Goal: Task Accomplishment & Management: Manage account settings

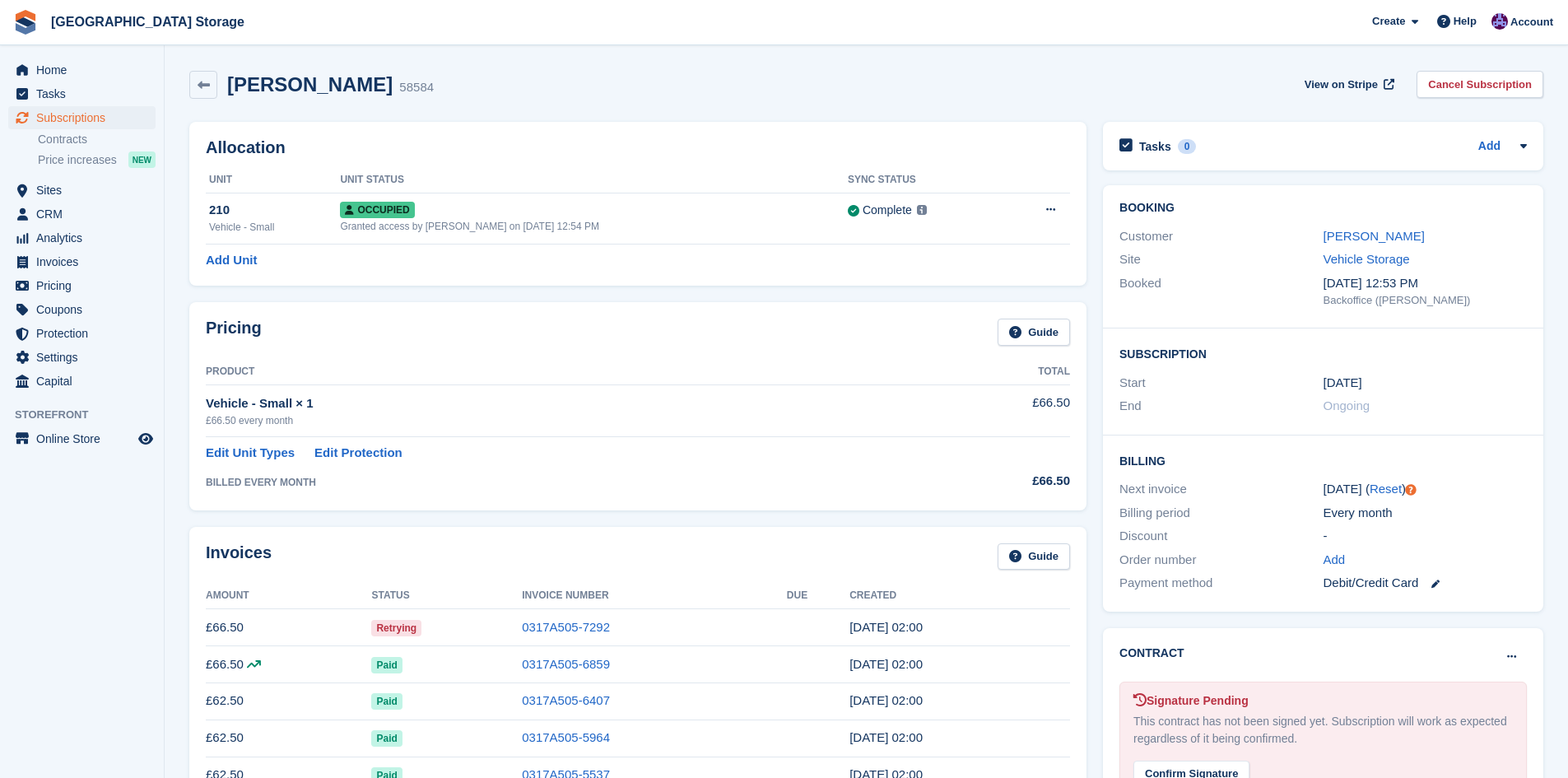
click at [462, 627] on td "Retrying" at bounding box center [446, 627] width 150 height 37
click at [540, 626] on link "0317A505-7292" at bounding box center [566, 627] width 88 height 14
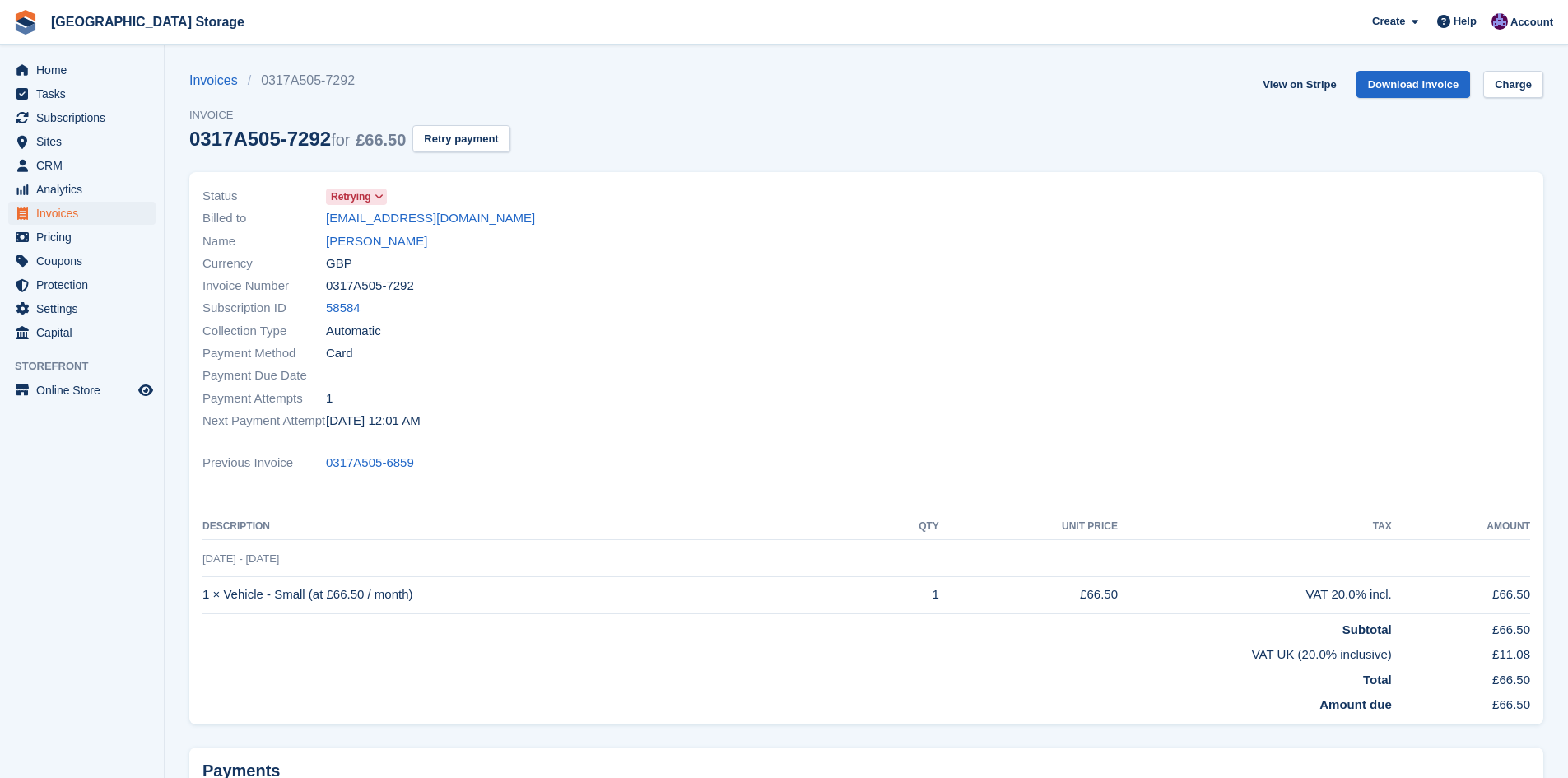
click at [1528, 99] on div "View on Stripe Download Invoice Charge" at bounding box center [1400, 87] width 288 height 34
click at [1523, 95] on link "Charge" at bounding box center [1513, 84] width 60 height 27
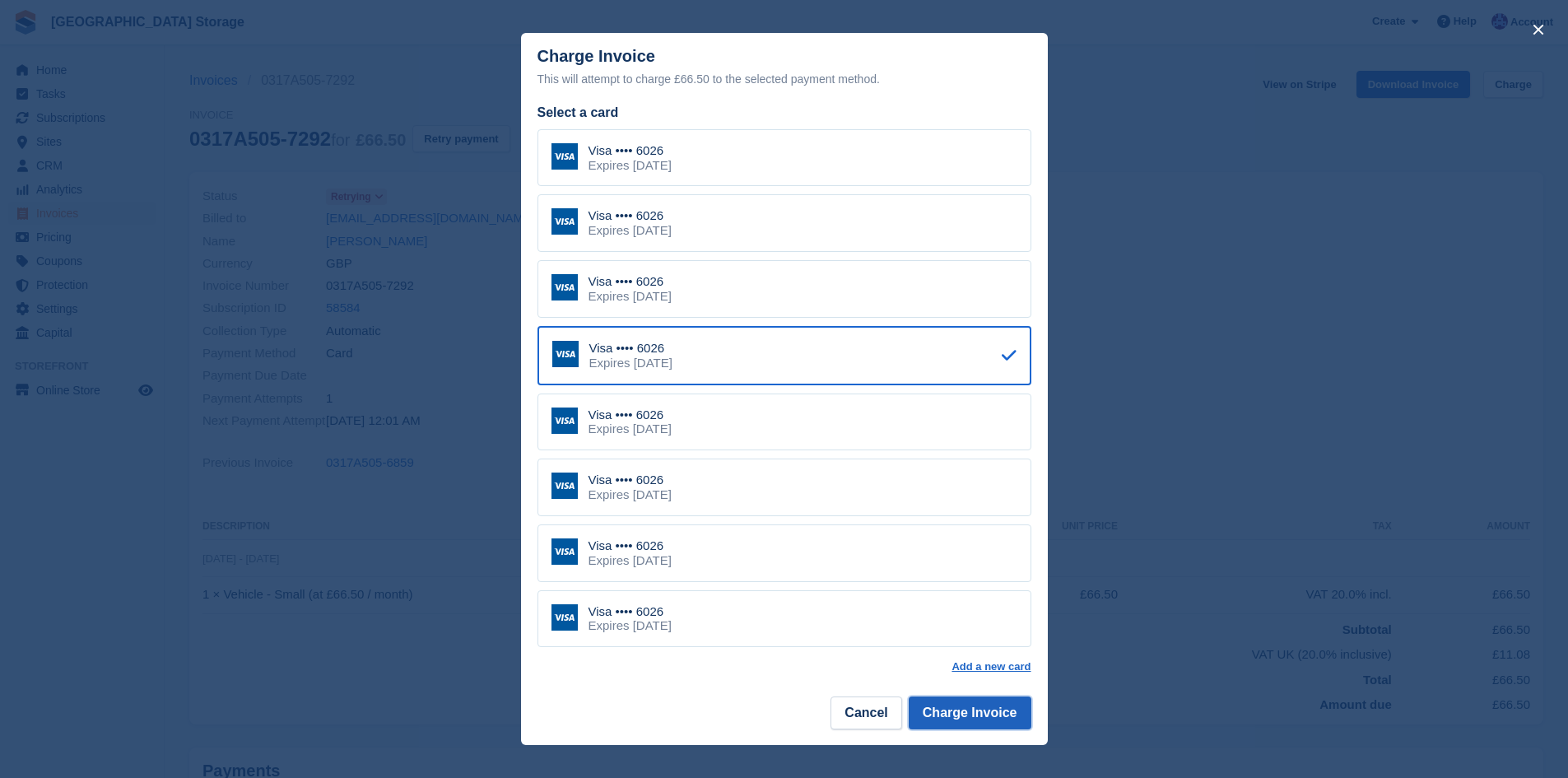
click at [1022, 715] on button "Charge Invoice" at bounding box center [970, 712] width 123 height 33
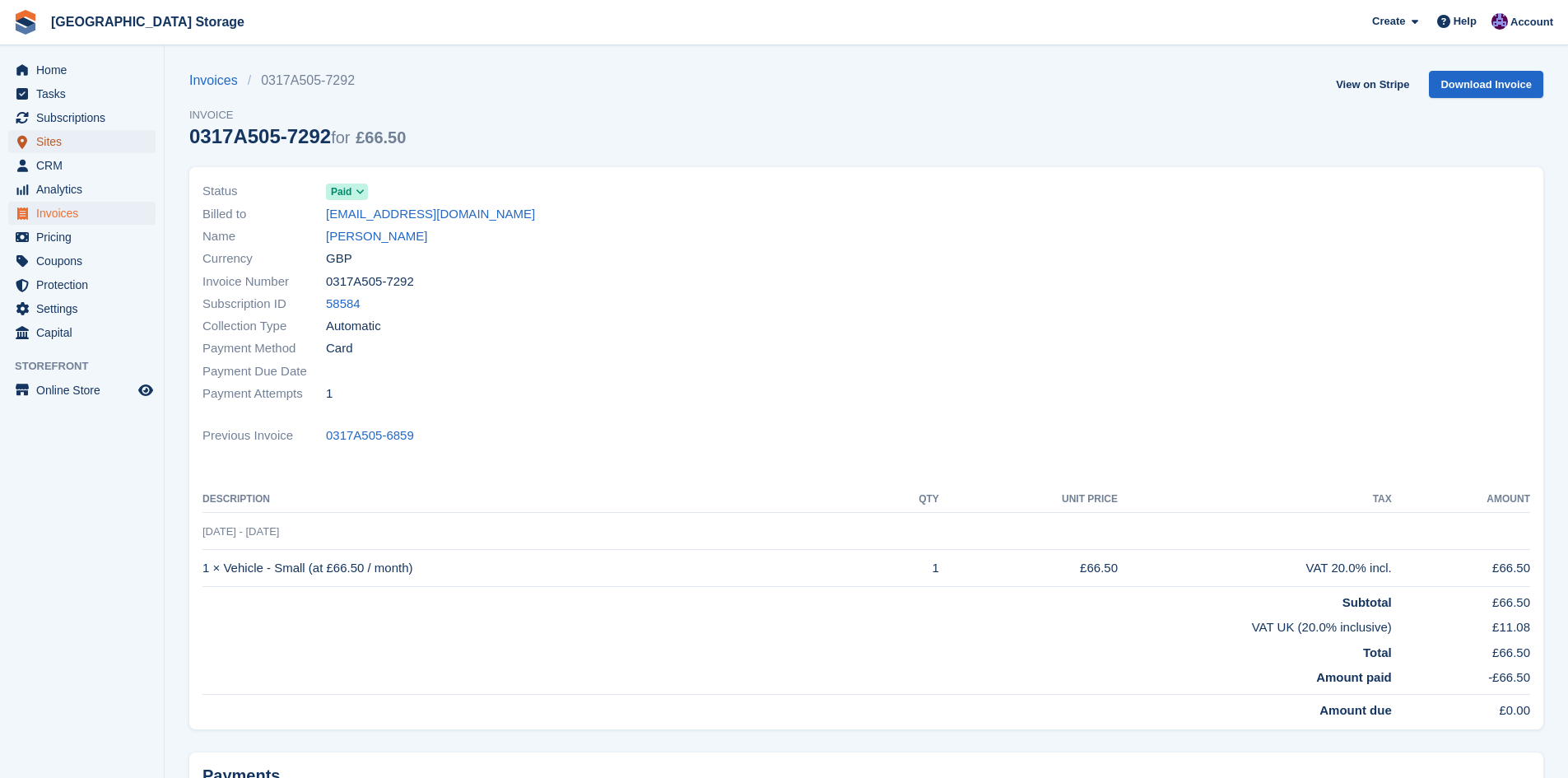
click at [87, 132] on span "Sites" at bounding box center [85, 141] width 98 height 23
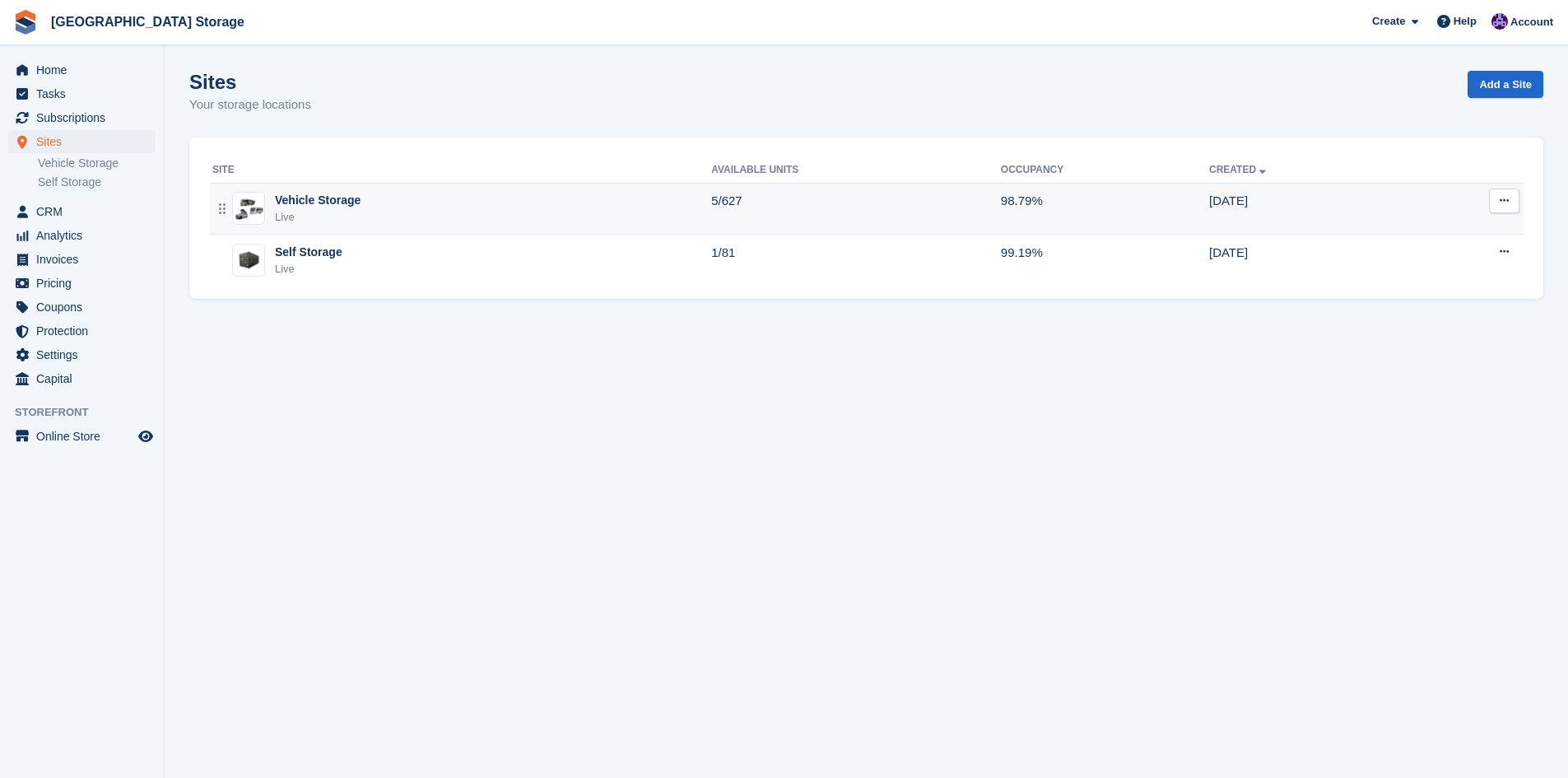
click at [351, 222] on div "Live" at bounding box center [318, 218] width 86 height 17
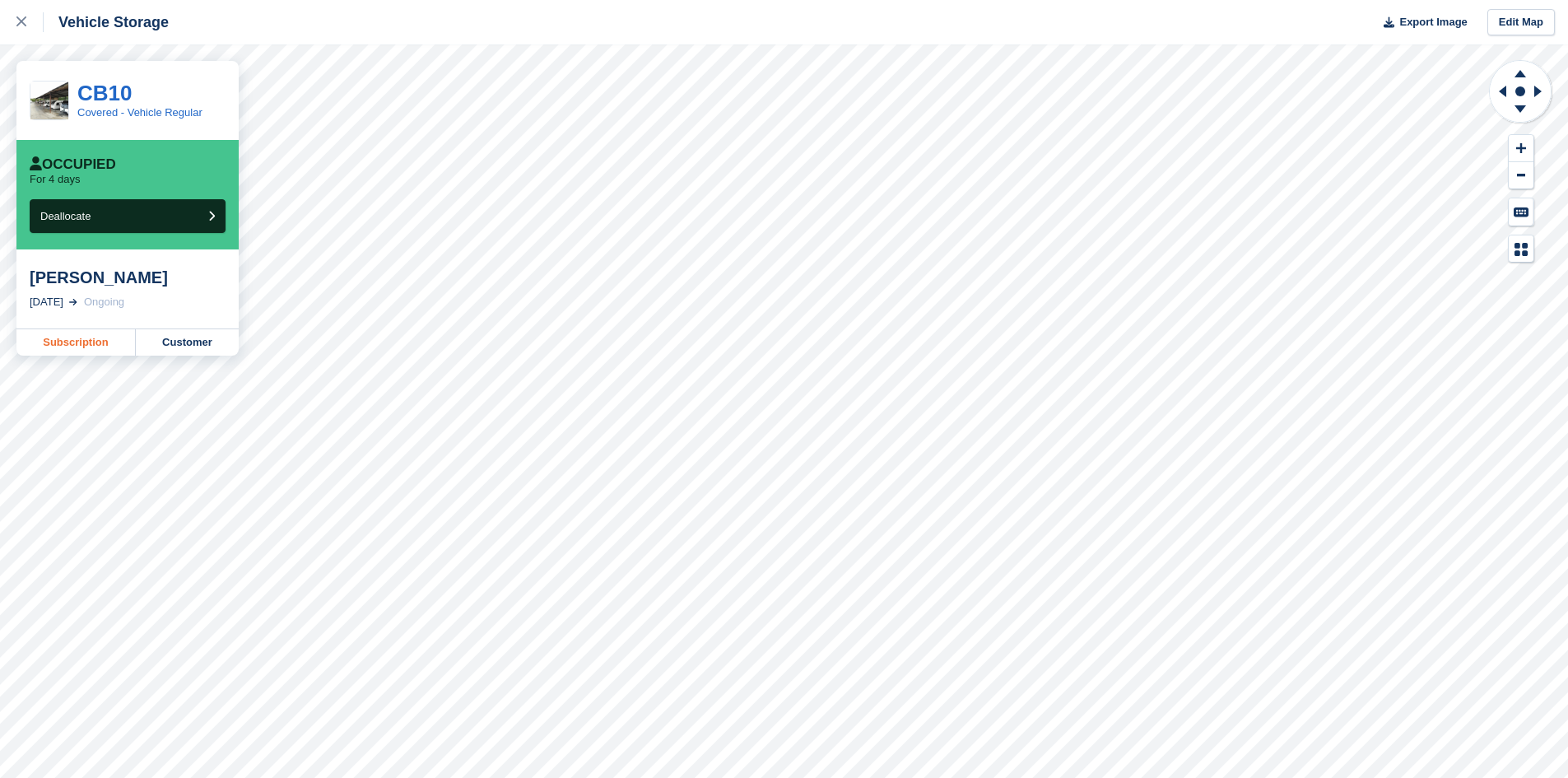
click at [114, 347] on link "Subscription" at bounding box center [77, 342] width 119 height 26
click at [179, 215] on button "Deallocate" at bounding box center [127, 216] width 196 height 34
click at [90, 344] on link "Subscription" at bounding box center [77, 342] width 119 height 26
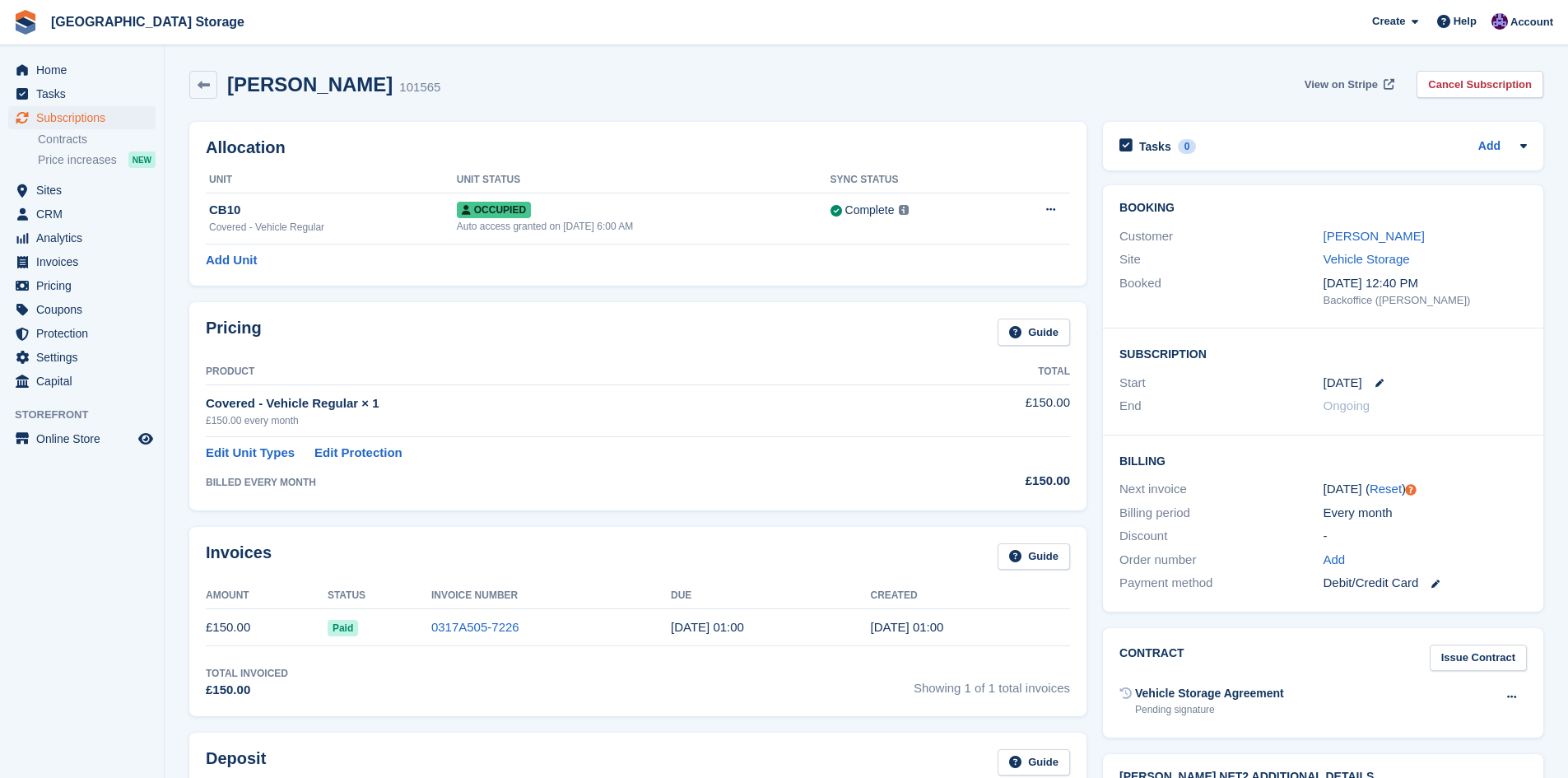
click at [1333, 78] on span "View on Stripe" at bounding box center [1341, 85] width 73 height 17
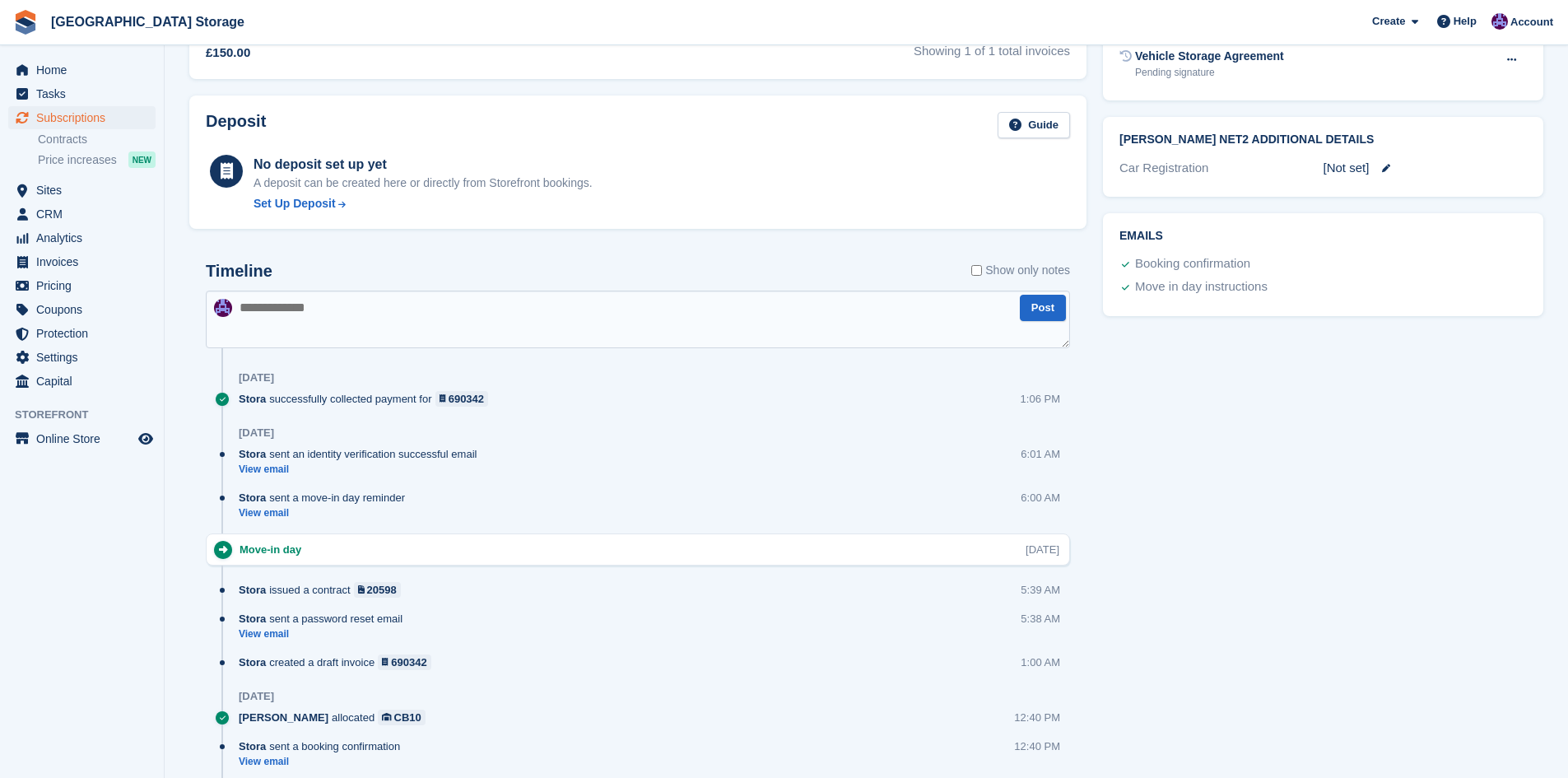
scroll to position [728, 0]
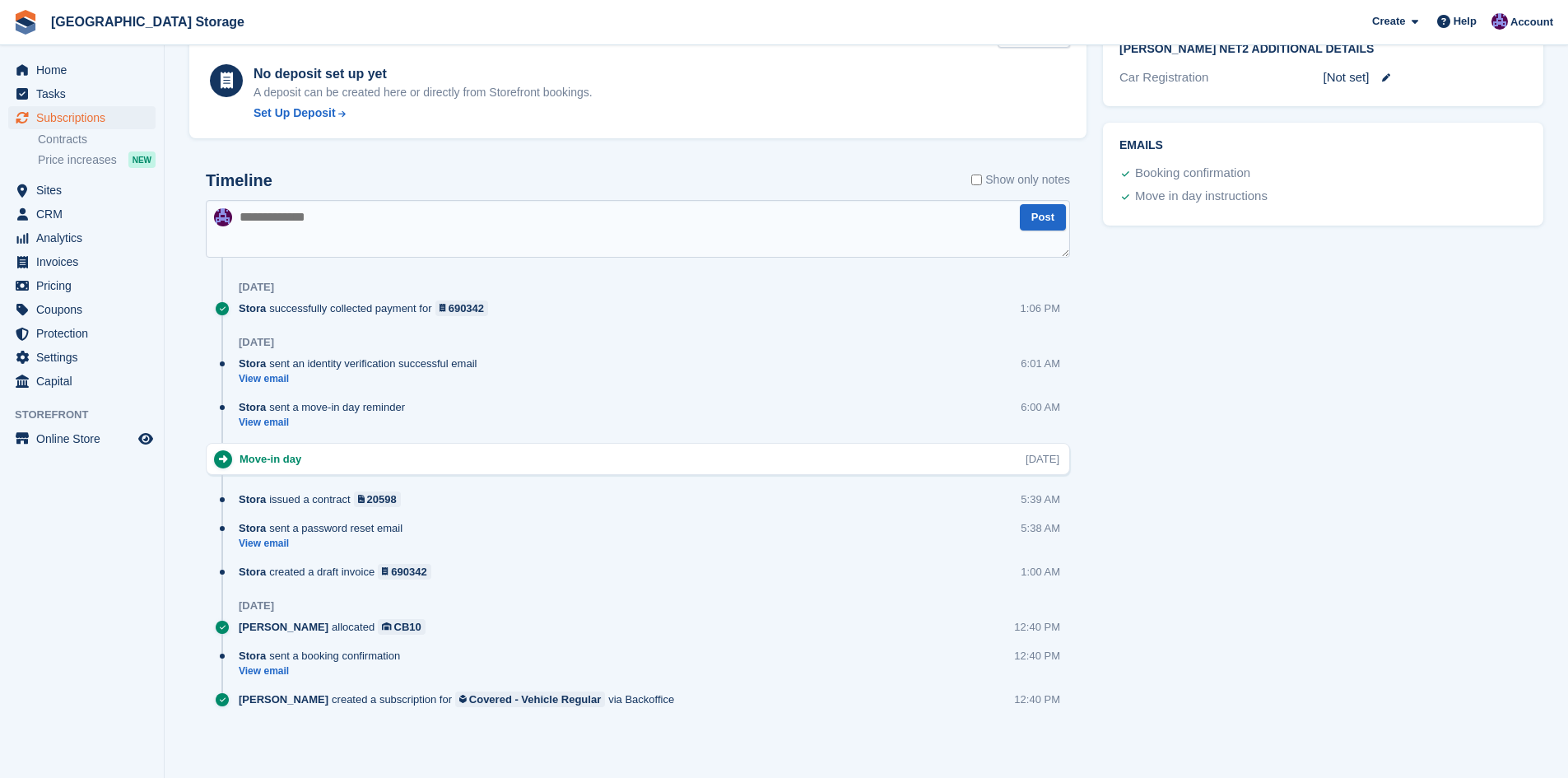
click at [520, 220] on textarea at bounding box center [638, 229] width 864 height 58
drag, startPoint x: 655, startPoint y: 219, endPoint x: 862, endPoint y: 218, distance: 207.0
click at [862, 218] on textarea "**********" at bounding box center [638, 229] width 864 height 58
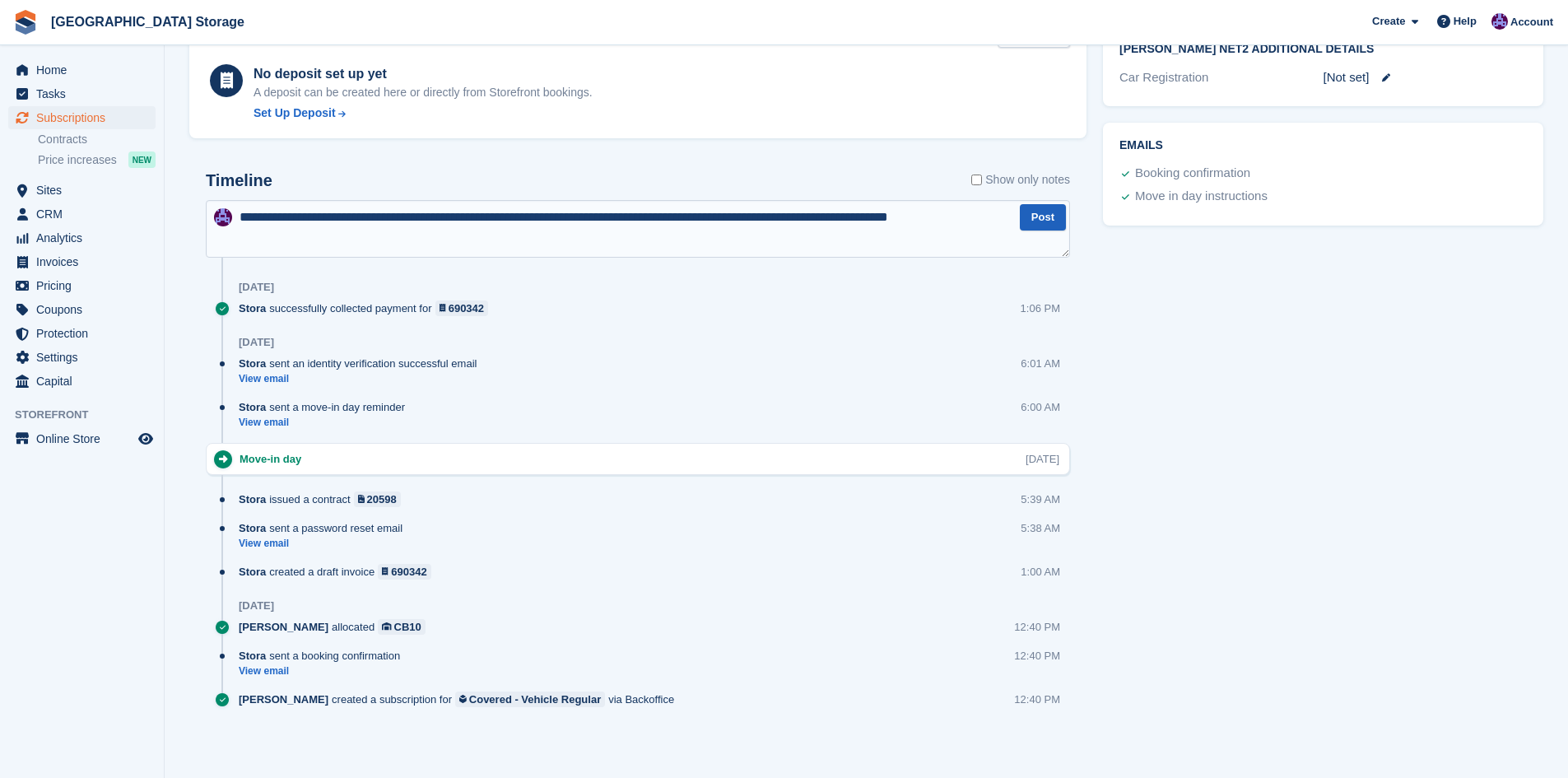
type textarea "**********"
click at [1043, 217] on button "Post" at bounding box center [1043, 218] width 46 height 27
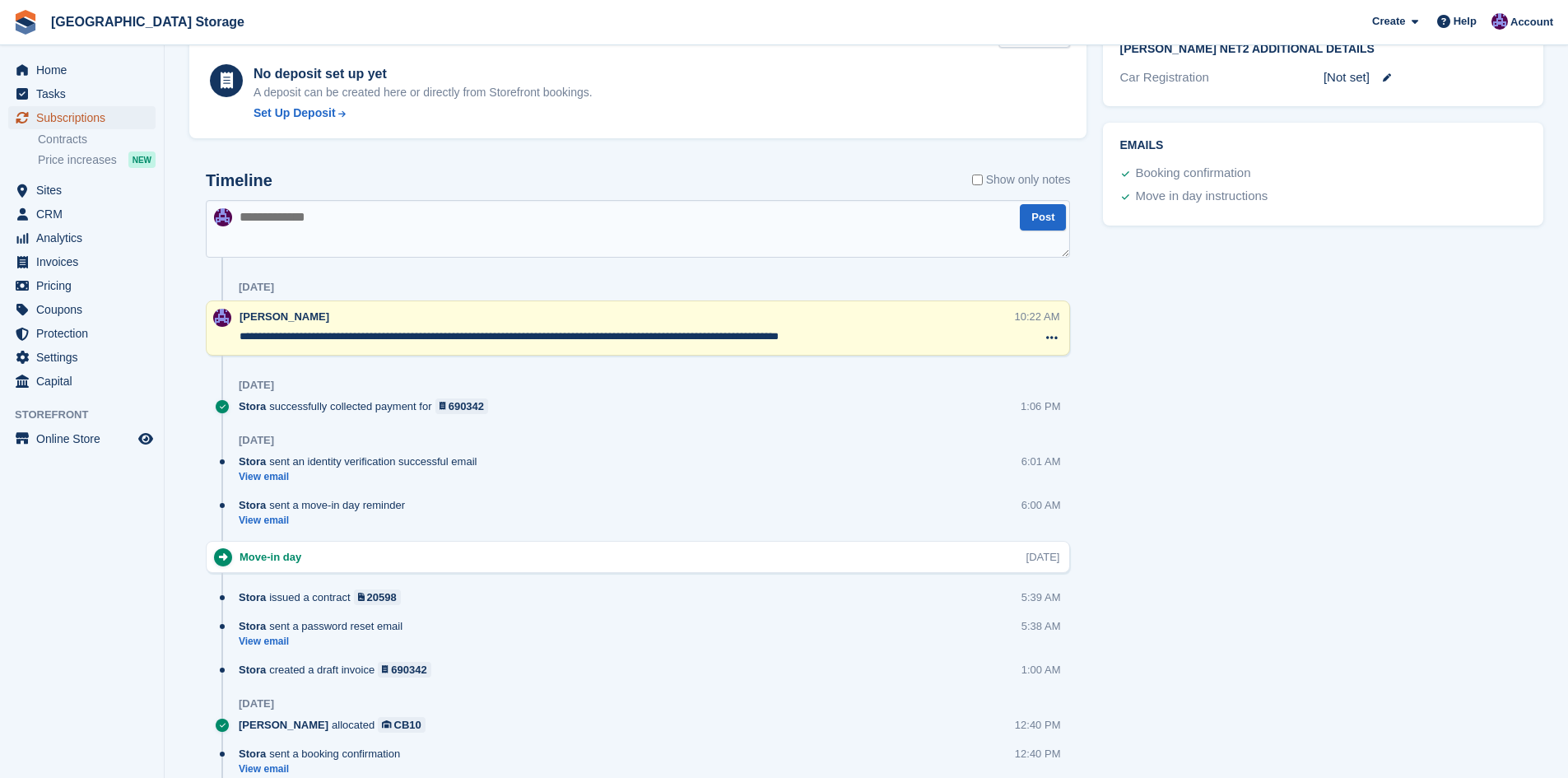
click at [61, 115] on span "Subscriptions" at bounding box center [85, 117] width 98 height 23
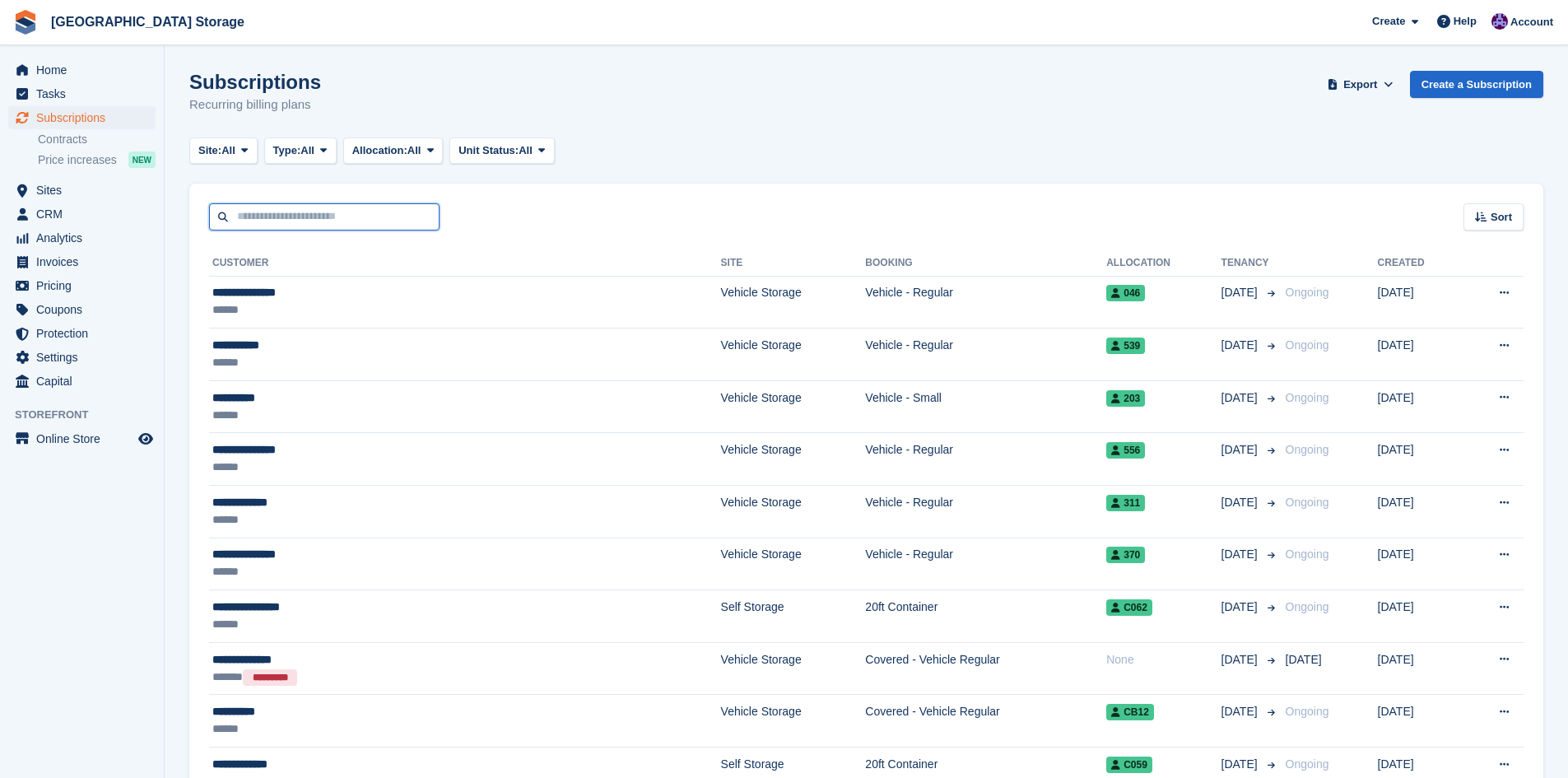
click at [292, 221] on input "text" at bounding box center [325, 217] width 230 height 27
type input "****"
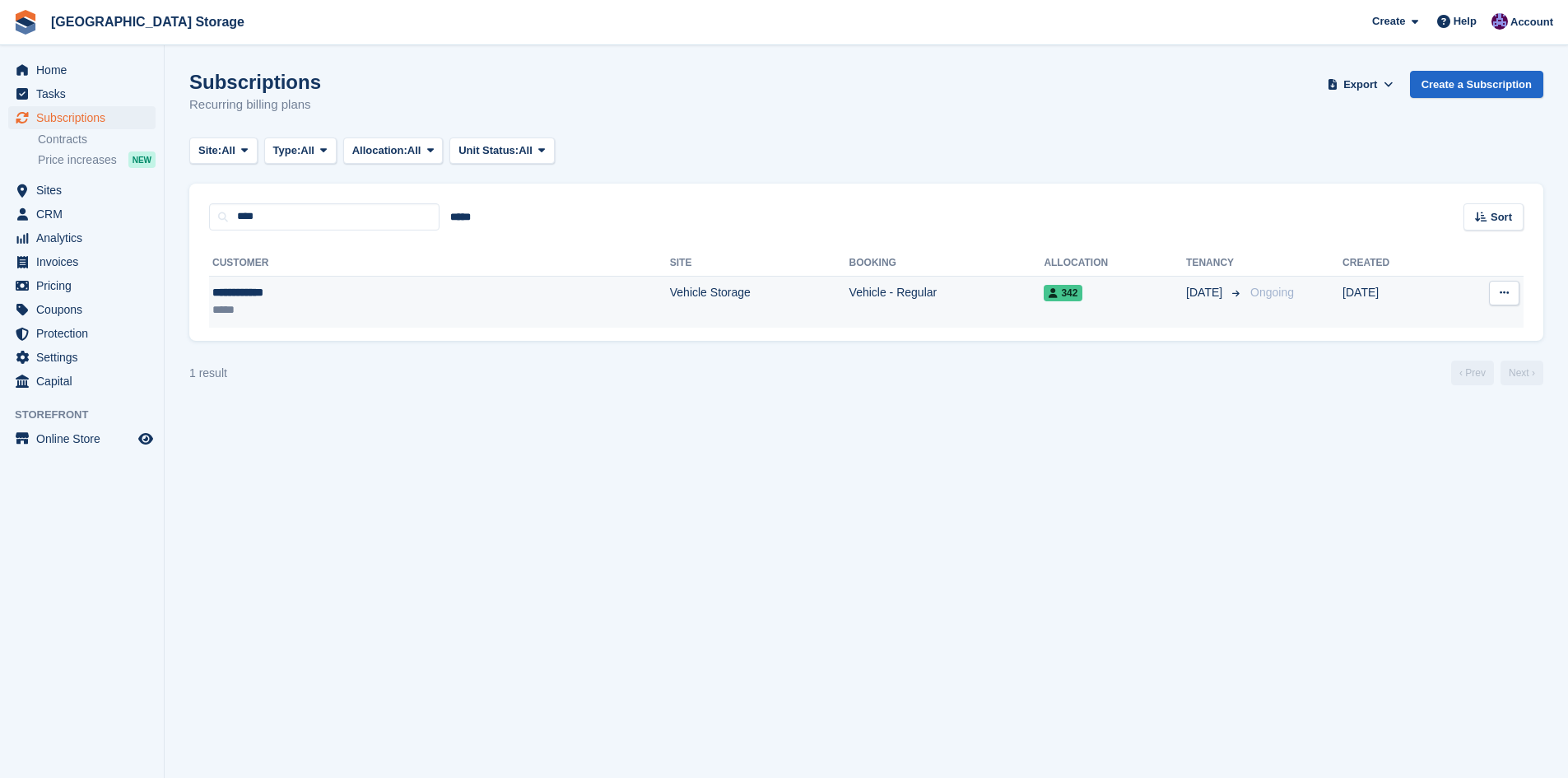
click at [319, 291] on div "**********" at bounding box center [314, 293] width 204 height 18
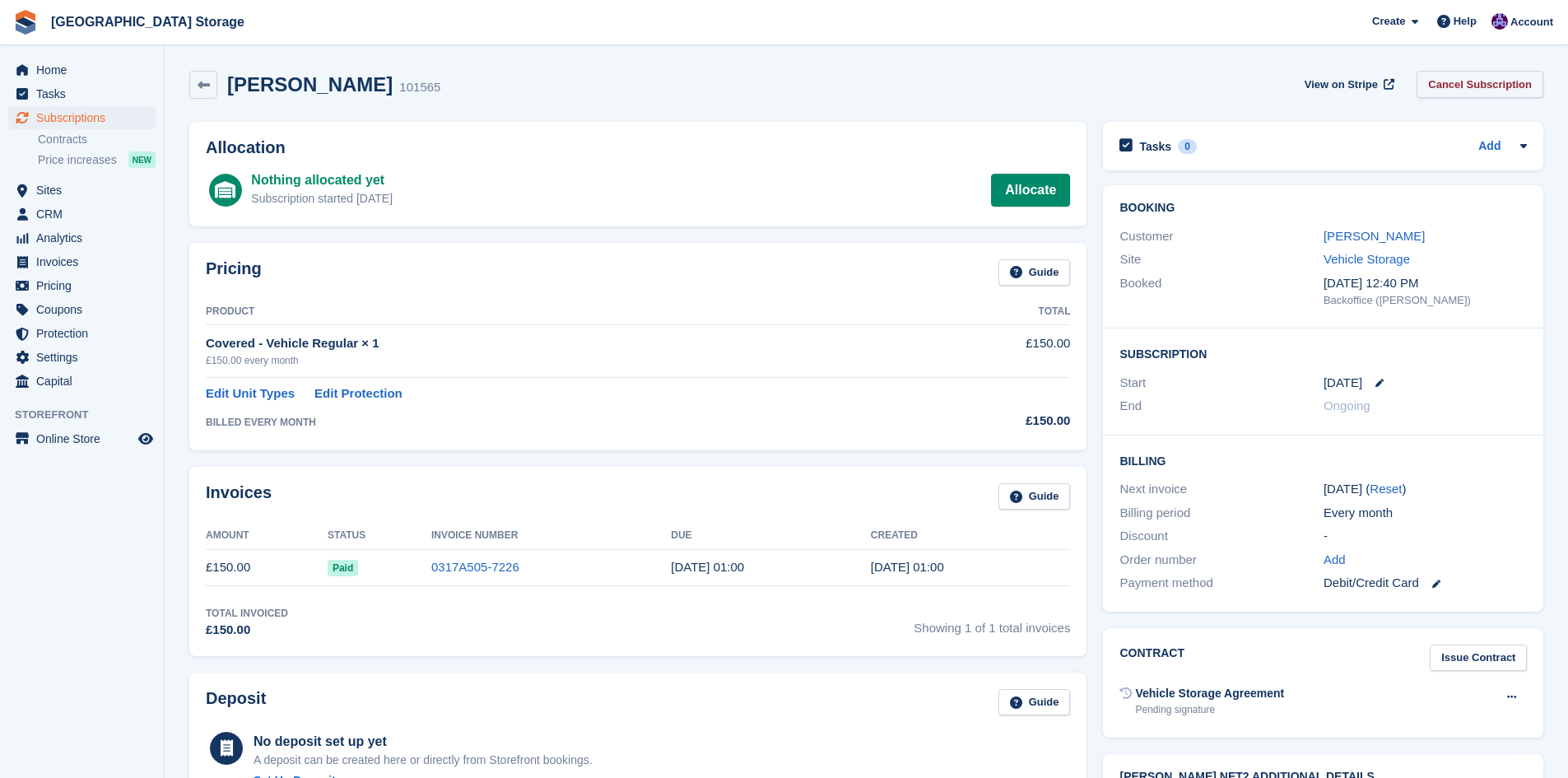
click at [1478, 90] on link "Cancel Subscription" at bounding box center [1480, 84] width 127 height 27
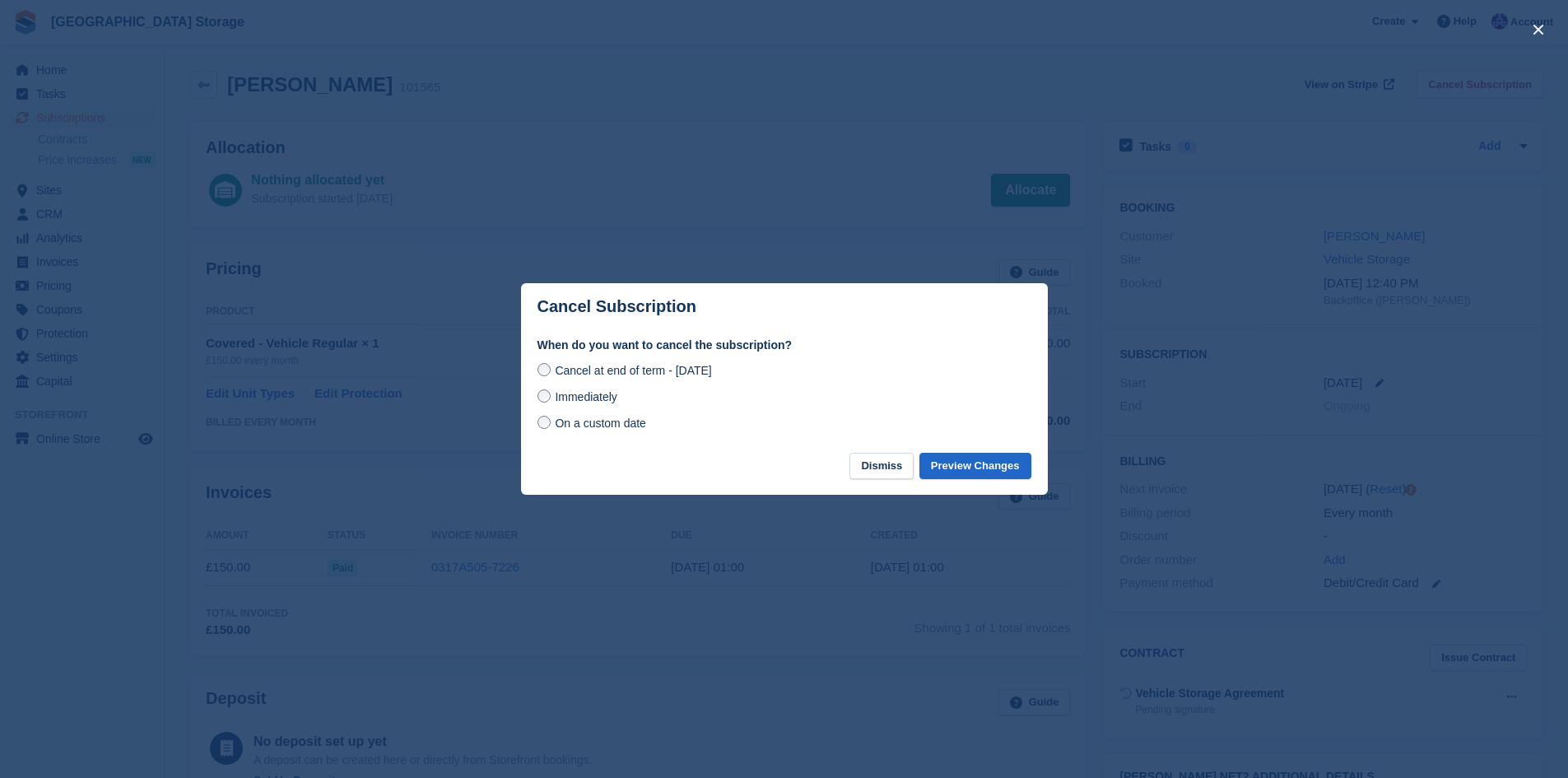
click at [573, 407] on div "Immediately" at bounding box center [784, 396] width 494 height 19
click at [581, 404] on span "Immediately" at bounding box center [585, 397] width 61 height 13
click at [989, 475] on button "Preview Changes" at bounding box center [975, 466] width 112 height 27
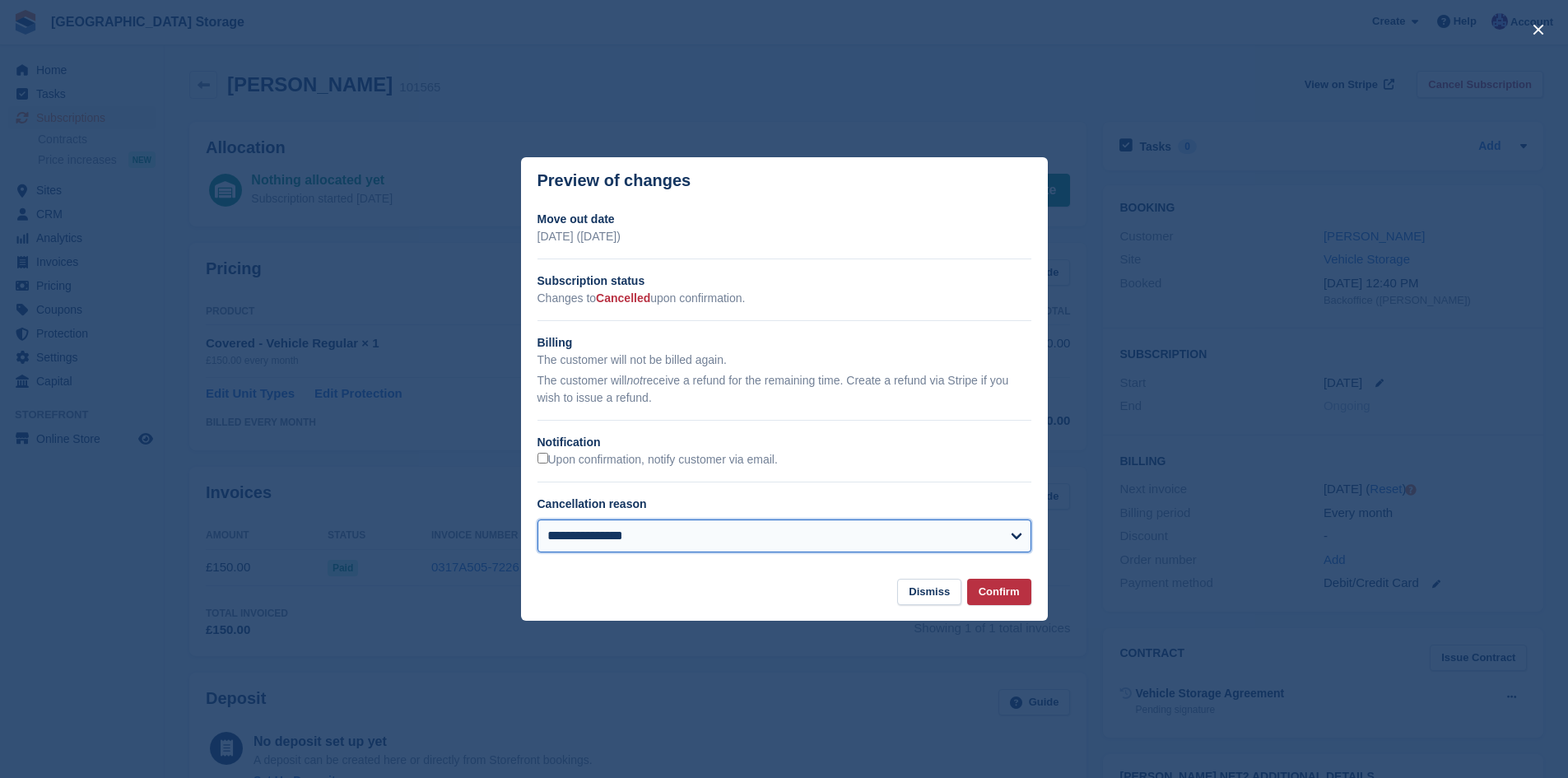
click at [999, 537] on select "**********" at bounding box center [784, 536] width 494 height 33
select select "*****"
click at [537, 521] on select "**********" at bounding box center [784, 536] width 494 height 33
click at [1006, 590] on button "Confirm" at bounding box center [999, 592] width 64 height 27
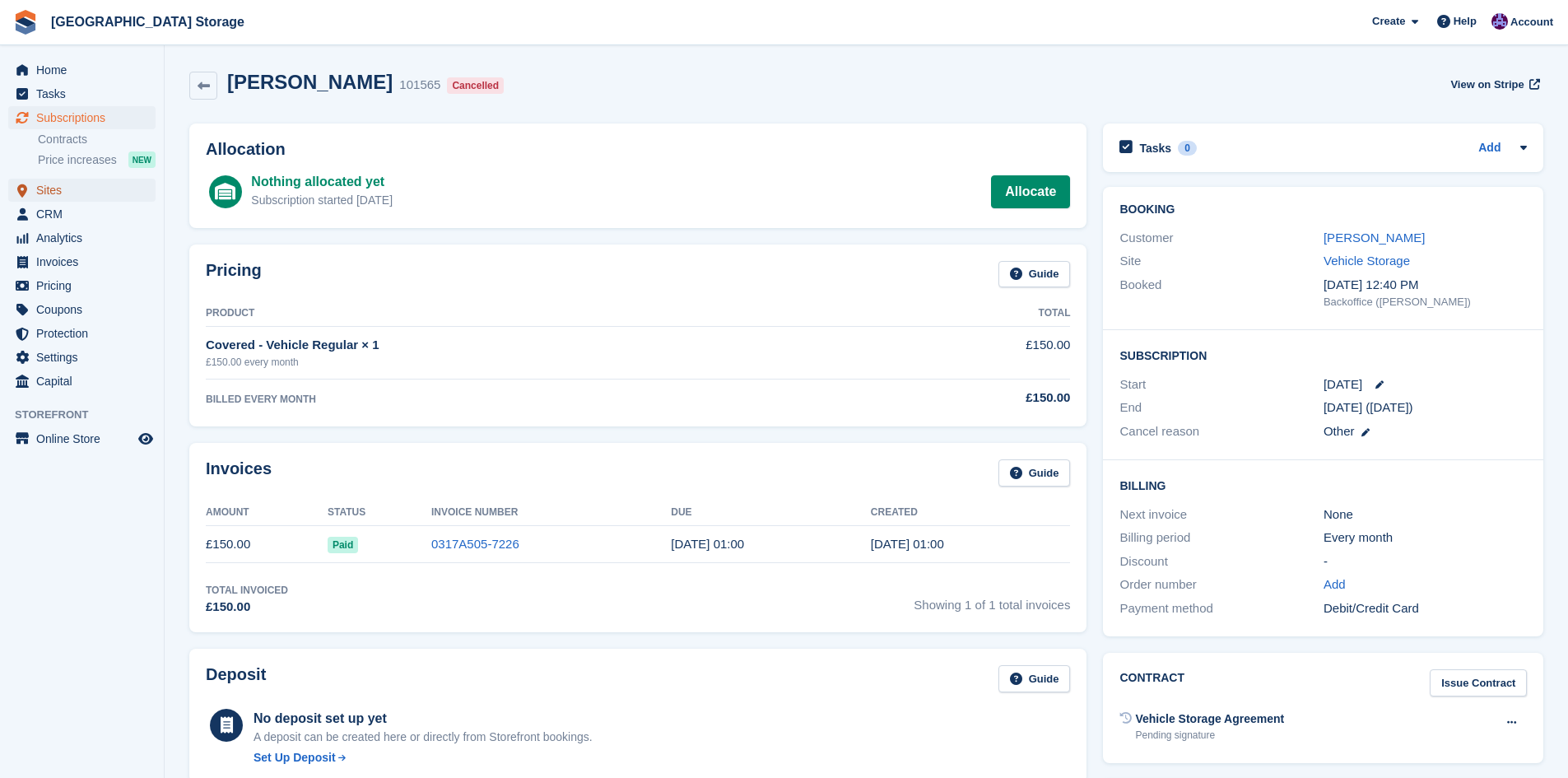
click at [75, 192] on span "Sites" at bounding box center [85, 189] width 98 height 23
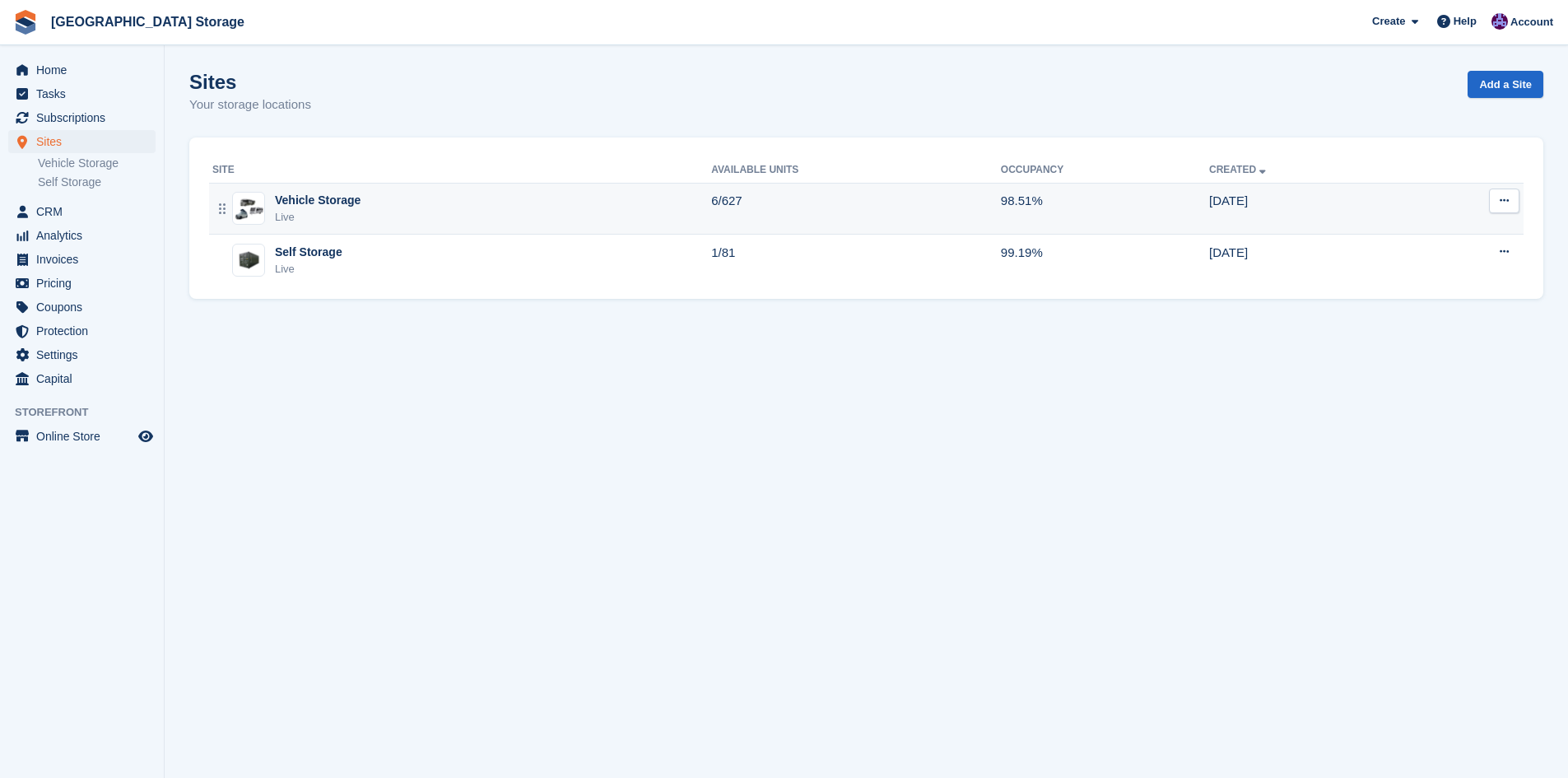
click at [367, 216] on div "Vehicle Storage Live" at bounding box center [462, 209] width 499 height 34
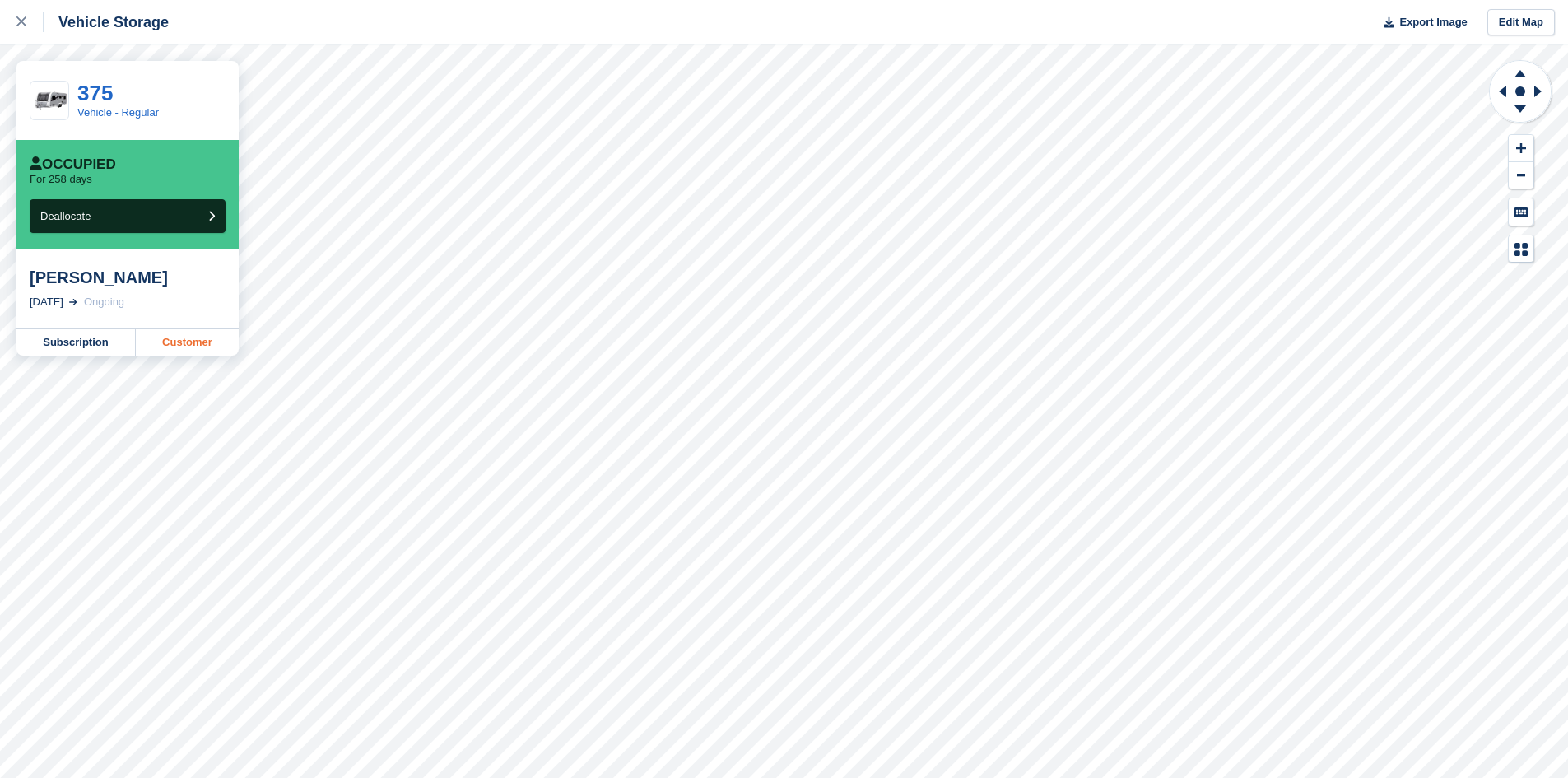
click at [155, 337] on link "Customer" at bounding box center [187, 342] width 103 height 26
click at [187, 338] on link "Customer" at bounding box center [187, 342] width 103 height 26
click at [166, 353] on link "Customer" at bounding box center [187, 342] width 103 height 26
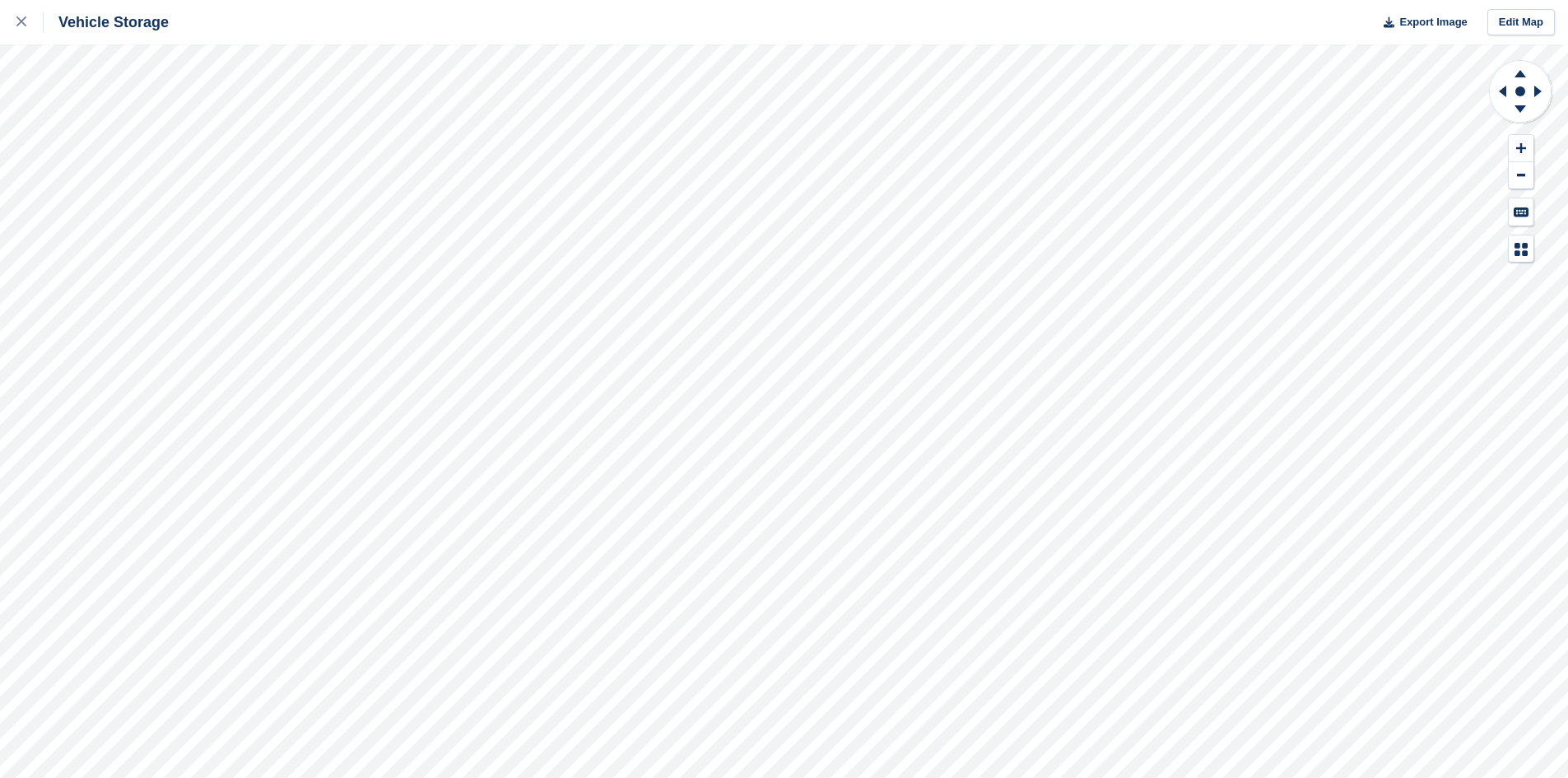
click at [198, 103] on div "Vehicle Storage Export Image Edit Map" at bounding box center [784, 389] width 1568 height 778
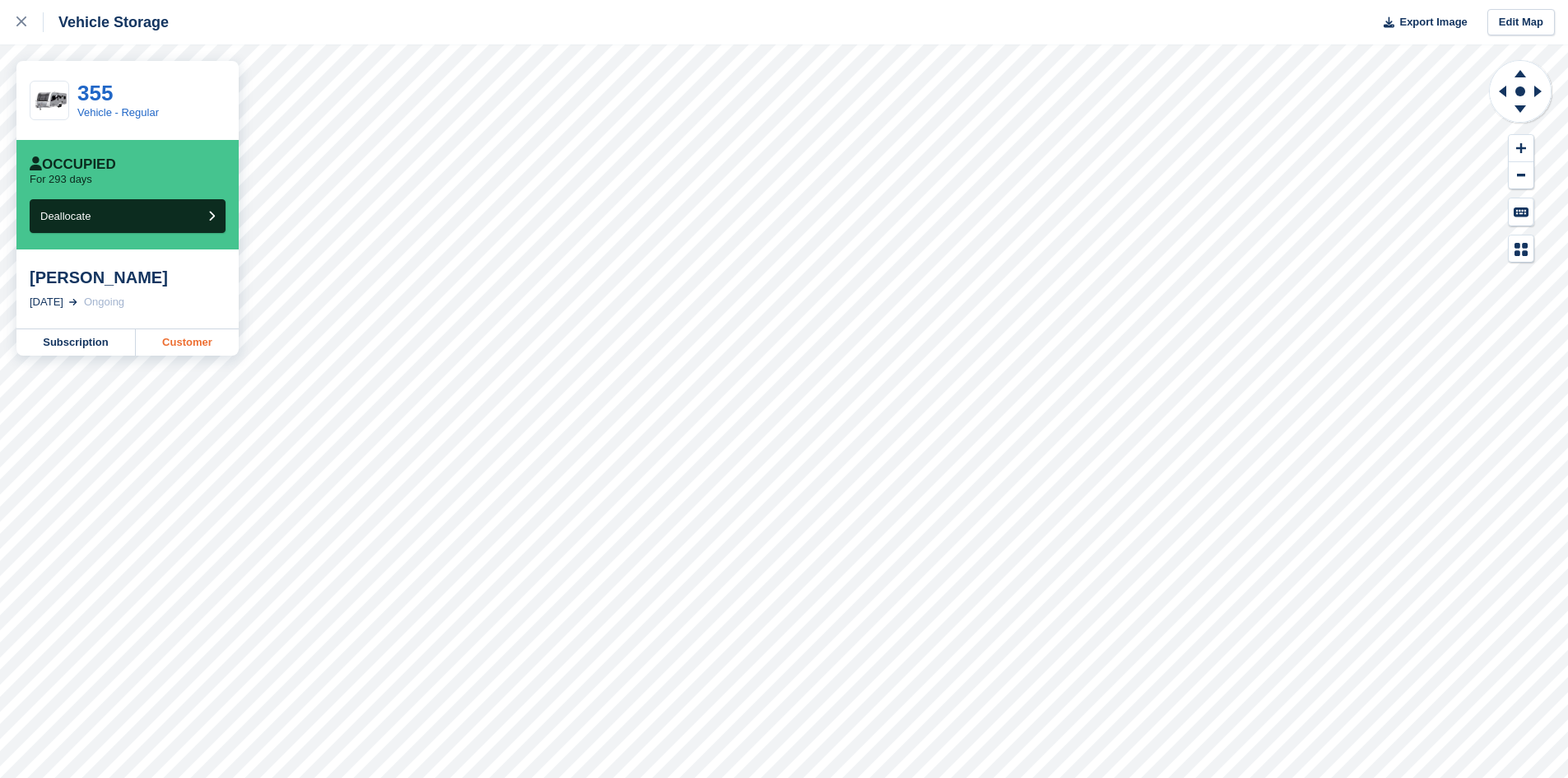
click at [231, 341] on link "Customer" at bounding box center [187, 342] width 103 height 26
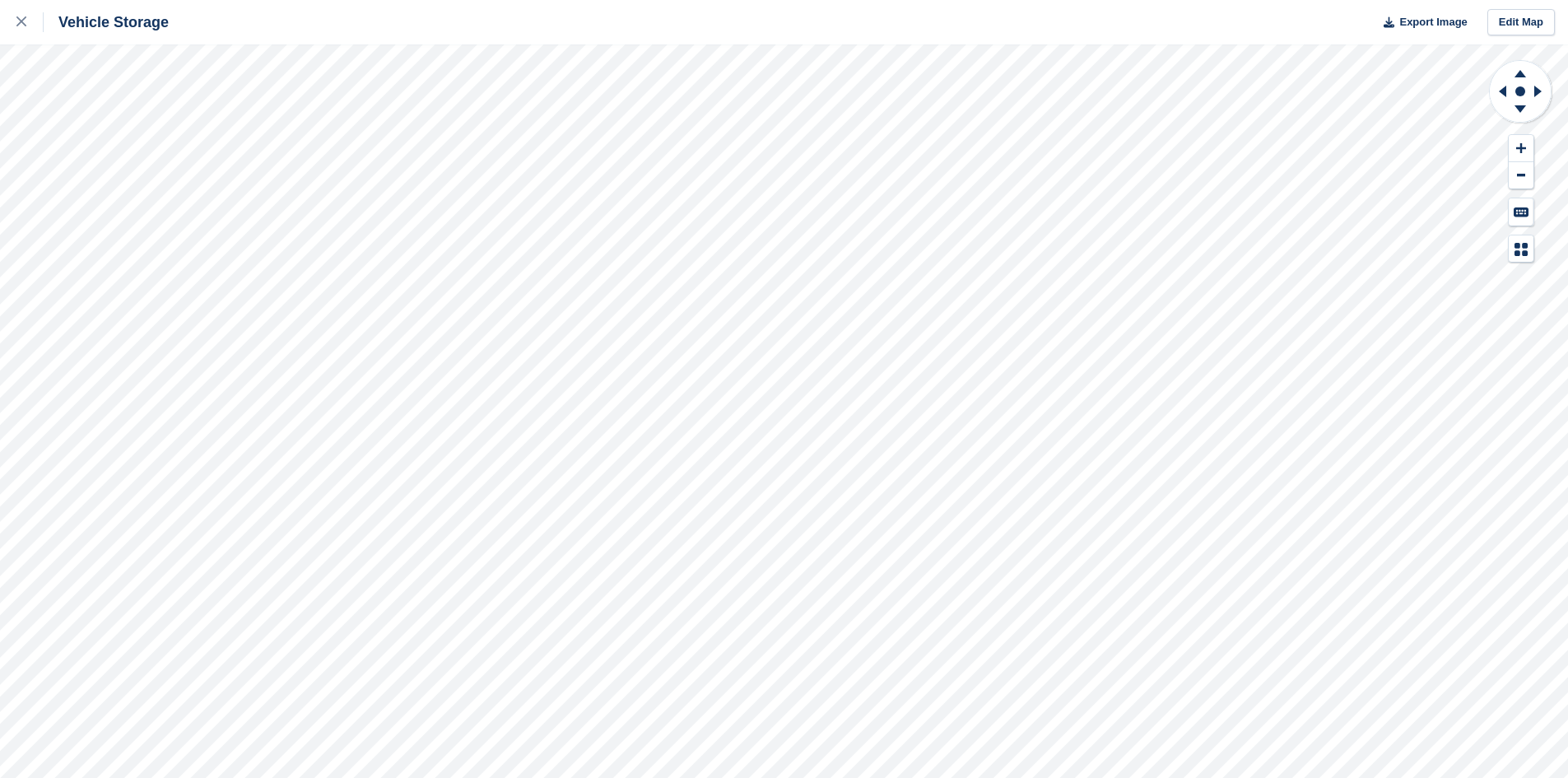
click at [438, 0] on html "Vehicle Storage Export Image Edit Map" at bounding box center [784, 389] width 1568 height 778
click at [559, 0] on html "Vehicle Storage Export Image Edit Map" at bounding box center [784, 389] width 1568 height 778
click at [748, 0] on html "Vehicle Storage Export Image Edit Map" at bounding box center [784, 389] width 1568 height 778
click at [1039, 40] on div "Vehicle Storage Export Image Edit Map" at bounding box center [784, 389] width 1568 height 778
click at [1085, 31] on div "Vehicle Storage Export Image Edit Map" at bounding box center [784, 389] width 1568 height 778
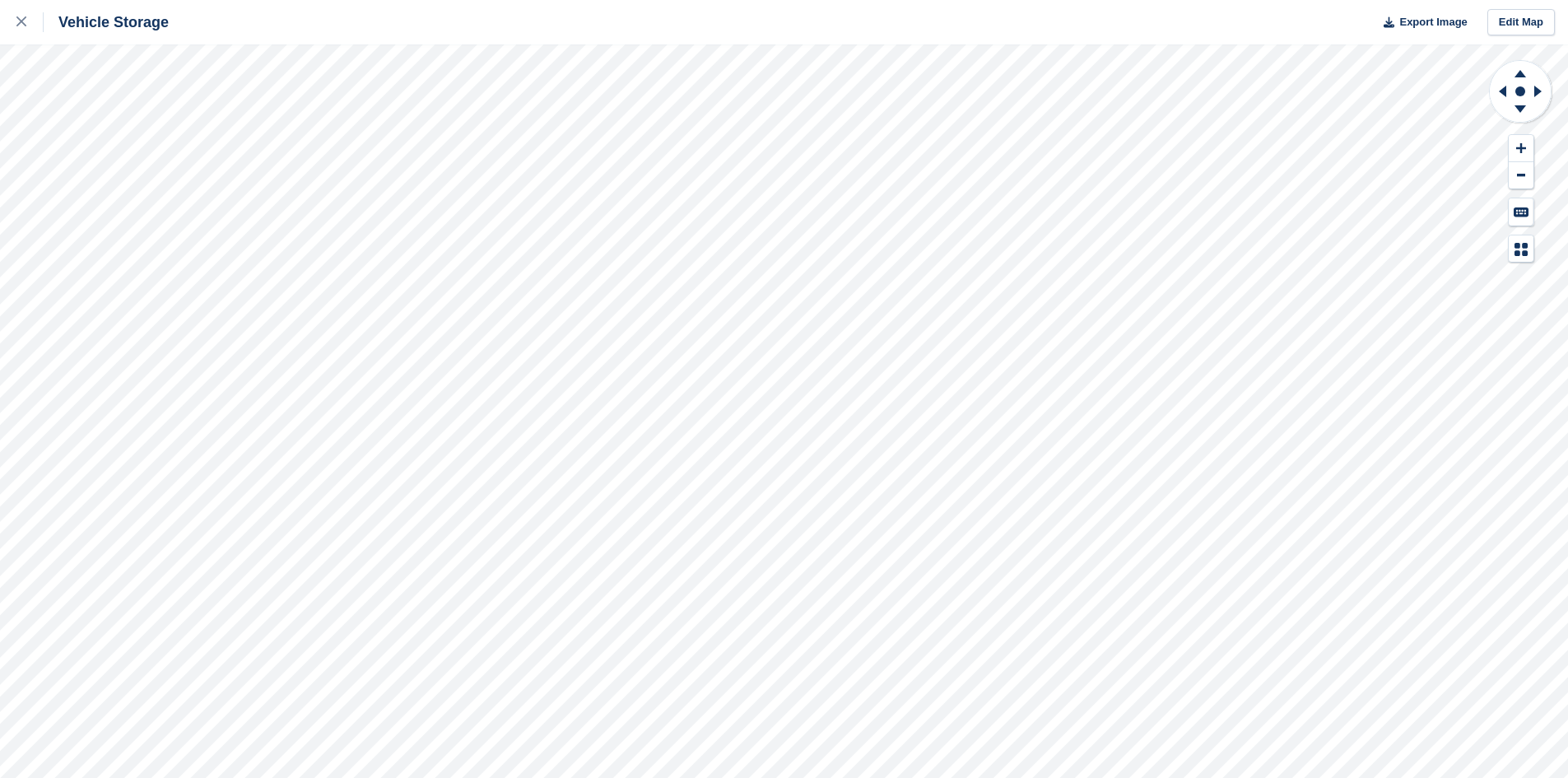
click at [1045, 0] on html "Vehicle Storage Export Image Edit Map" at bounding box center [784, 389] width 1568 height 778
click at [477, 0] on html "Vehicle Storage Export Image Edit Map" at bounding box center [784, 389] width 1568 height 778
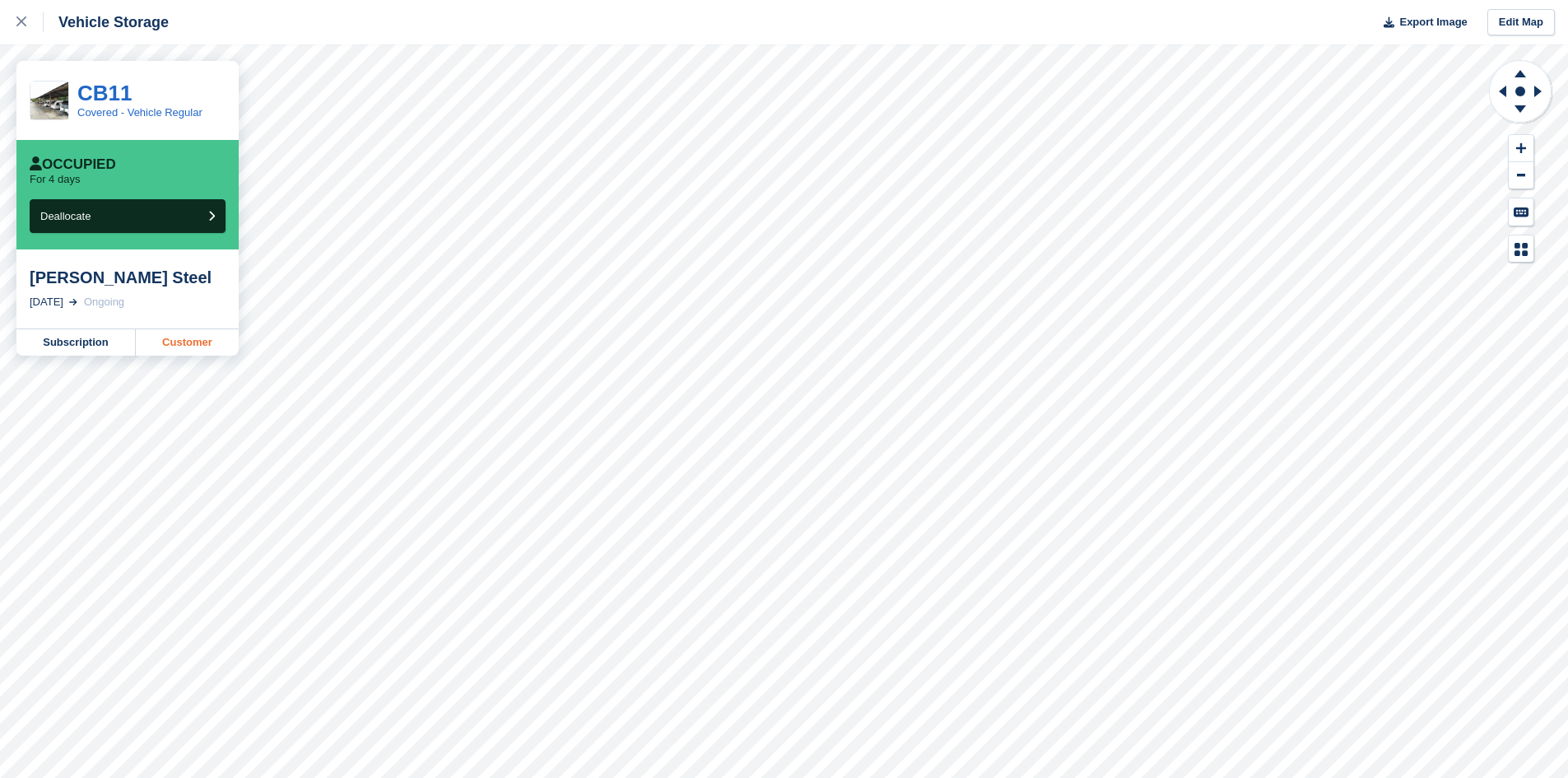
click at [222, 340] on link "Customer" at bounding box center [187, 342] width 103 height 26
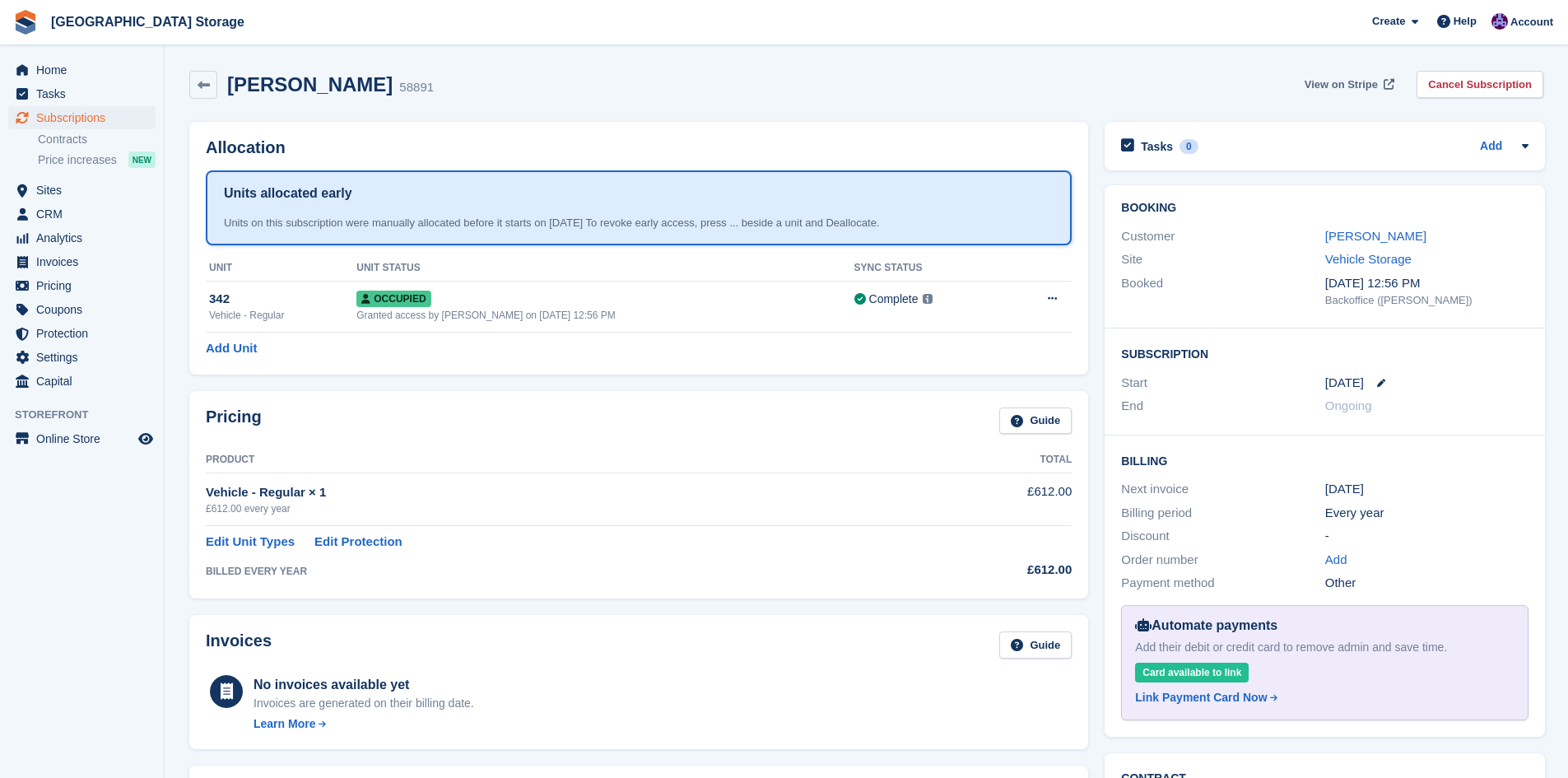
click at [1364, 77] on span "View on Stripe" at bounding box center [1341, 85] width 73 height 17
click at [1205, 693] on div "Link Payment Card Now" at bounding box center [1201, 697] width 132 height 18
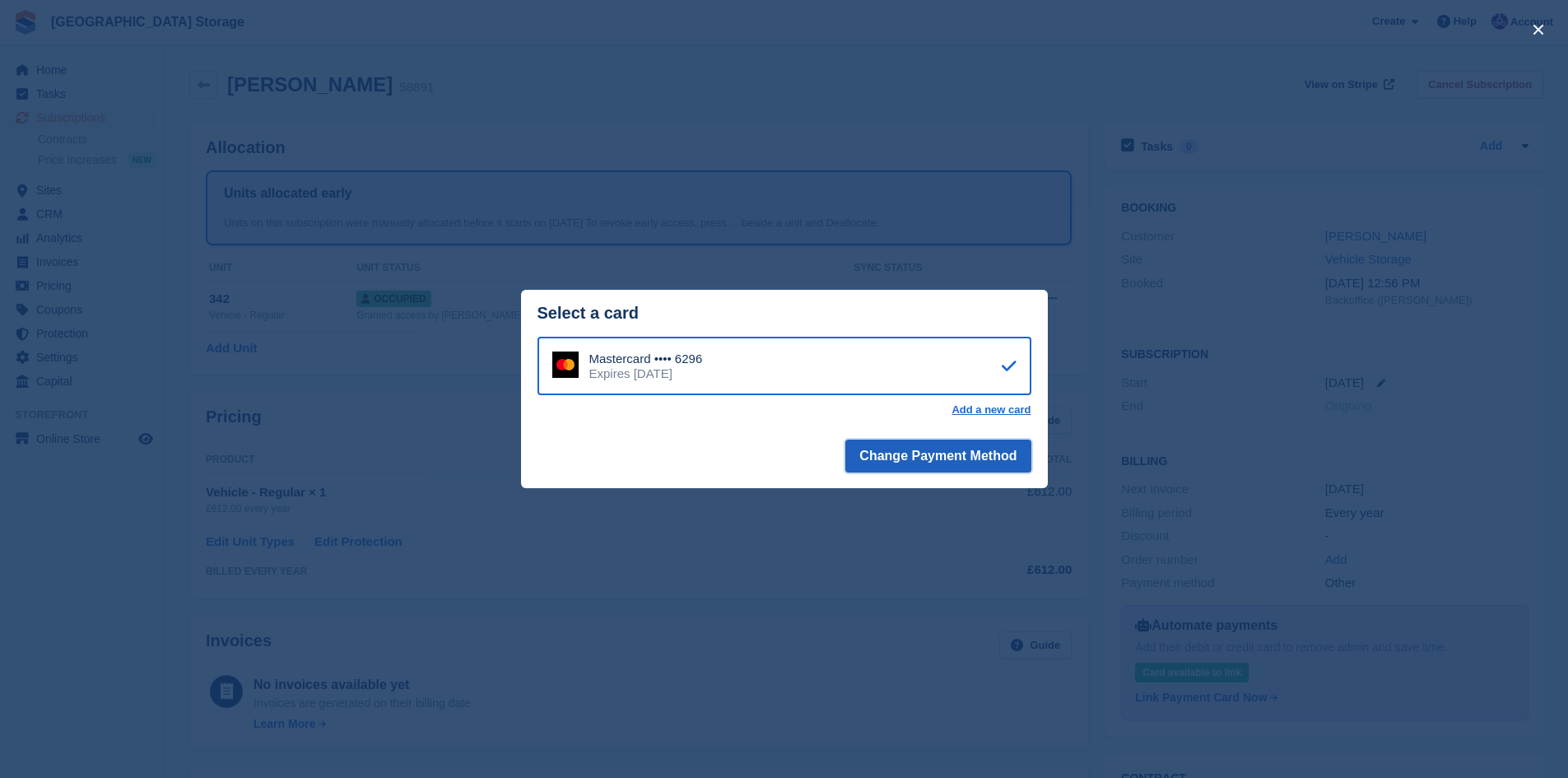
click at [989, 457] on button "Change Payment Method" at bounding box center [937, 456] width 185 height 33
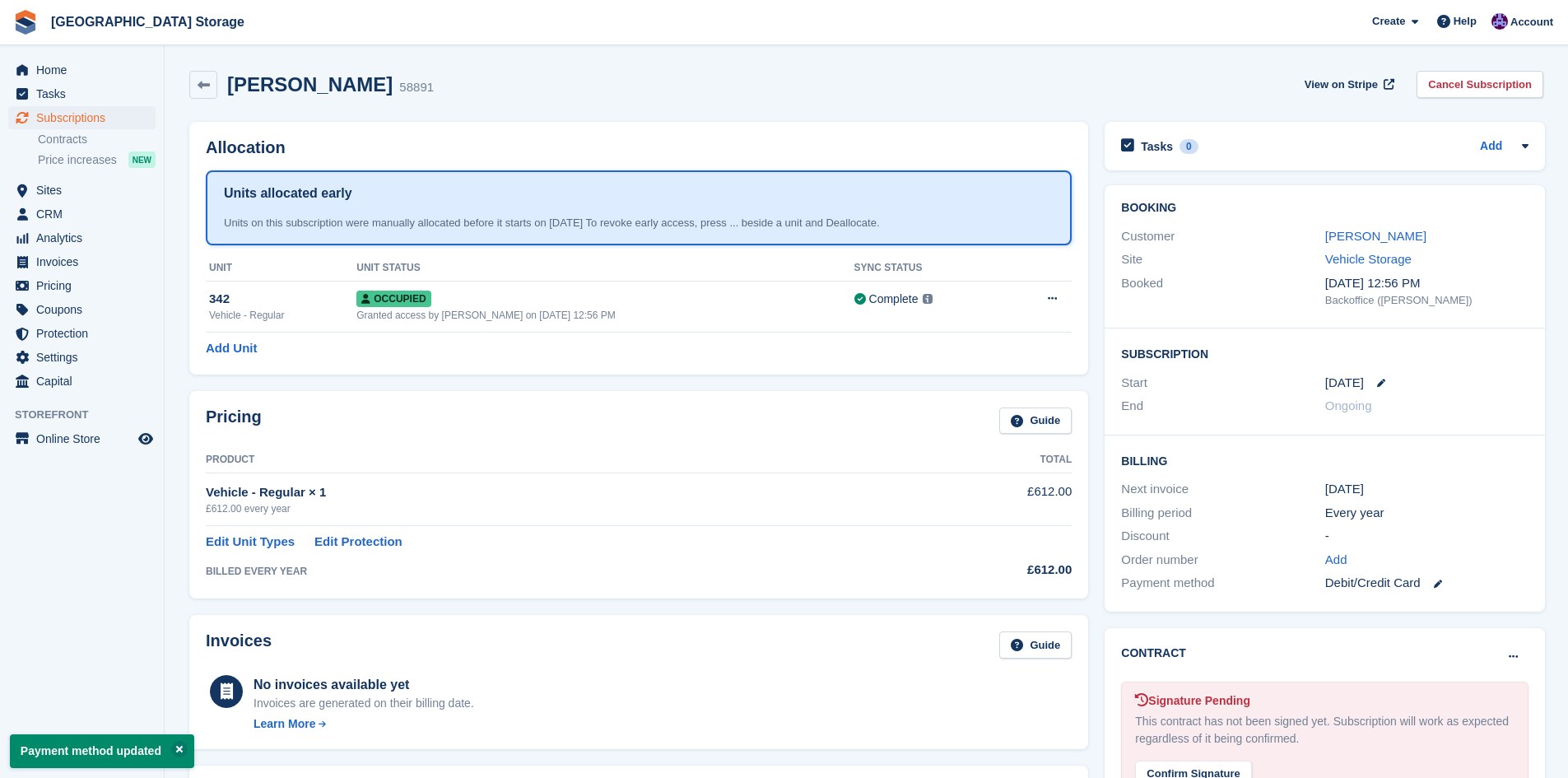
click at [1340, 564] on link "Add" at bounding box center [1336, 560] width 22 height 19
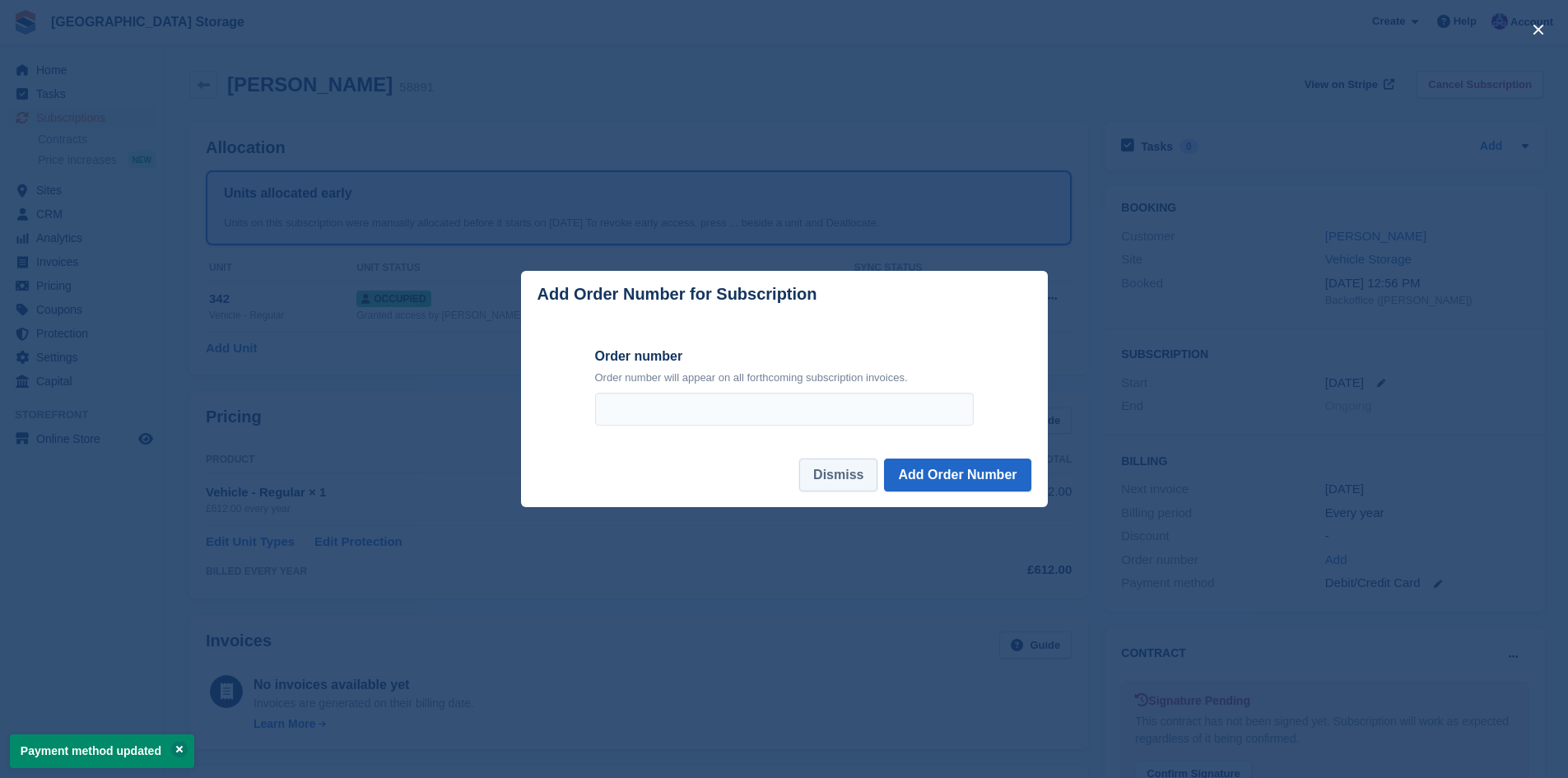
click at [831, 478] on button "Dismiss" at bounding box center [838, 474] width 78 height 33
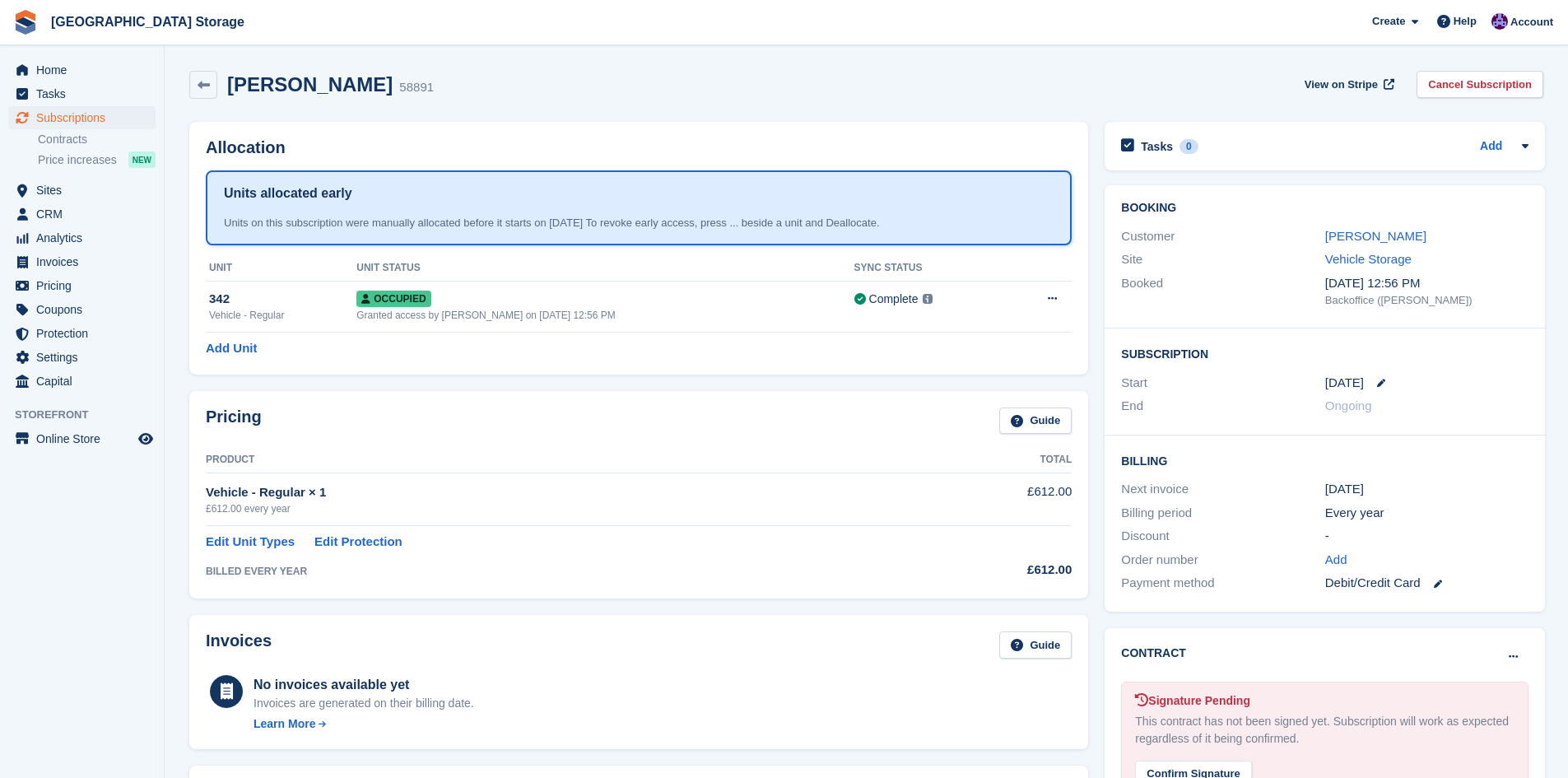
scroll to position [396, 0]
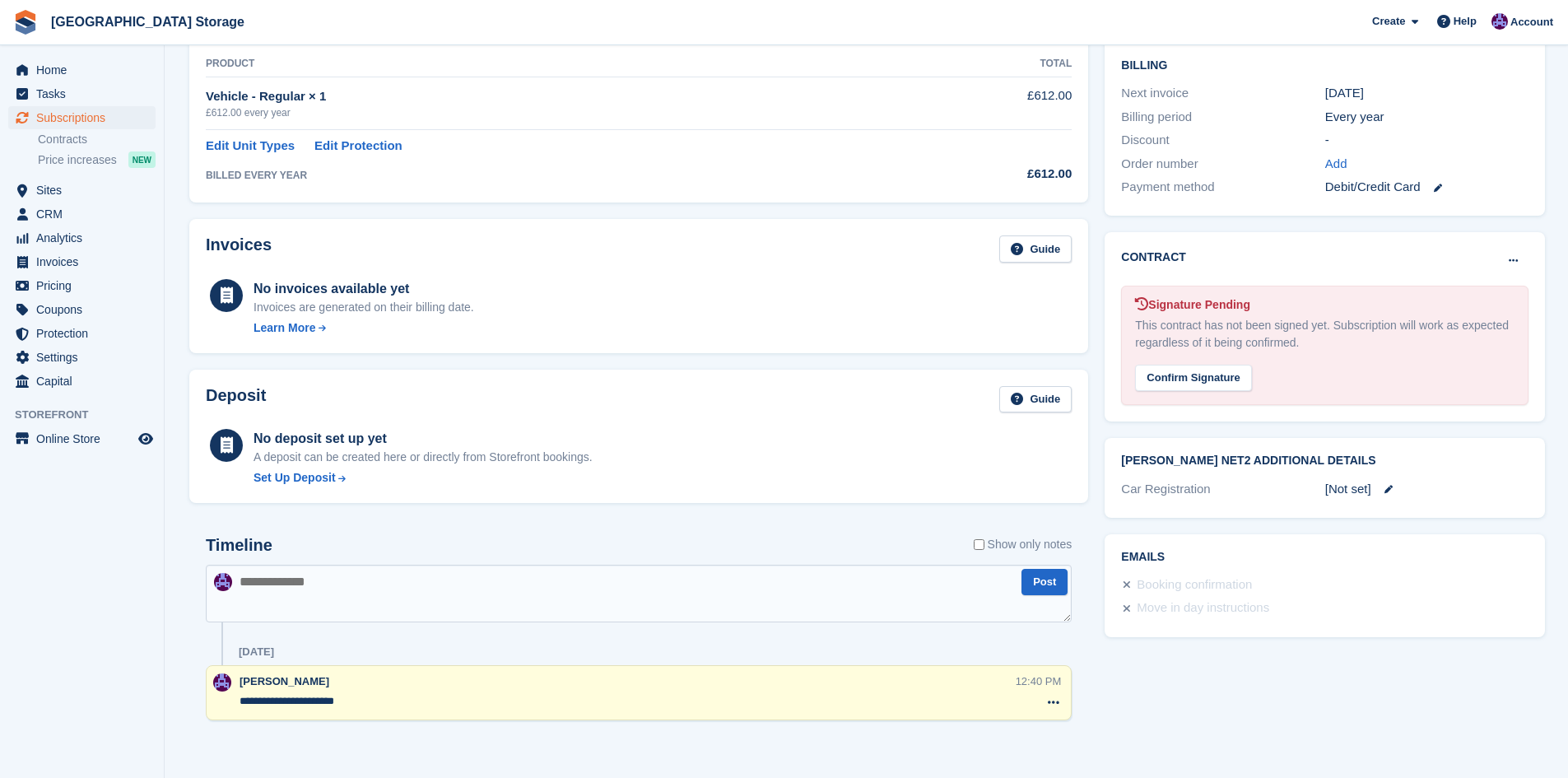
click at [774, 597] on textarea at bounding box center [639, 594] width 866 height 58
type textarea "**********"
click at [1050, 584] on button "Post" at bounding box center [1044, 582] width 46 height 27
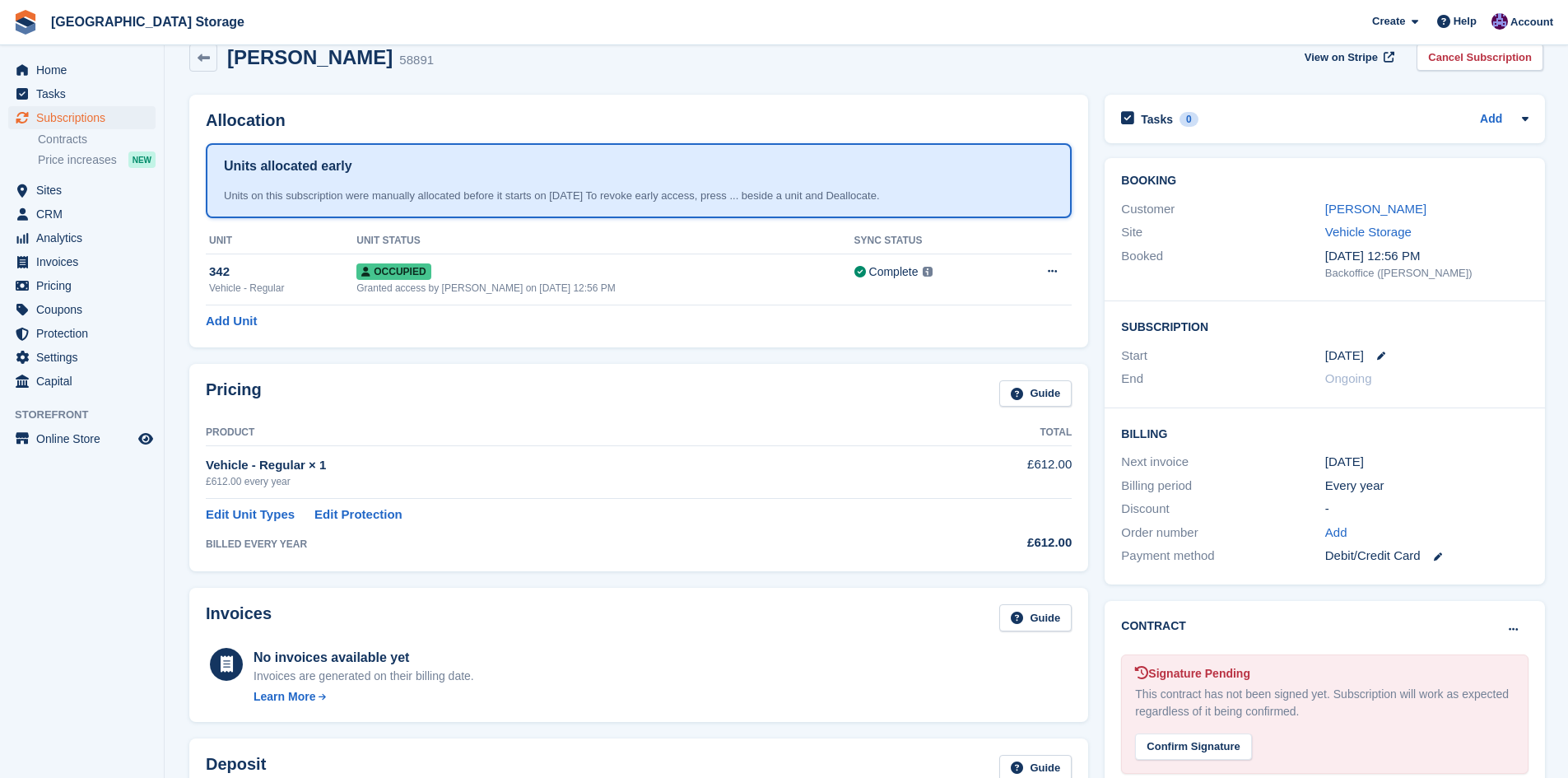
scroll to position [0, 0]
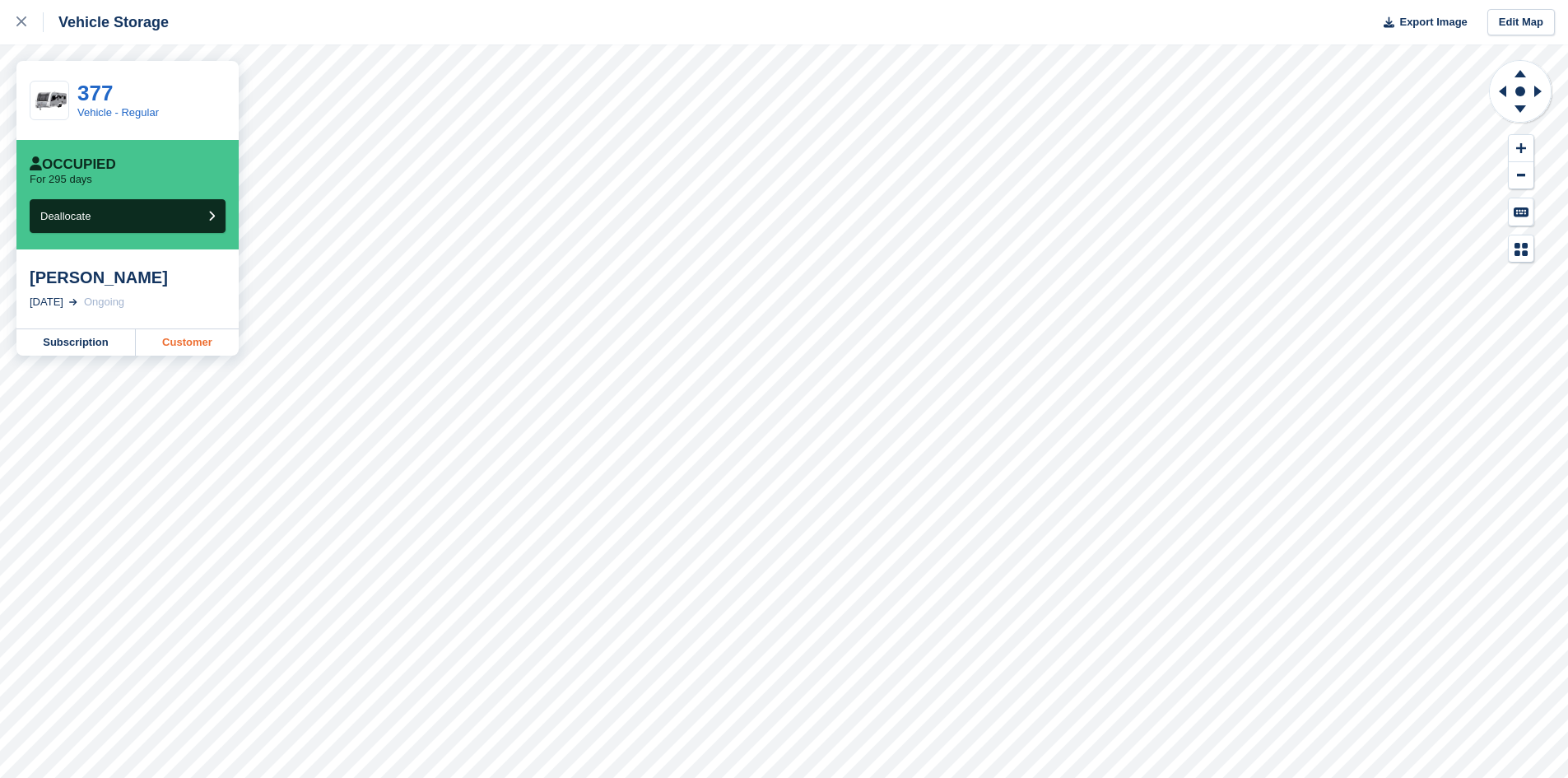
click at [158, 347] on link "Customer" at bounding box center [187, 342] width 103 height 26
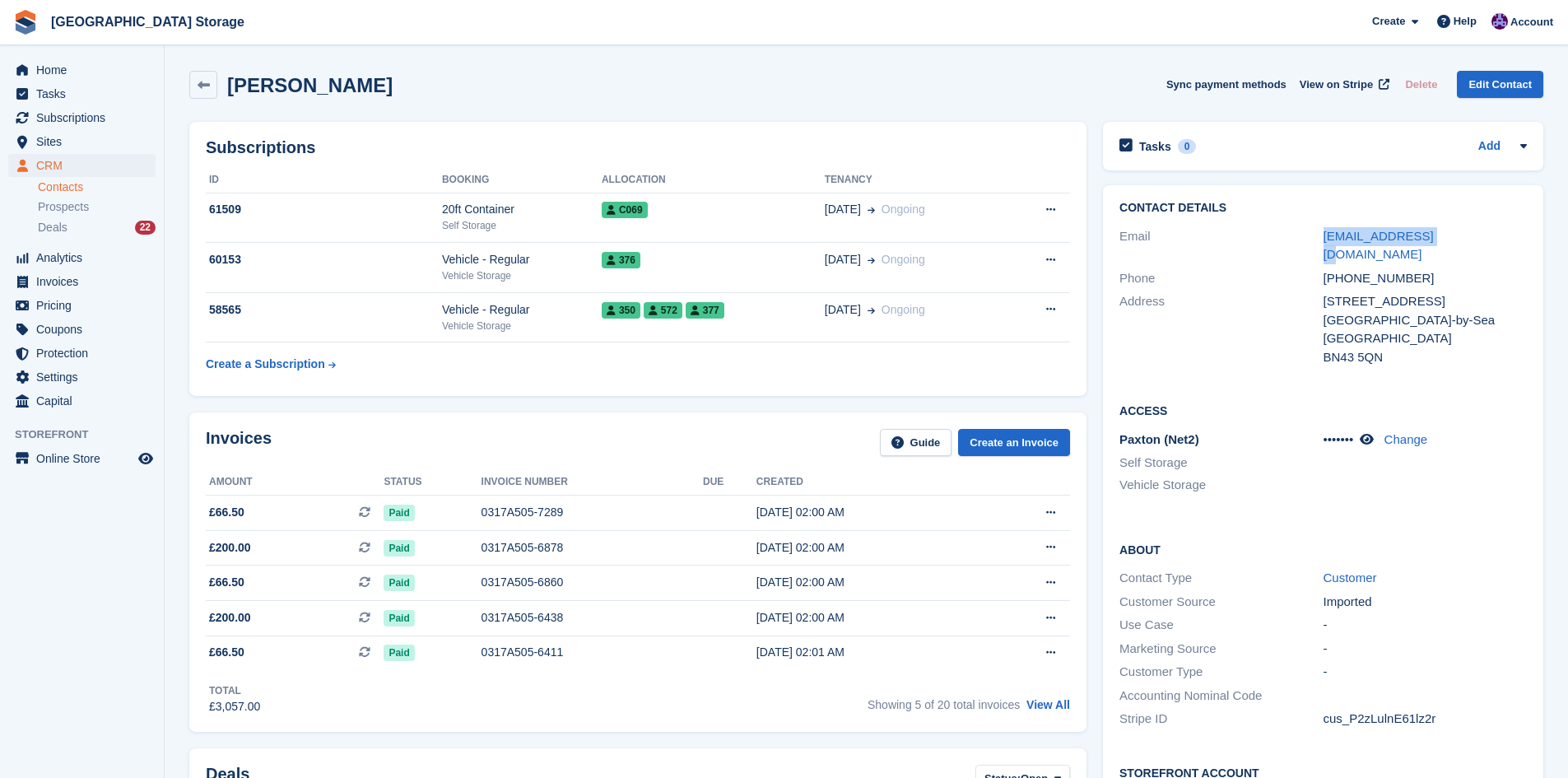
drag, startPoint x: 1448, startPoint y: 233, endPoint x: 1292, endPoint y: 247, distance: 156.6
click at [1292, 247] on div "Email [EMAIL_ADDRESS][DOMAIN_NAME]" at bounding box center [1323, 246] width 408 height 42
copy div "[EMAIL_ADDRESS][DOMAIN_NAME]"
drag, startPoint x: 1444, startPoint y: 235, endPoint x: 1309, endPoint y: 245, distance: 135.4
click at [1309, 245] on div "Email [EMAIL_ADDRESS][DOMAIN_NAME]" at bounding box center [1323, 246] width 408 height 42
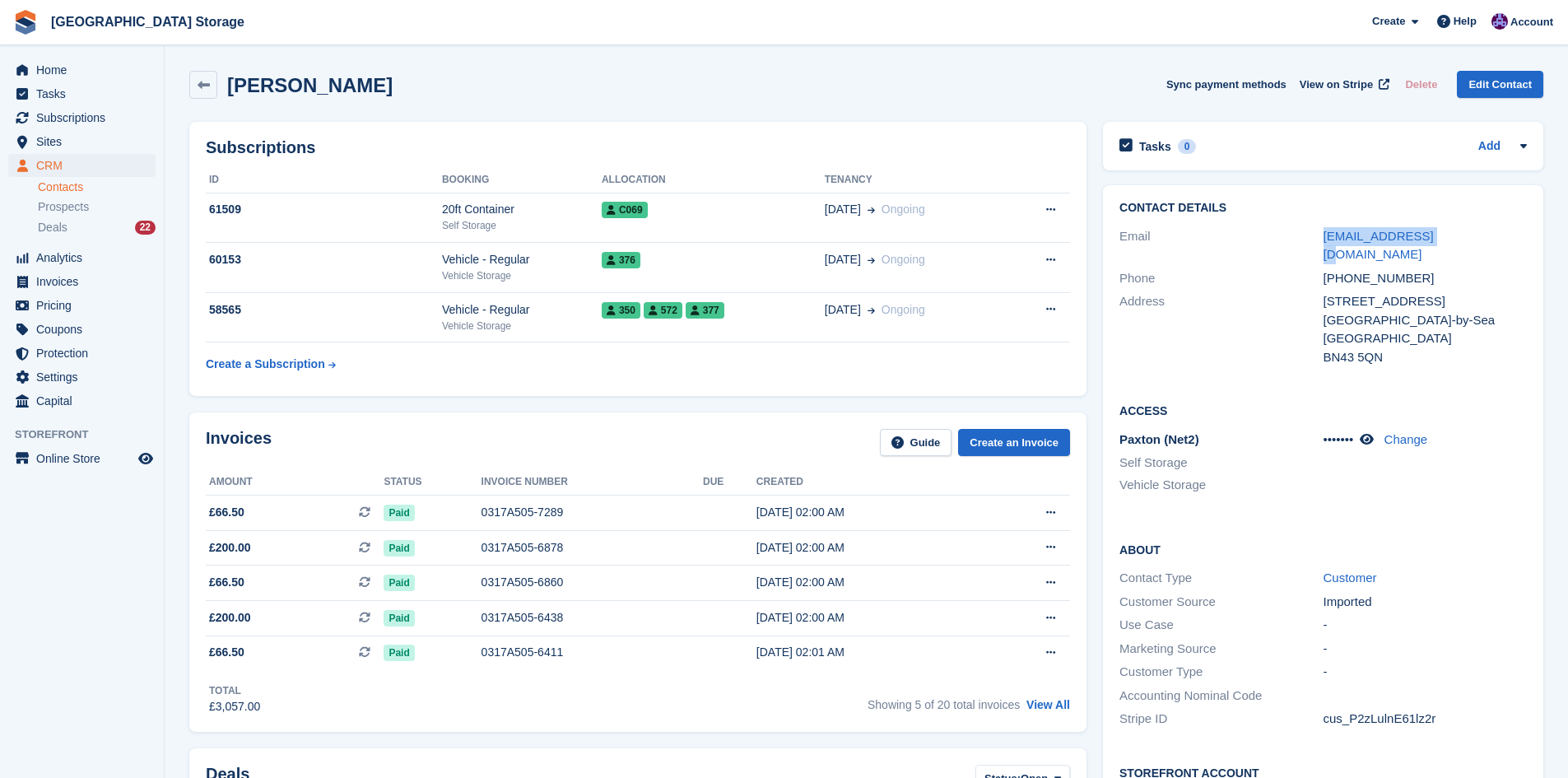
copy div "[EMAIL_ADDRESS][DOMAIN_NAME]"
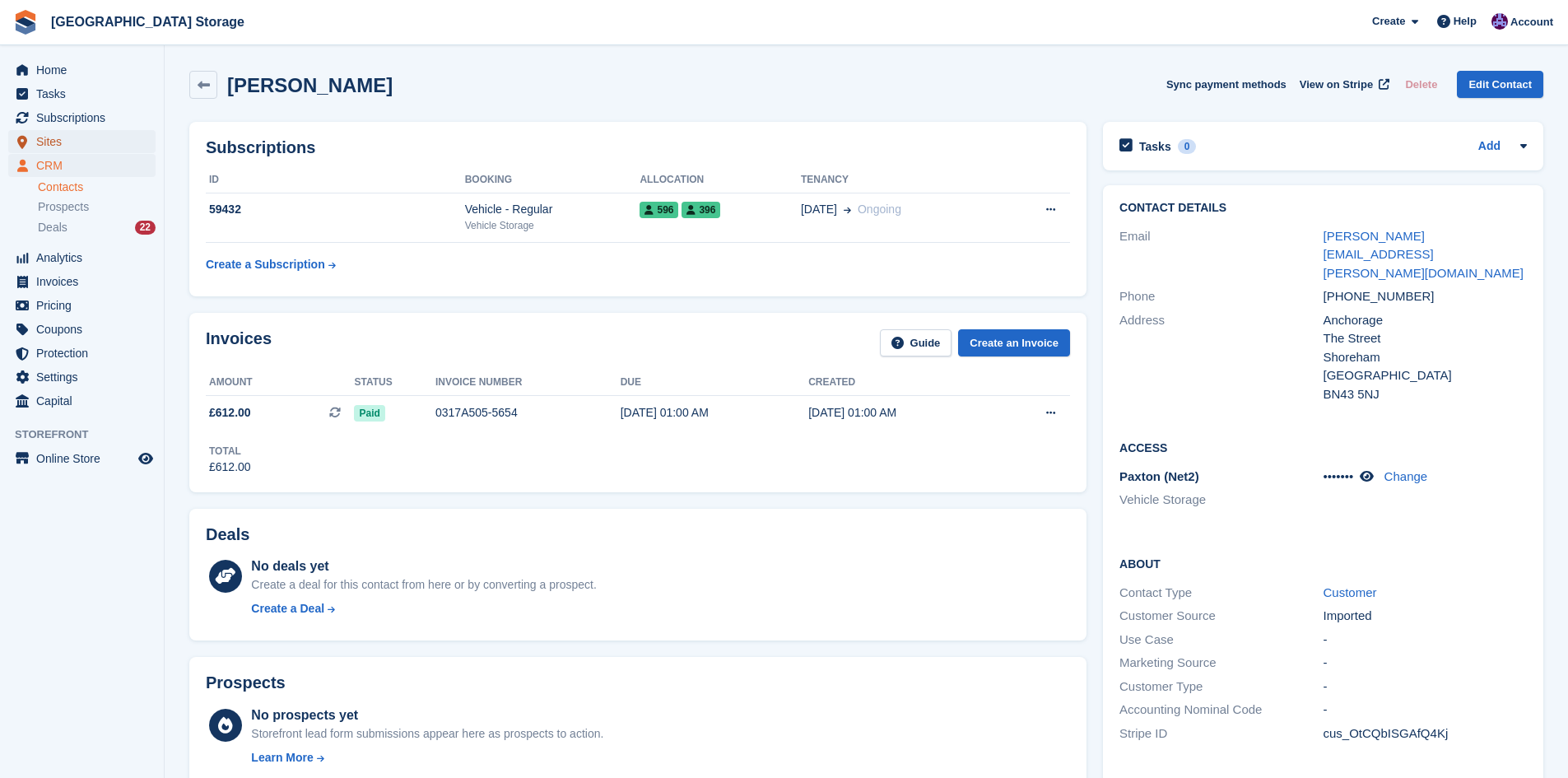
click at [65, 150] on span "Sites" at bounding box center [85, 141] width 98 height 23
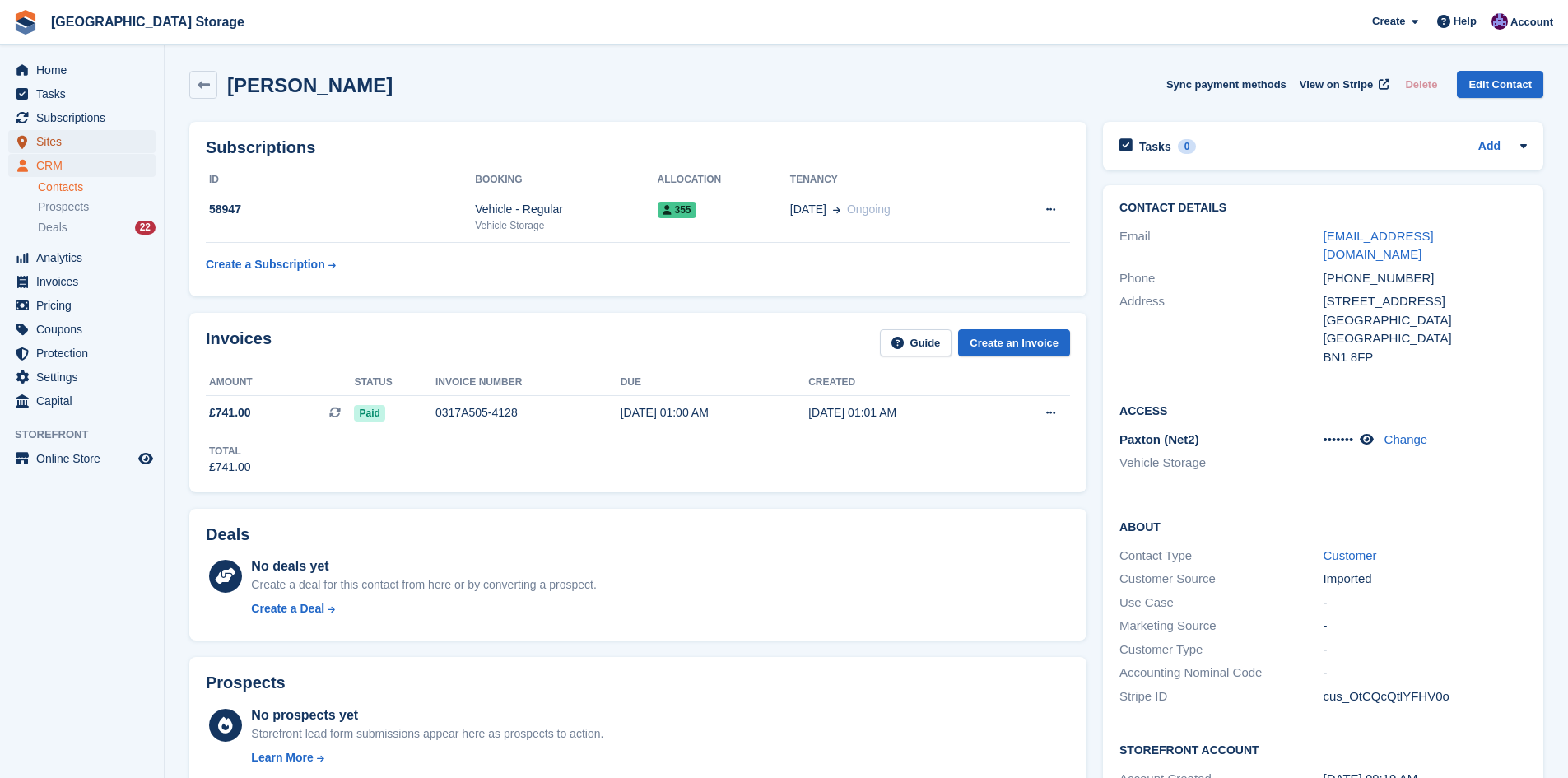
click at [79, 145] on span "Sites" at bounding box center [85, 141] width 98 height 23
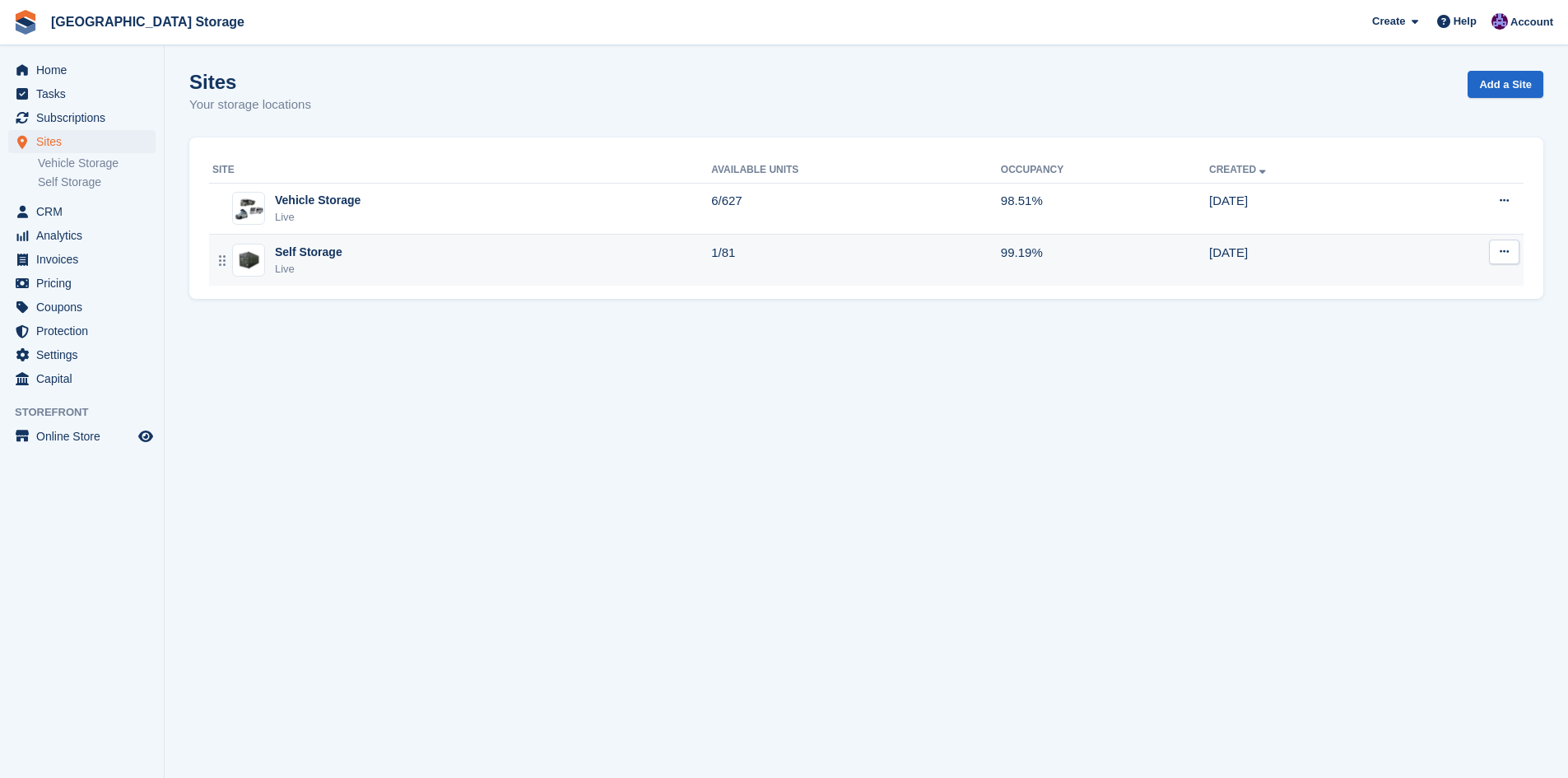
click at [546, 271] on div "Self Storage Live" at bounding box center [462, 261] width 499 height 34
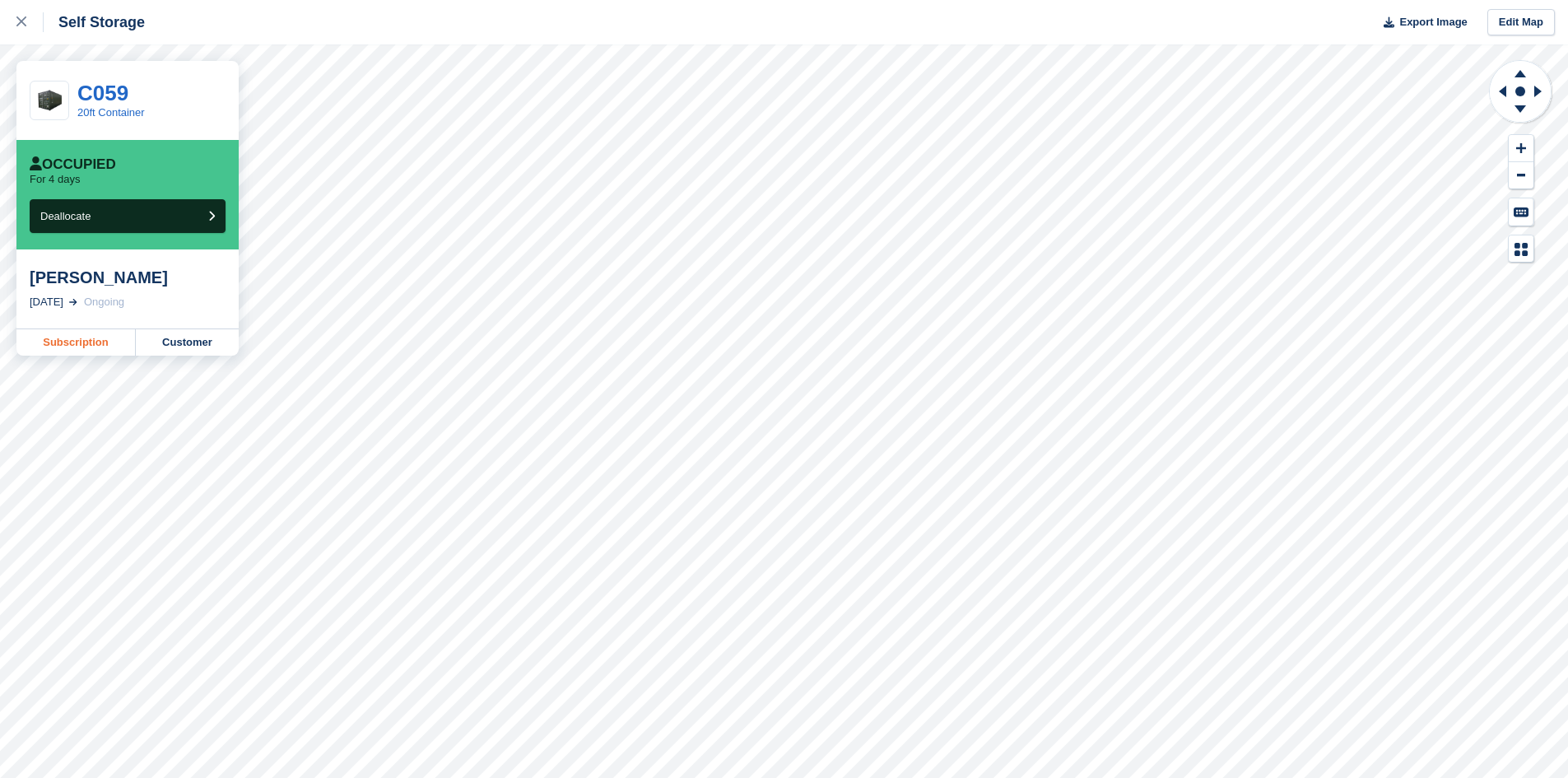
click at [98, 343] on link "Subscription" at bounding box center [77, 342] width 119 height 26
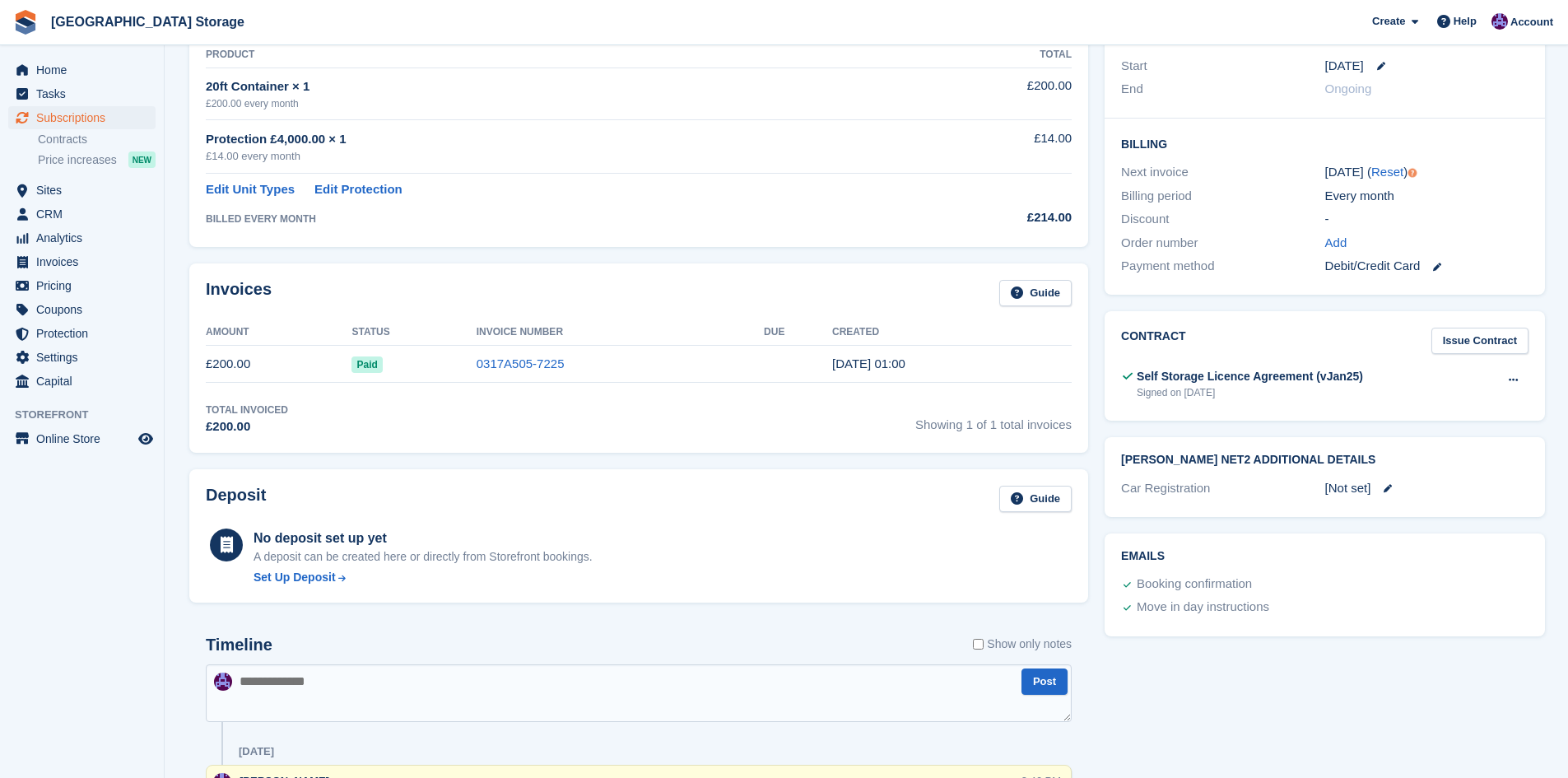
scroll to position [330, 0]
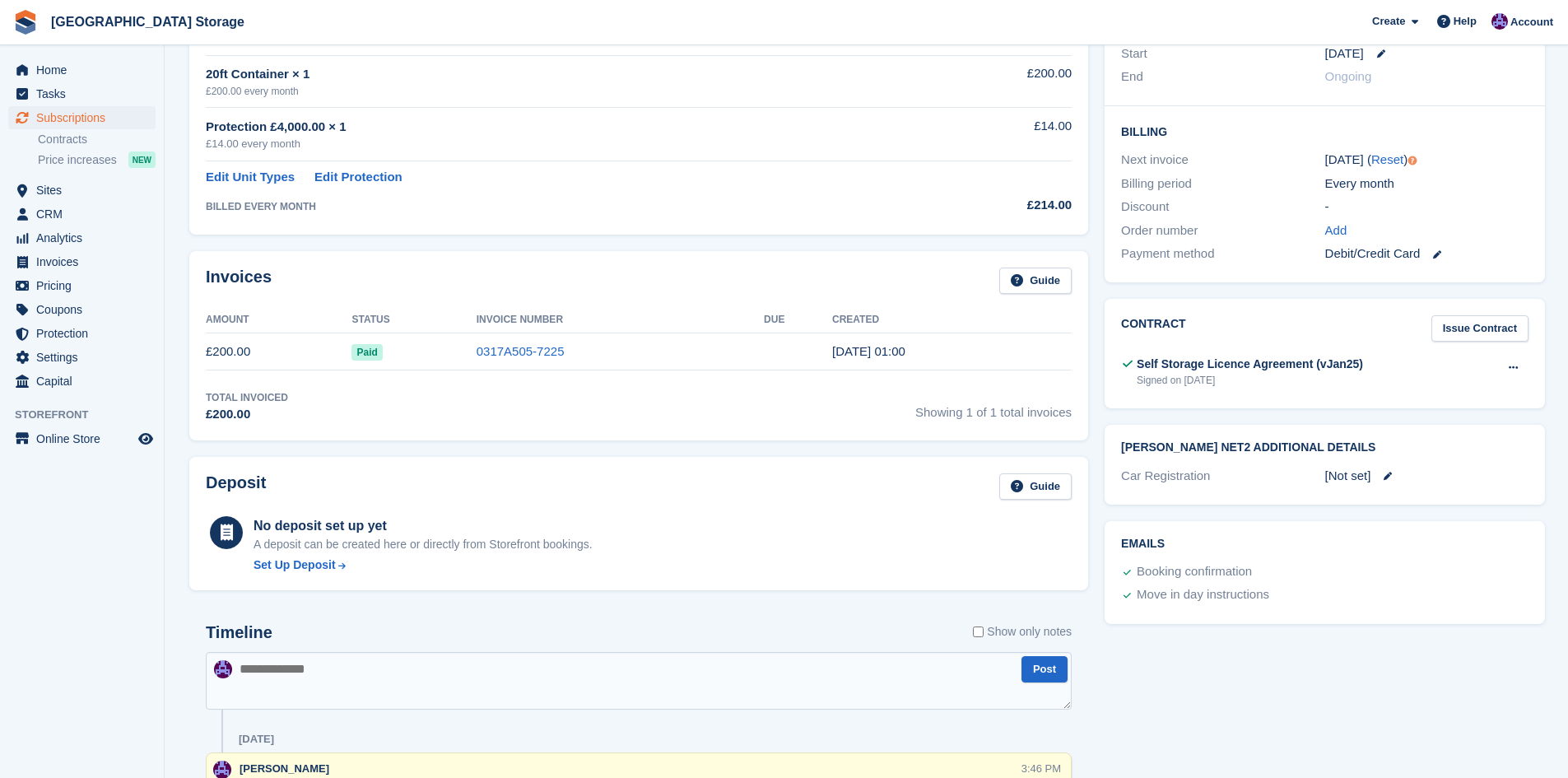
click at [570, 666] on textarea at bounding box center [639, 680] width 866 height 58
paste textarea "**********"
type textarea "**********"
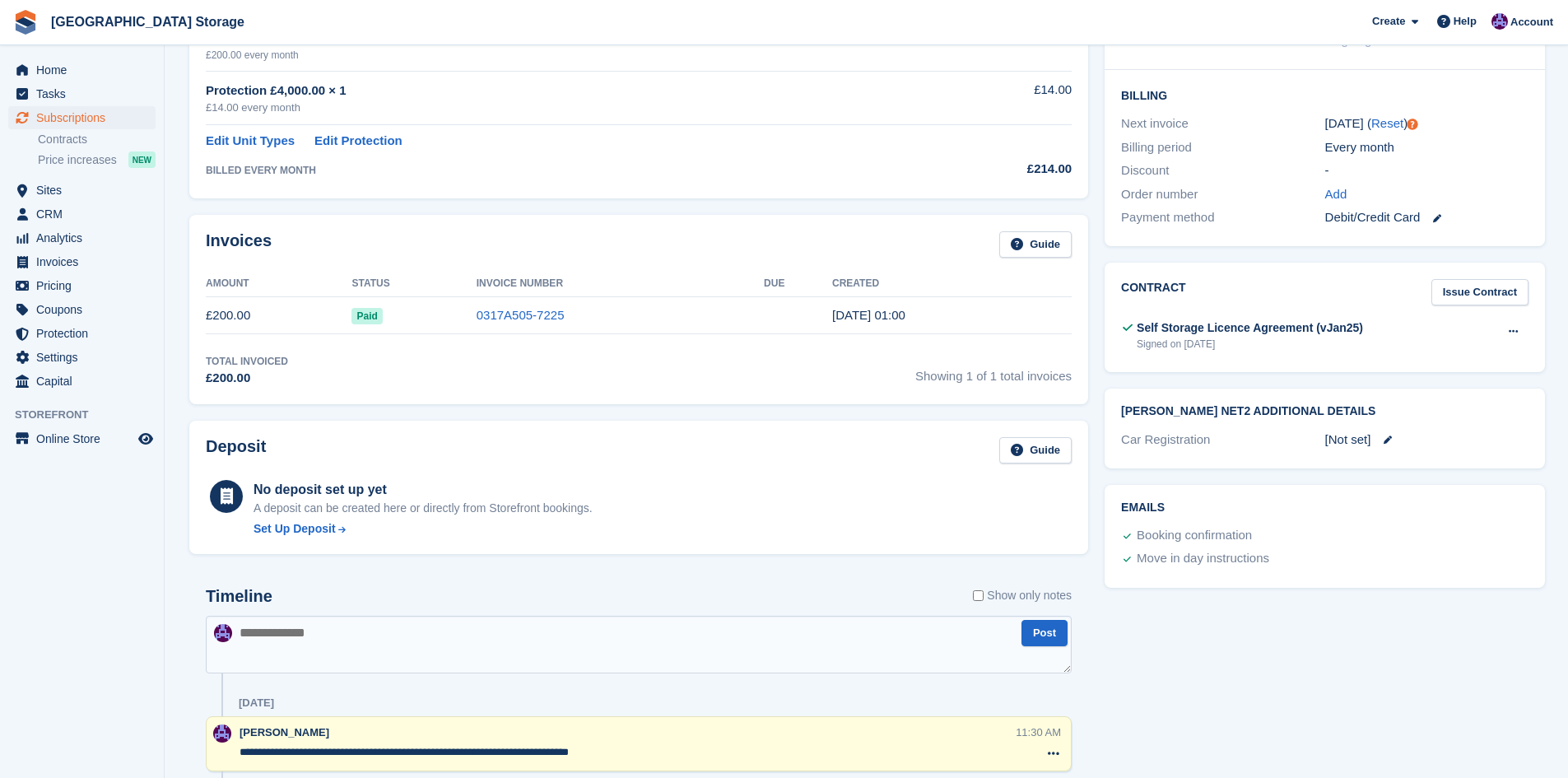
scroll to position [659, 0]
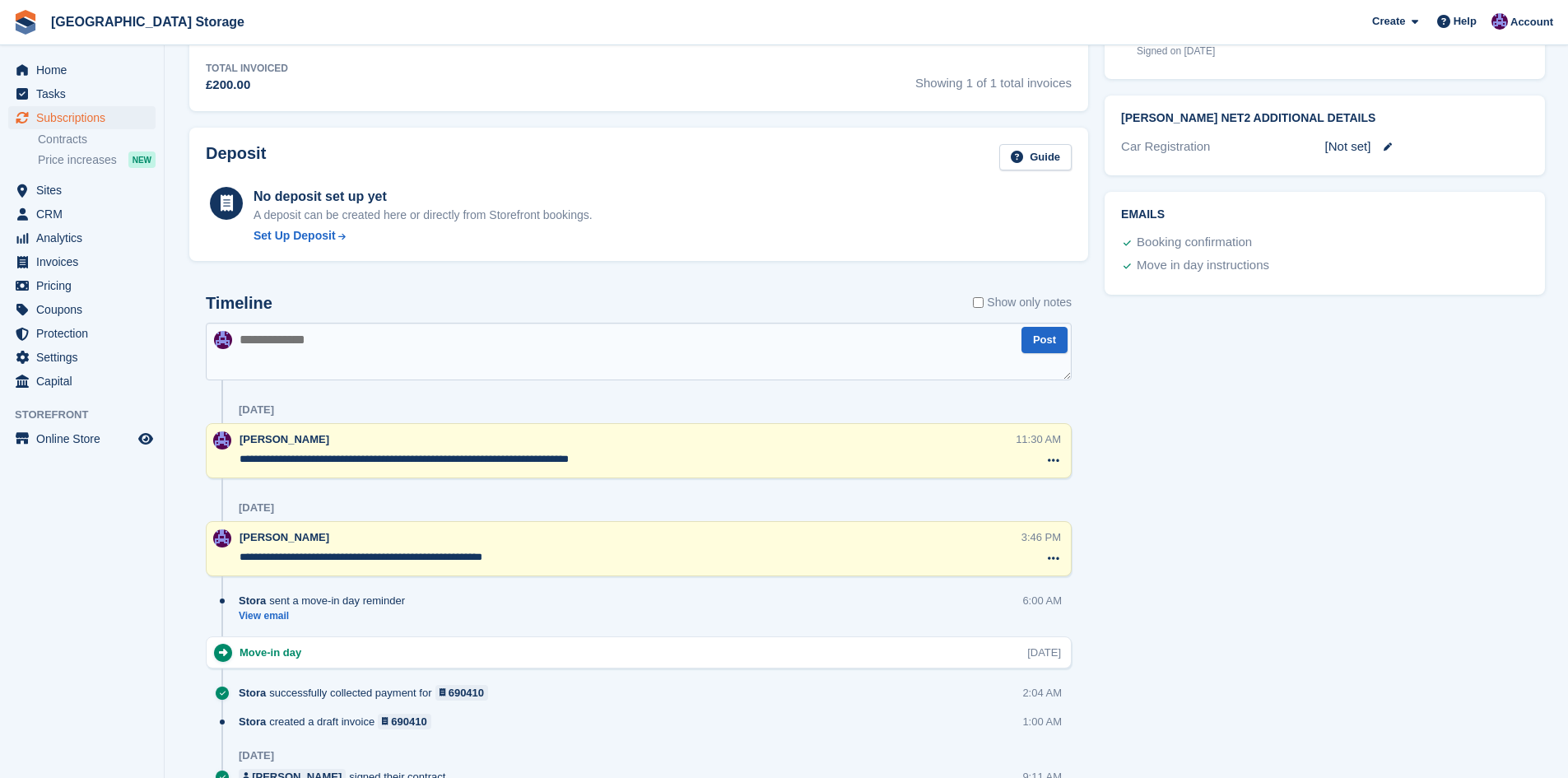
click at [521, 463] on textarea "**********" at bounding box center [627, 459] width 775 height 17
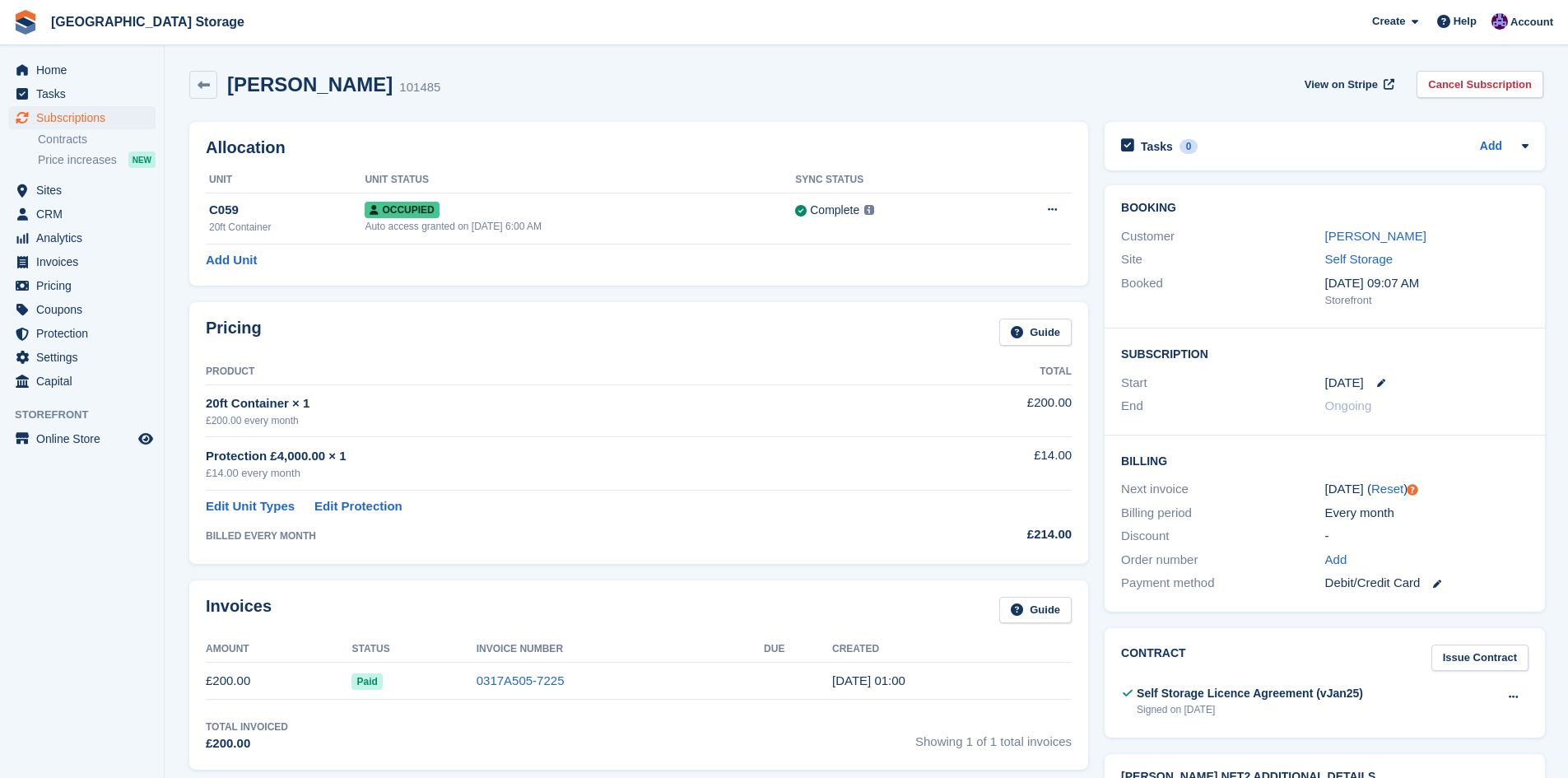
scroll to position [411, 0]
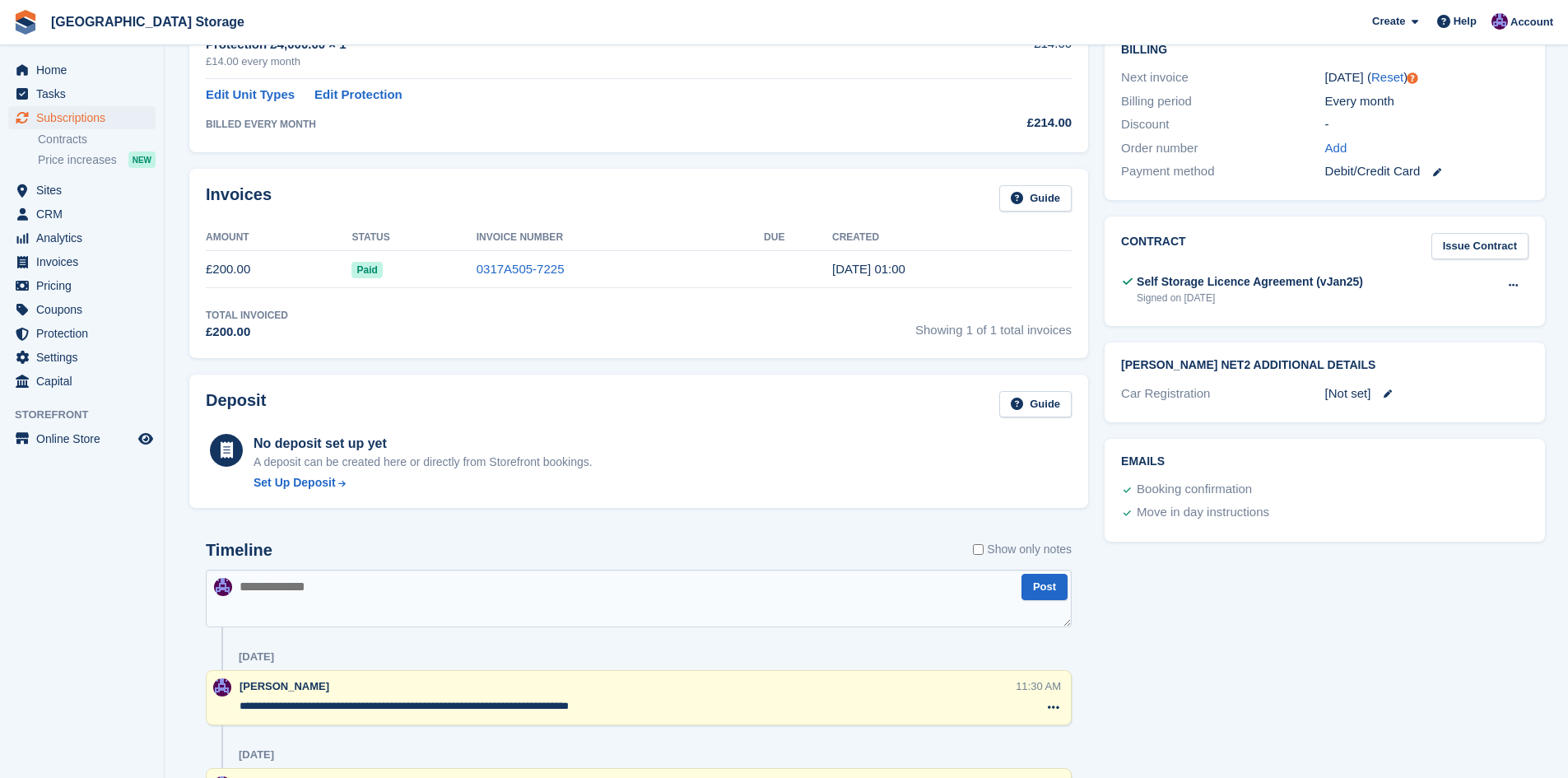
click at [822, 705] on textarea "**********" at bounding box center [627, 707] width 775 height 17
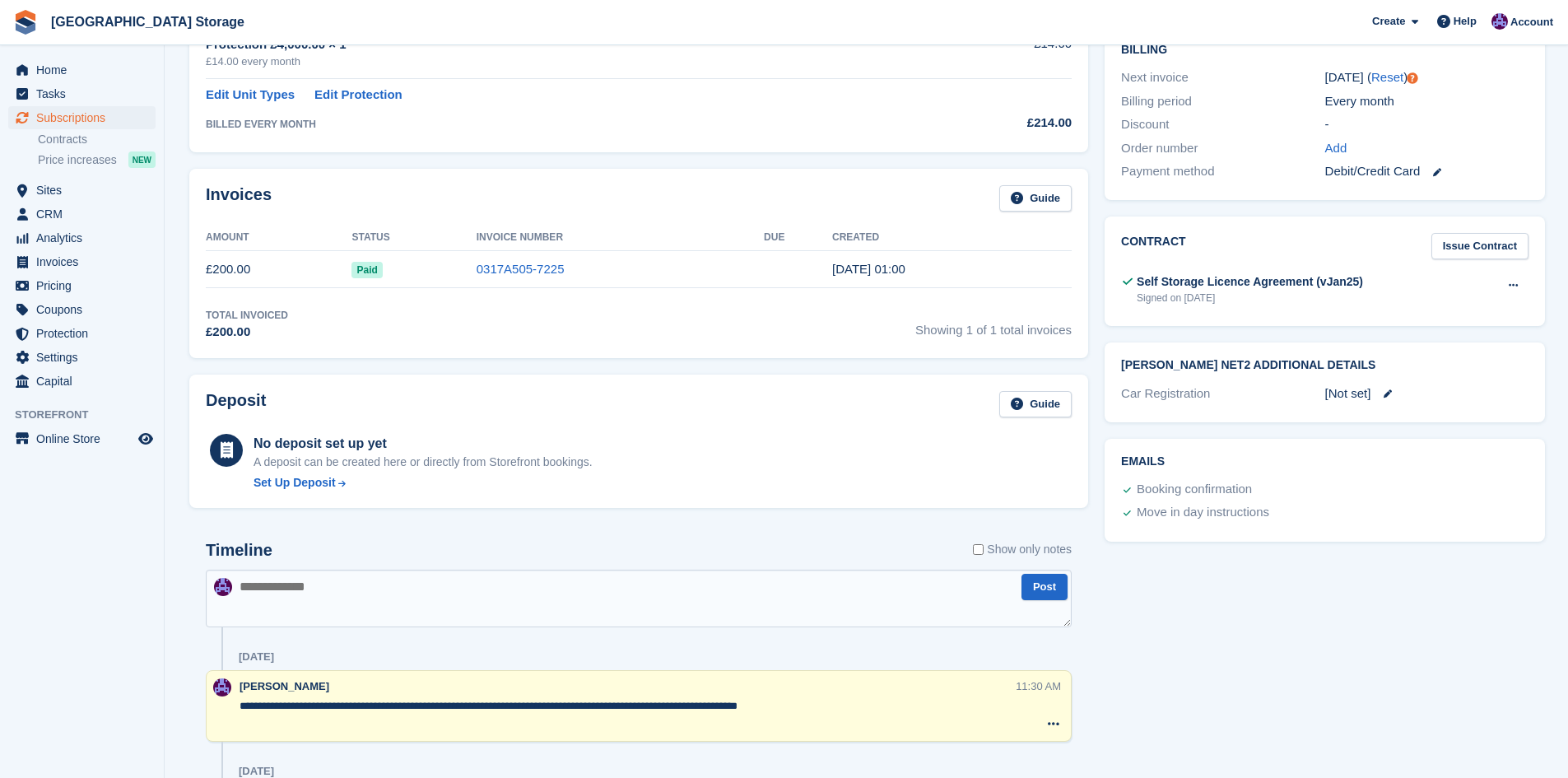
type textarea "**********"
click at [1139, 690] on div "Tasks 0 Add No tasks related to Subscription #101485 Booking Customer Daryl Gra…" at bounding box center [1324, 490] width 457 height 1576
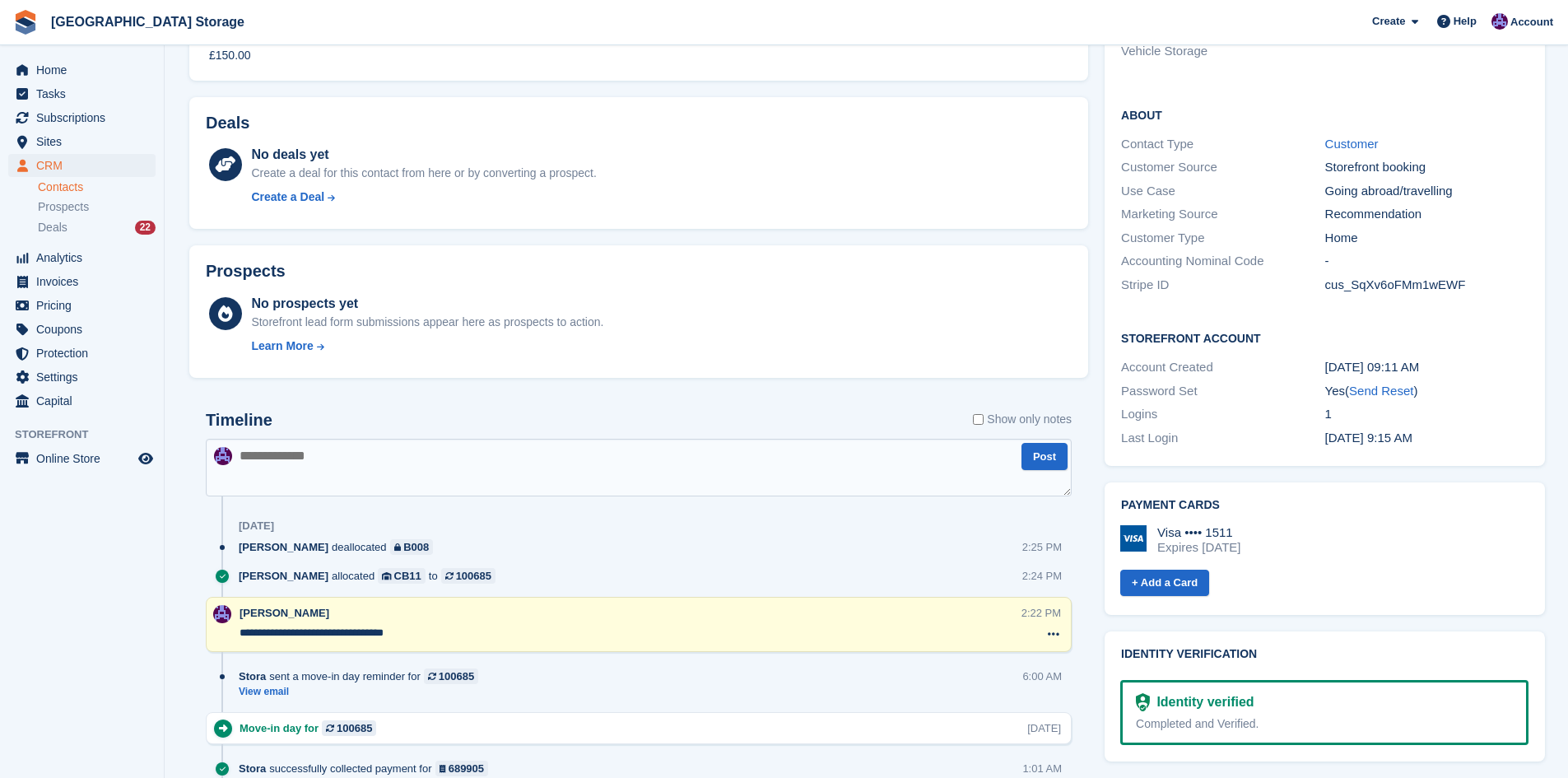
scroll to position [984, 0]
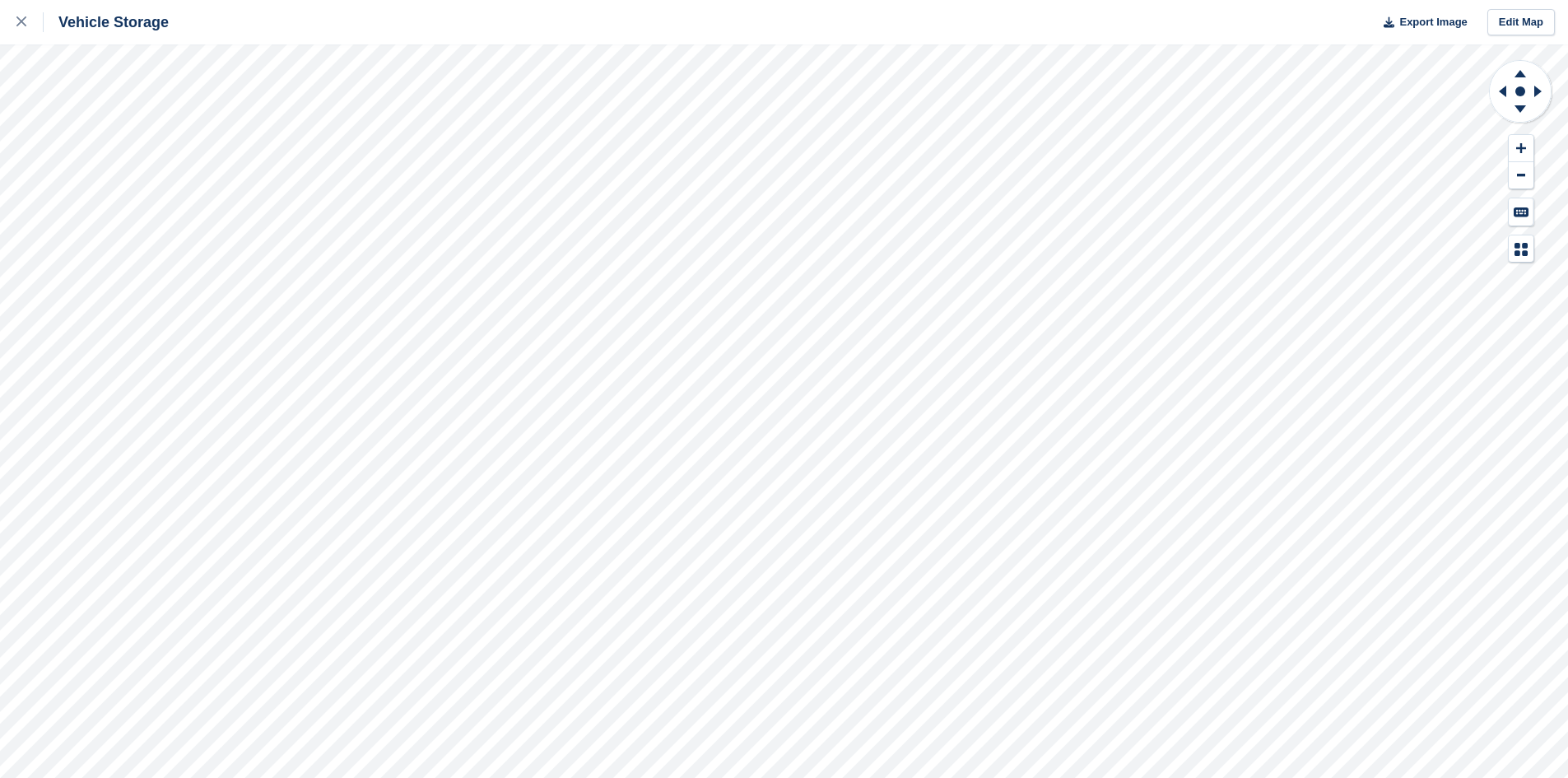
click at [837, 777] on html "Vehicle Storage Export Image Edit Map" at bounding box center [784, 389] width 1568 height 778
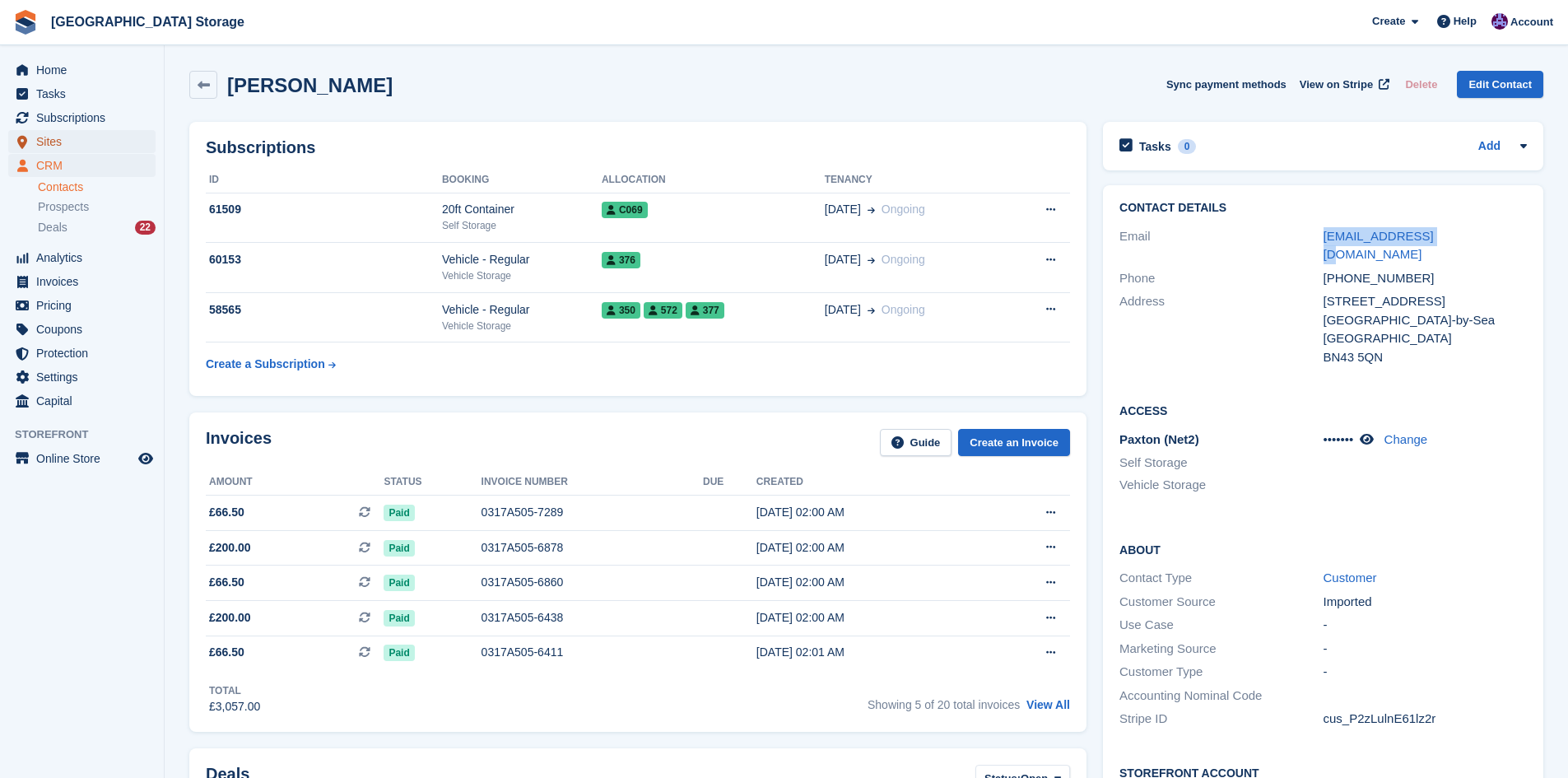
click at [73, 138] on span "Sites" at bounding box center [85, 141] width 98 height 23
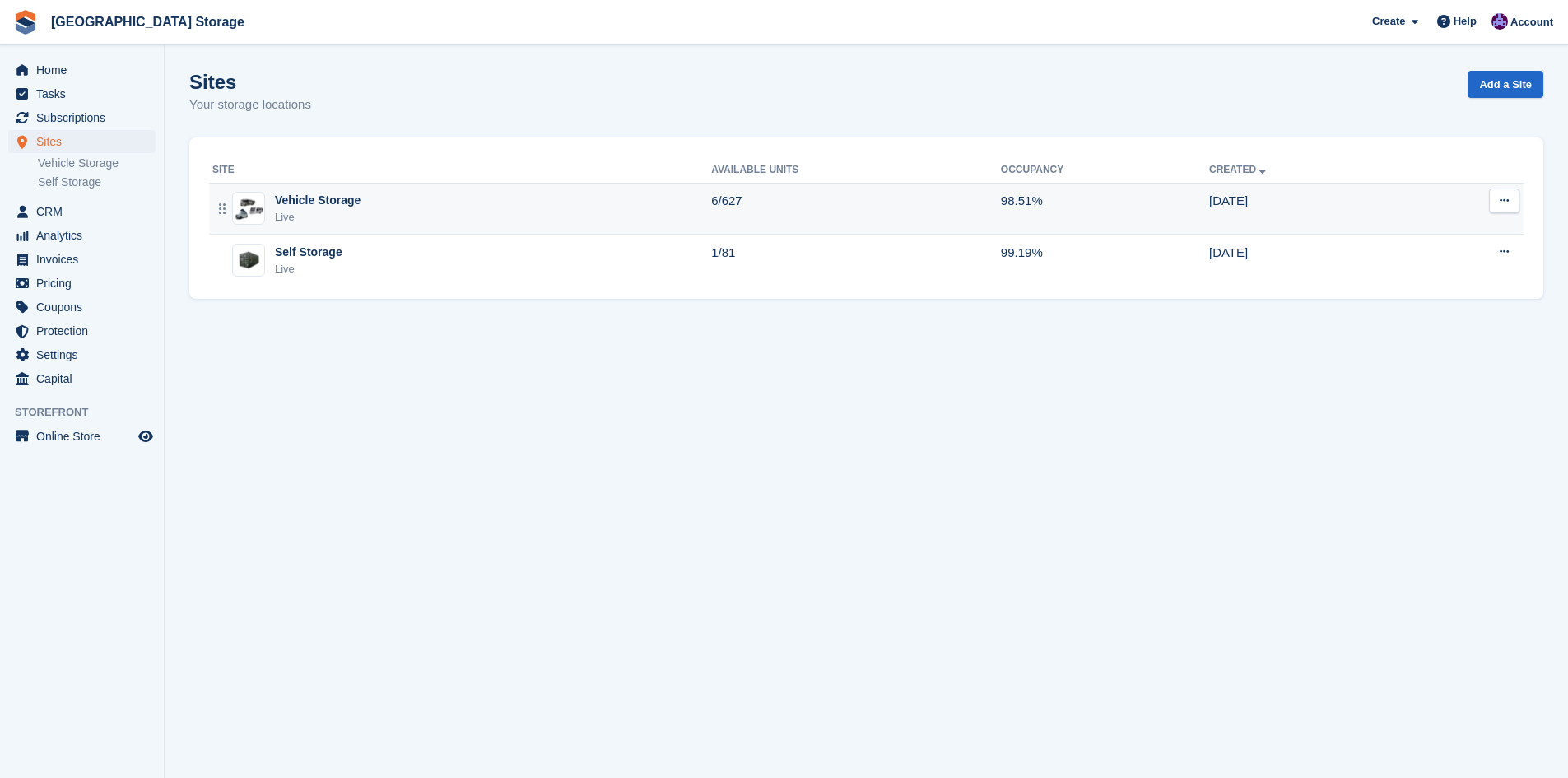
click at [374, 221] on div "Vehicle Storage Live" at bounding box center [462, 209] width 499 height 34
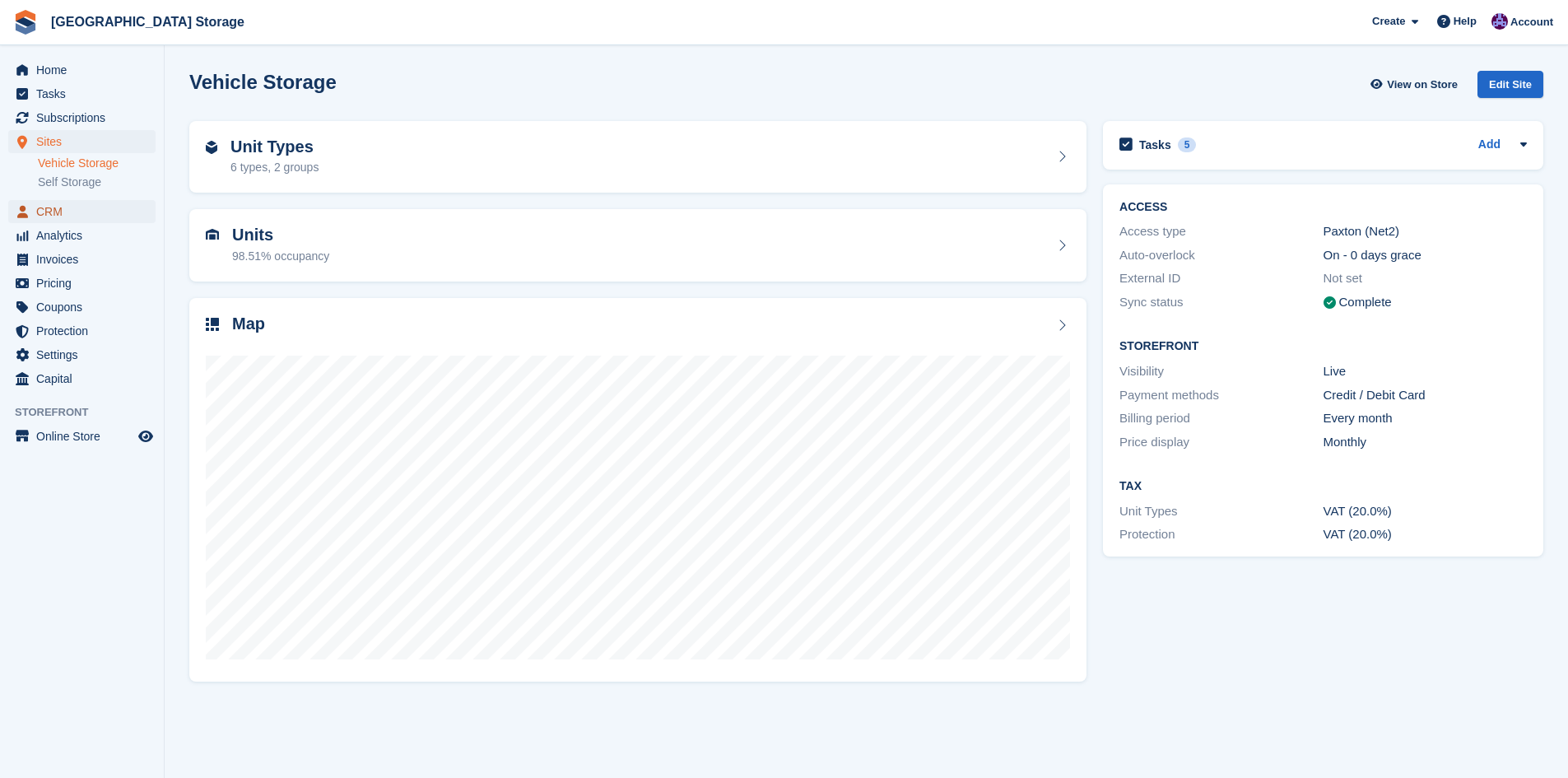
click at [89, 220] on span "CRM" at bounding box center [85, 211] width 98 height 23
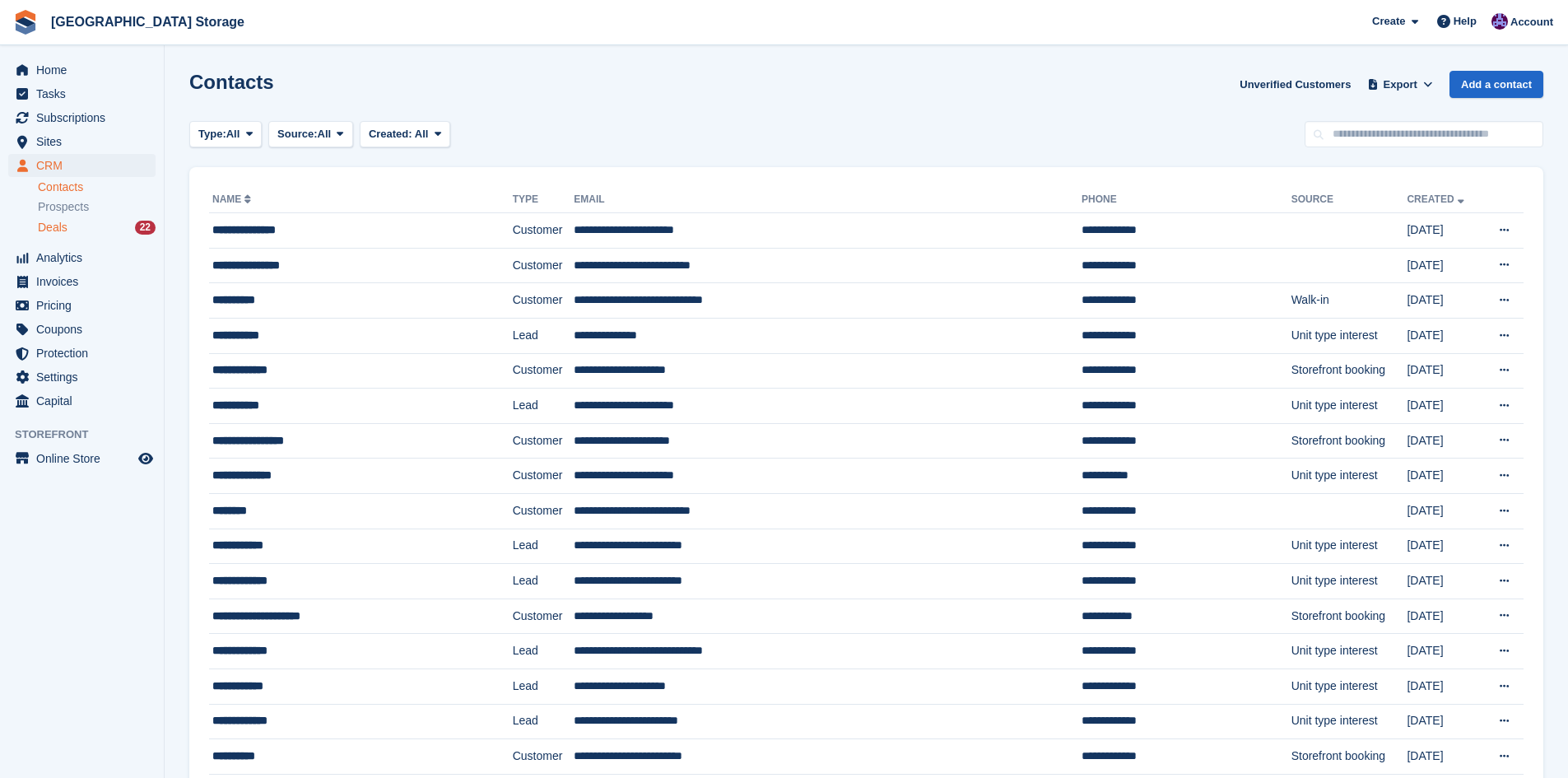
click at [80, 221] on div "Deals 22" at bounding box center [97, 227] width 118 height 16
click at [88, 225] on div "Deals 22" at bounding box center [97, 227] width 118 height 16
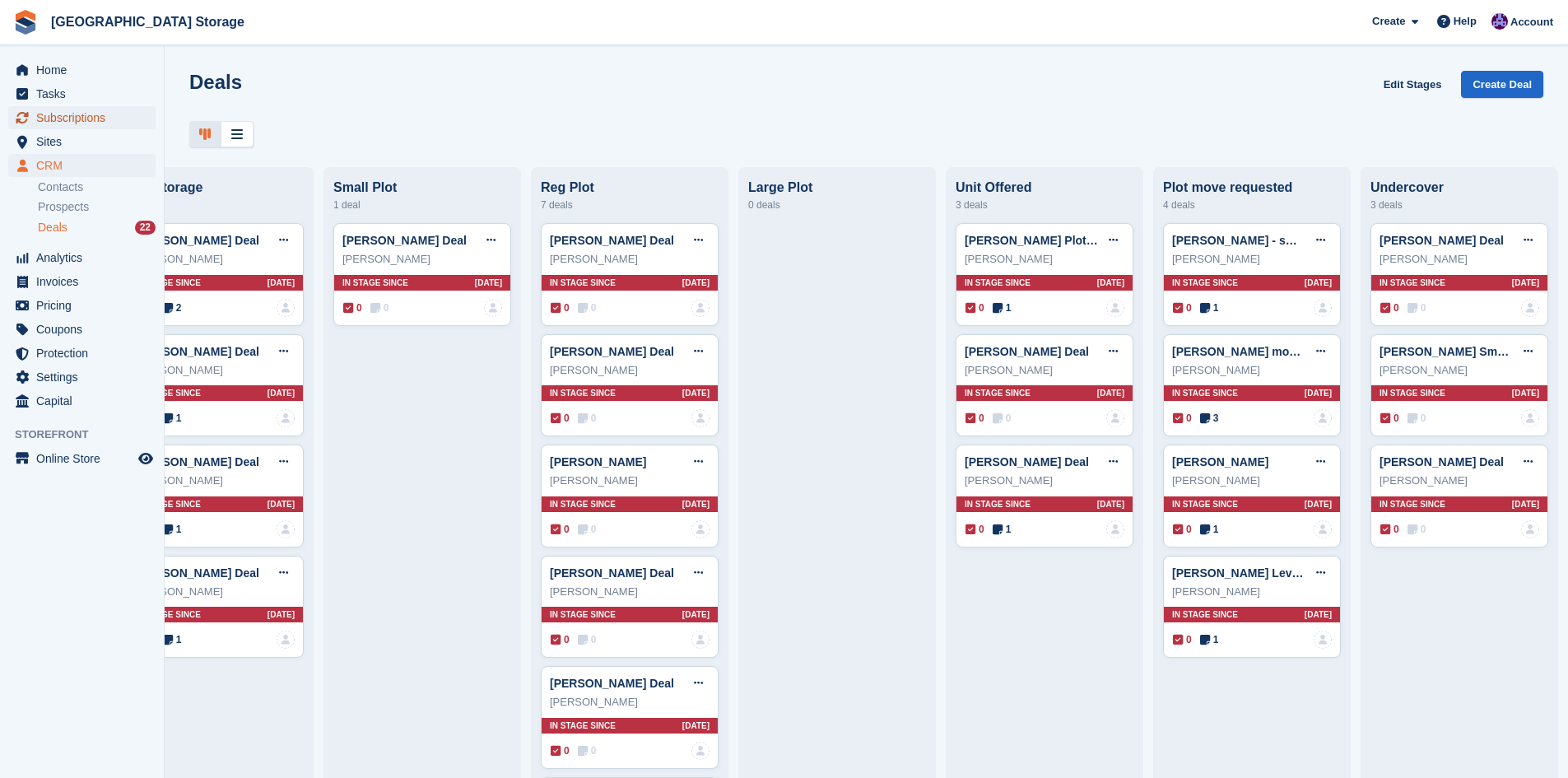
click at [98, 122] on span "Subscriptions" at bounding box center [85, 117] width 98 height 23
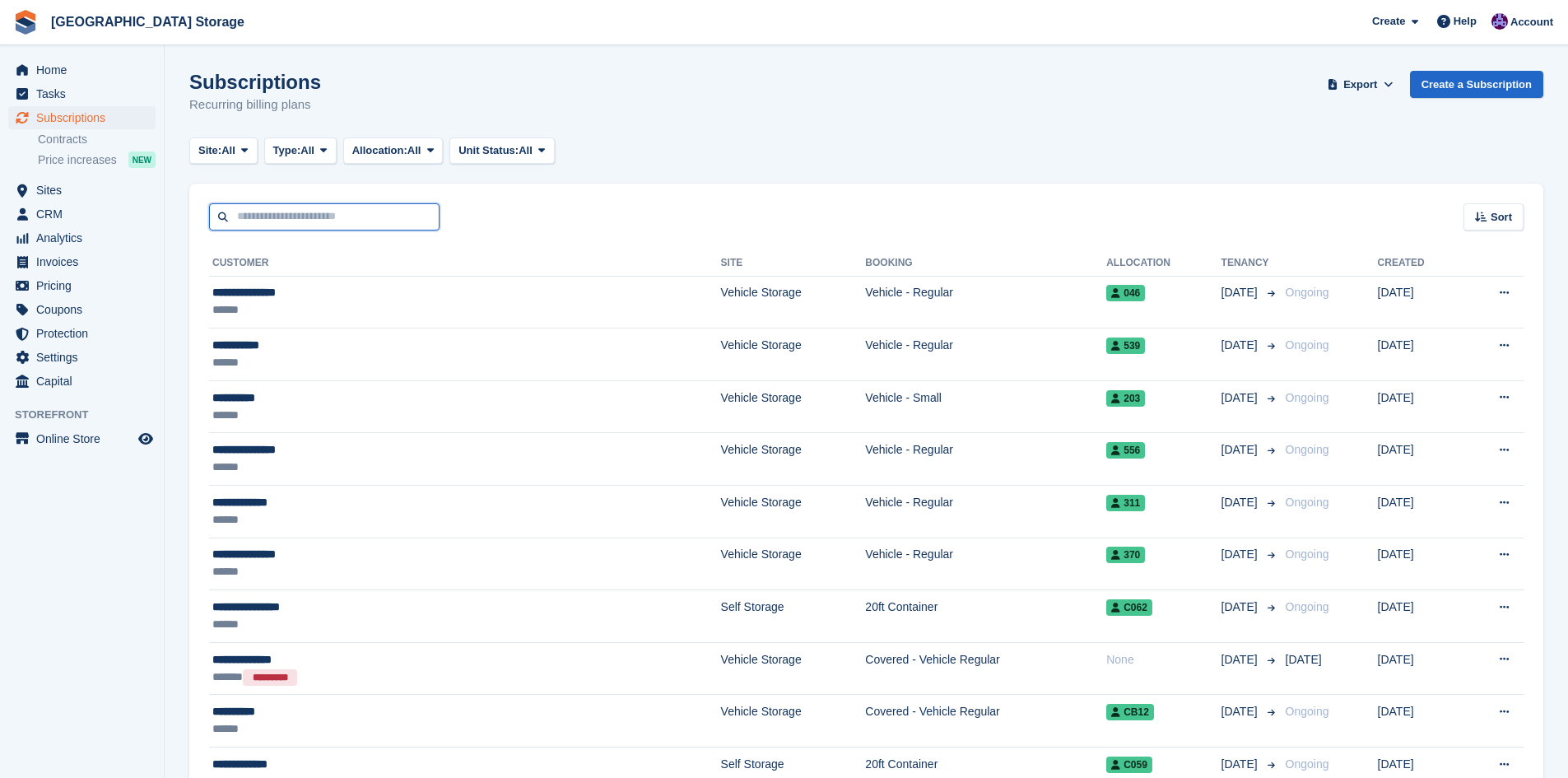
click at [317, 208] on input "text" at bounding box center [325, 217] width 230 height 27
type input "****"
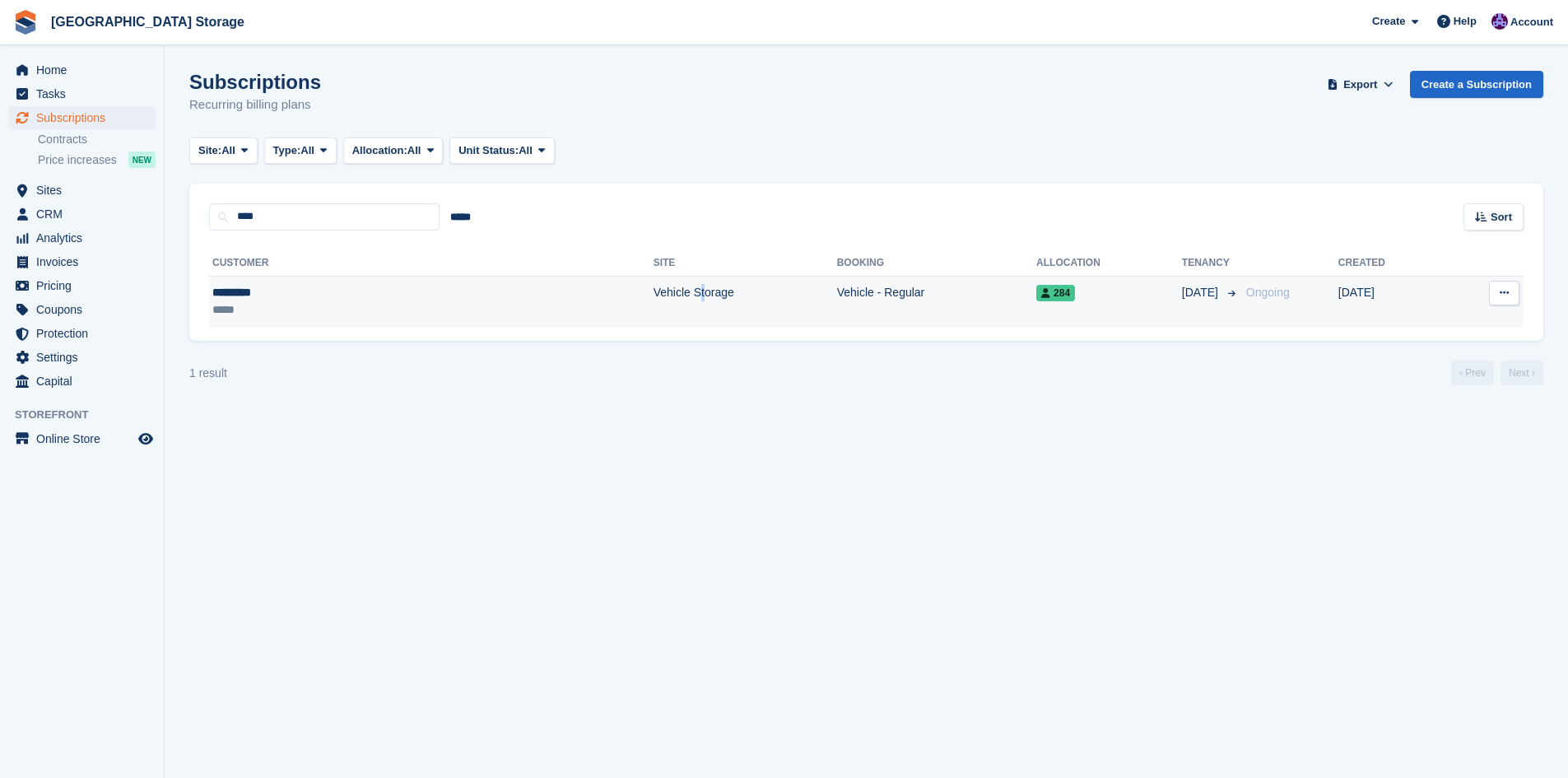
click at [653, 283] on td "Vehicle Storage" at bounding box center [745, 302] width 183 height 52
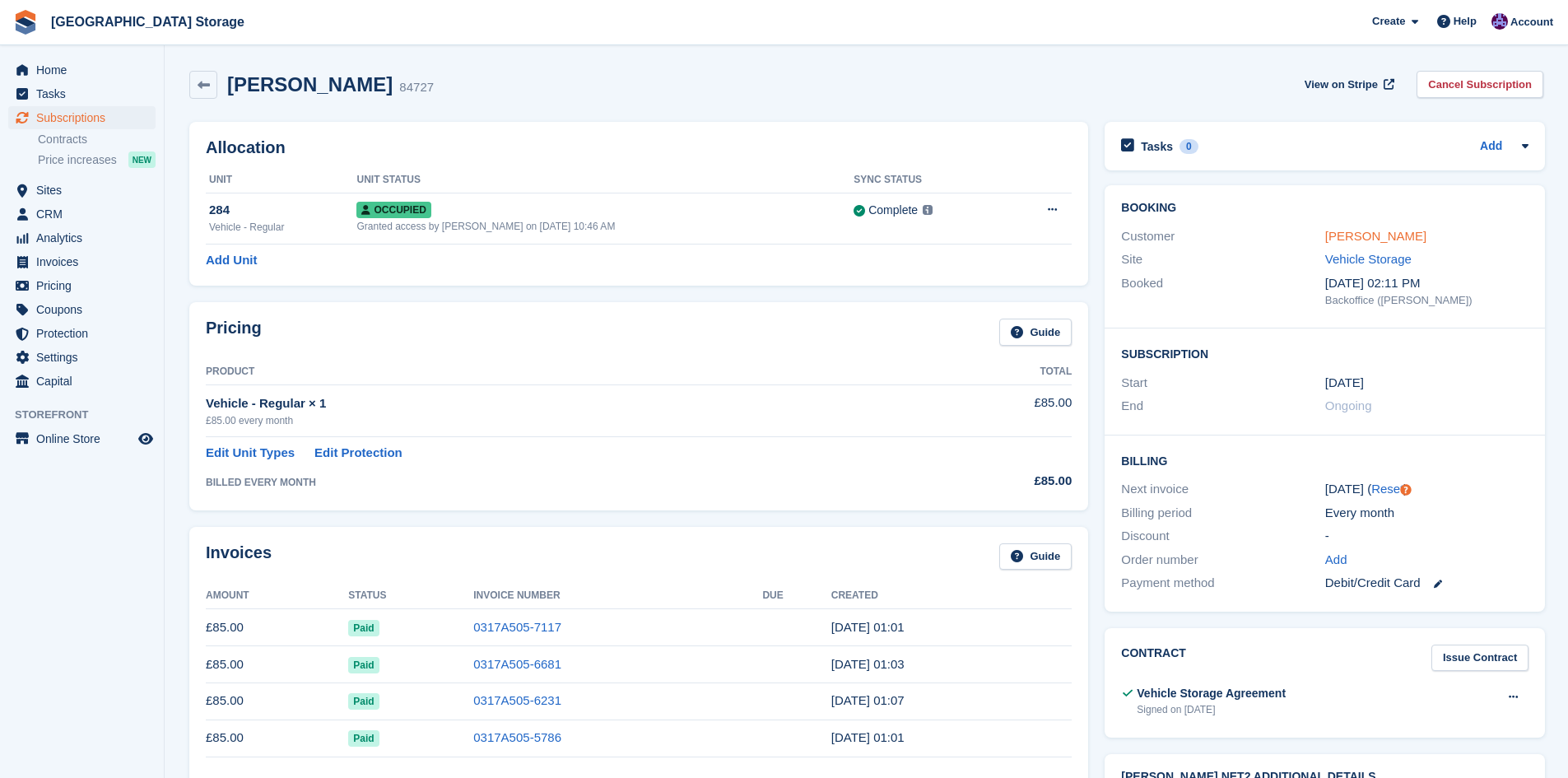
click at [1365, 237] on link "[PERSON_NAME]" at bounding box center [1375, 236] width 101 height 14
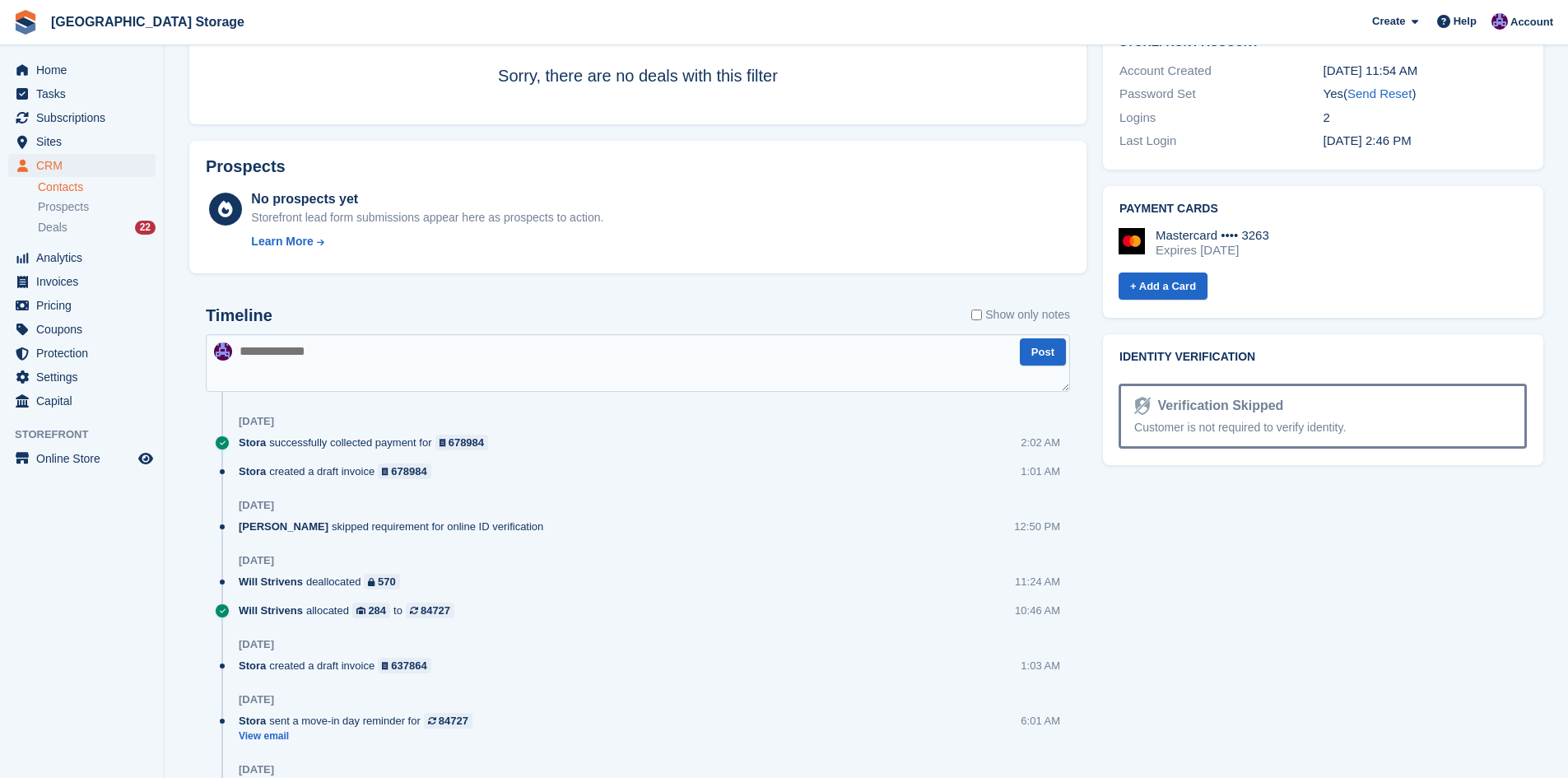
scroll to position [659, 0]
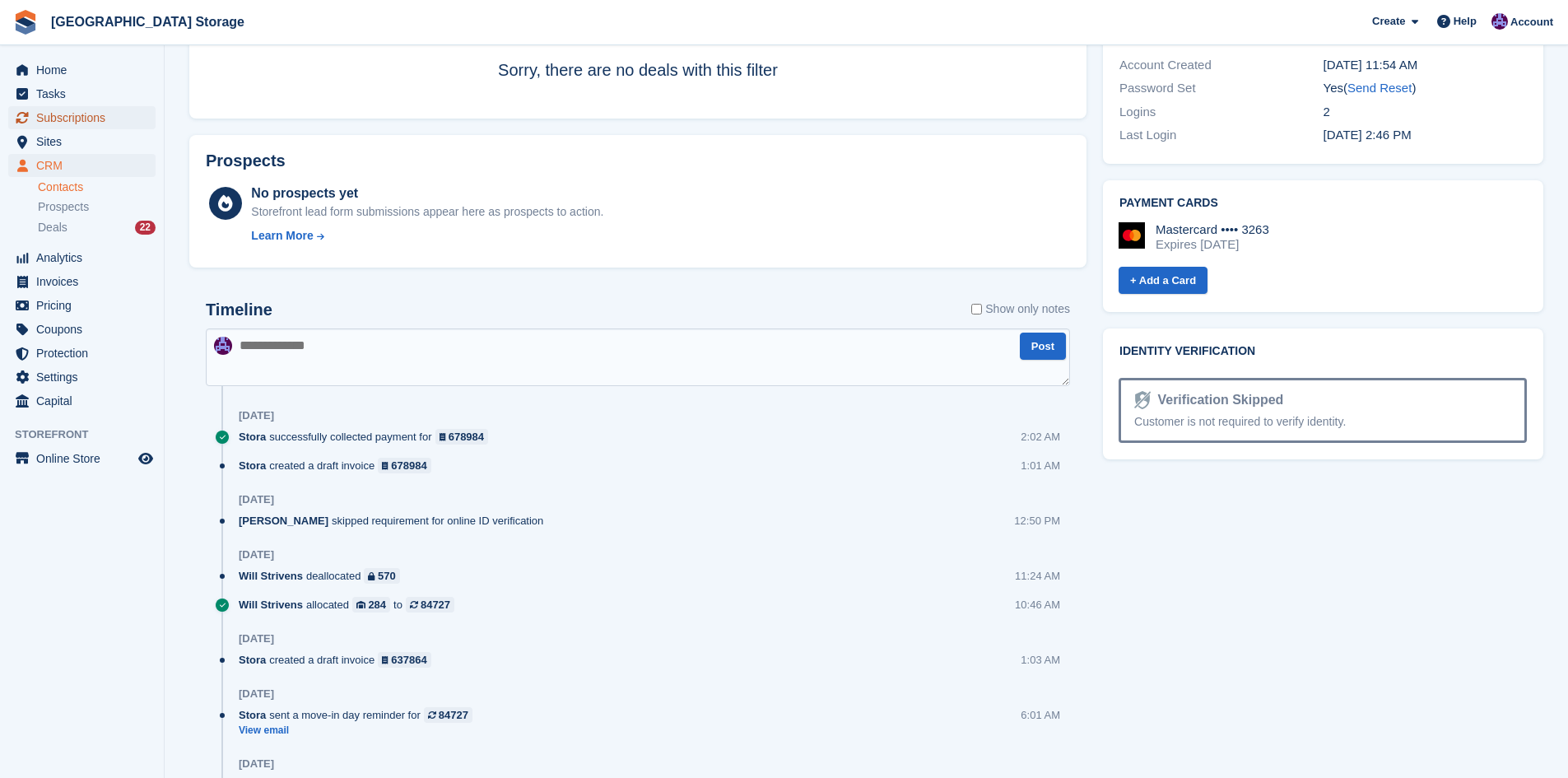
click at [96, 111] on span "Subscriptions" at bounding box center [85, 117] width 98 height 23
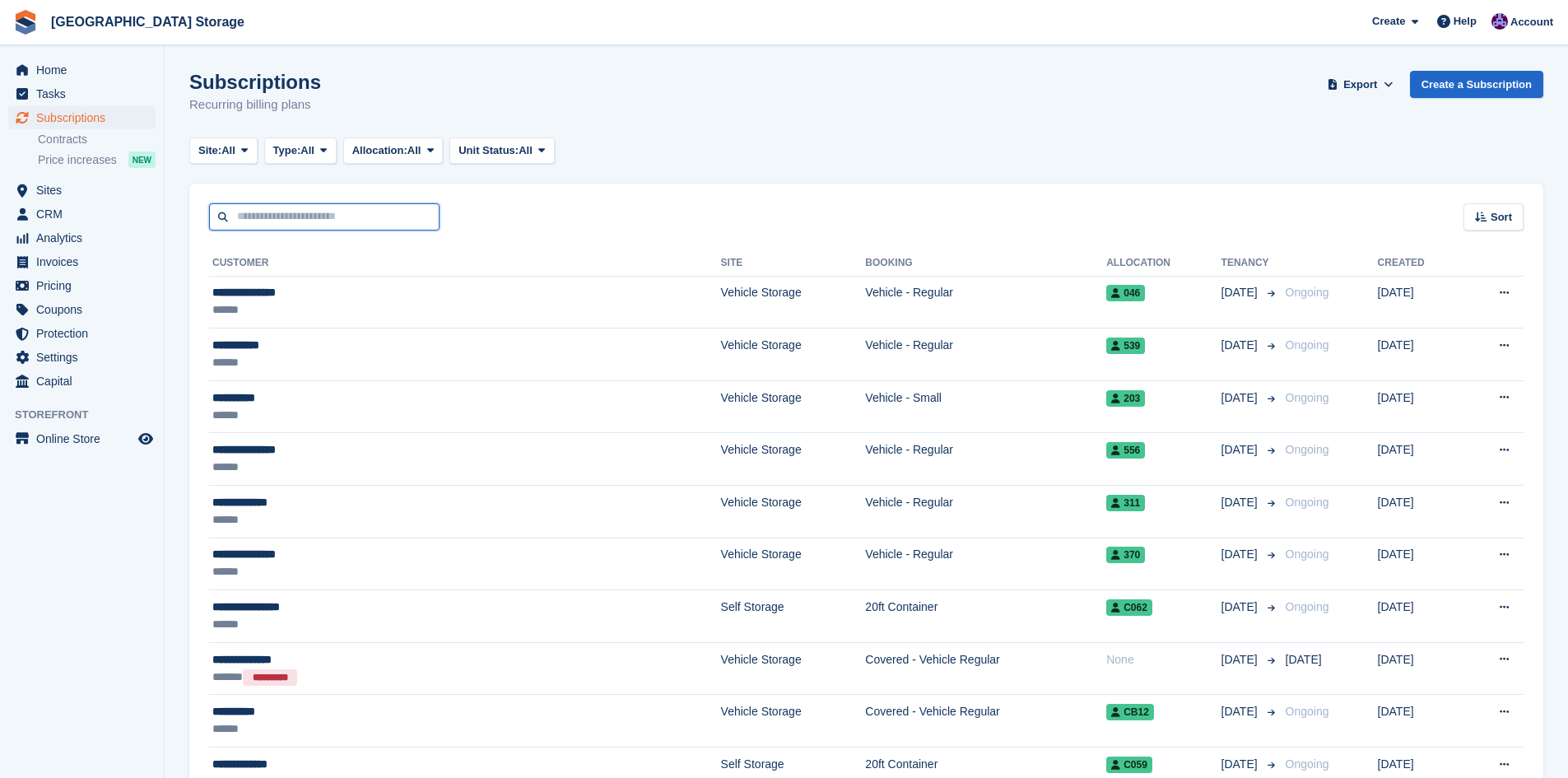
click at [326, 219] on input "text" at bounding box center [325, 217] width 230 height 27
type input "*******"
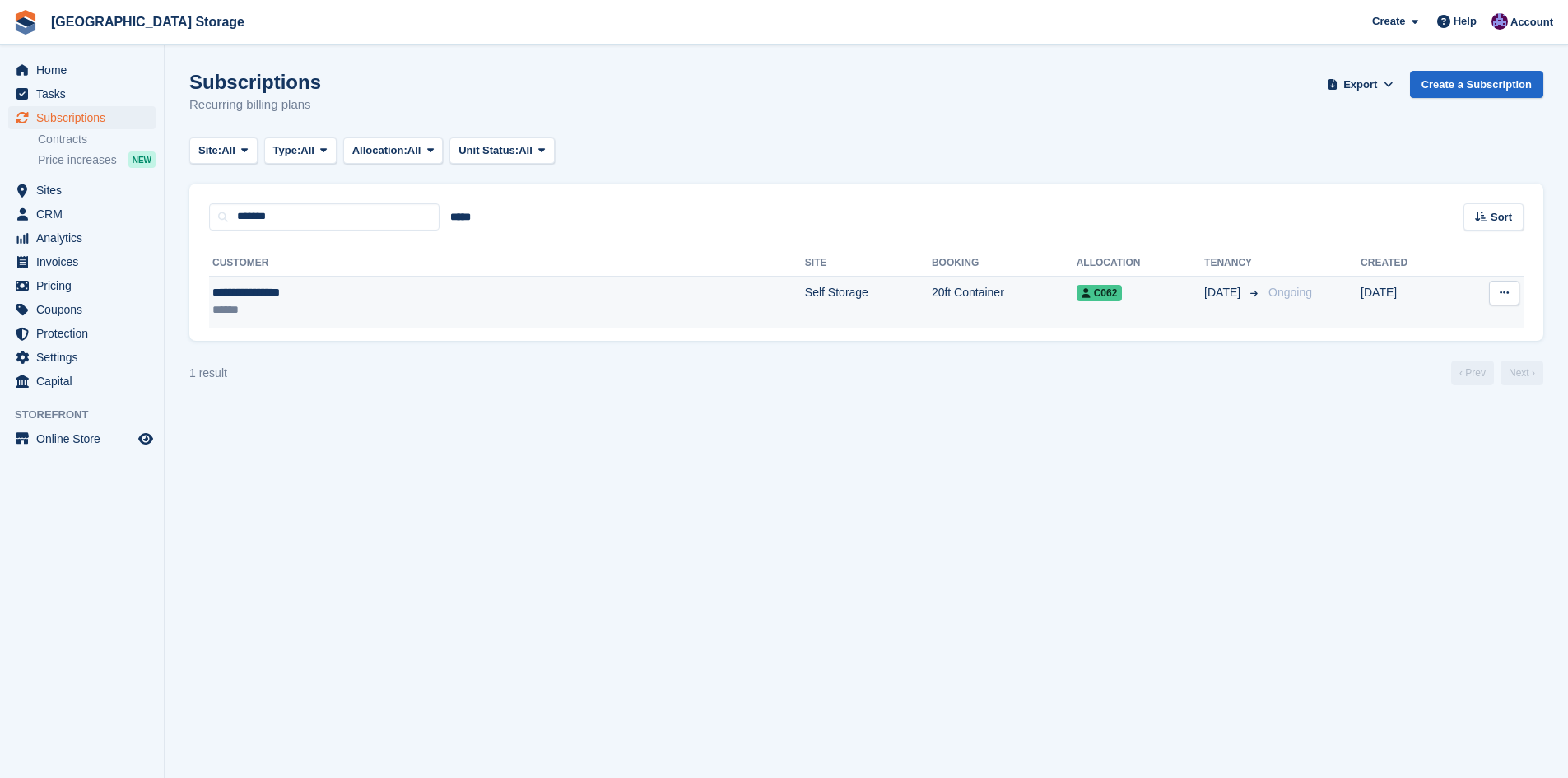
click at [285, 296] on div "**********" at bounding box center [360, 293] width 294 height 18
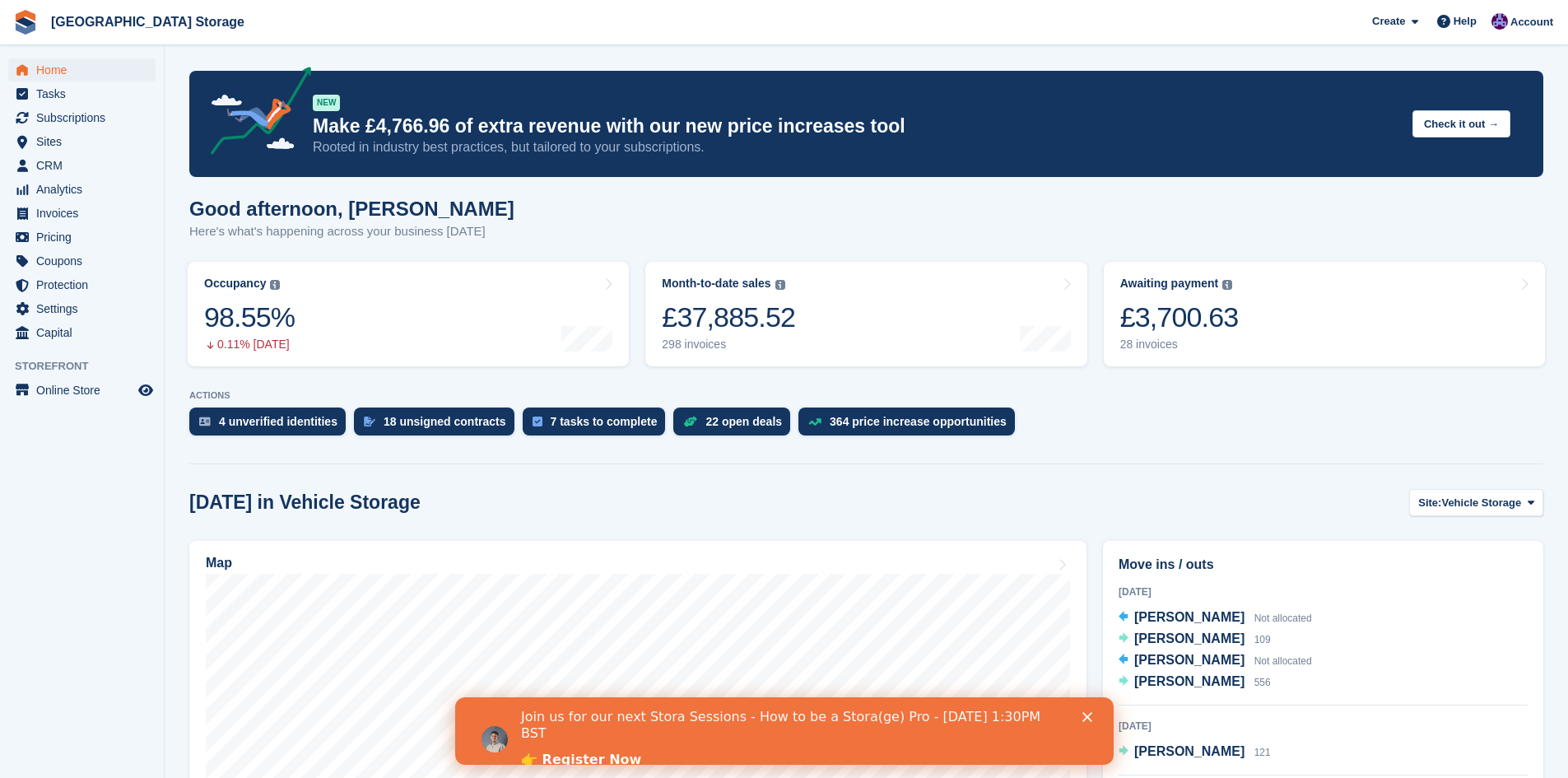
click at [1090, 719] on icon "Close" at bounding box center [1086, 717] width 10 height 10
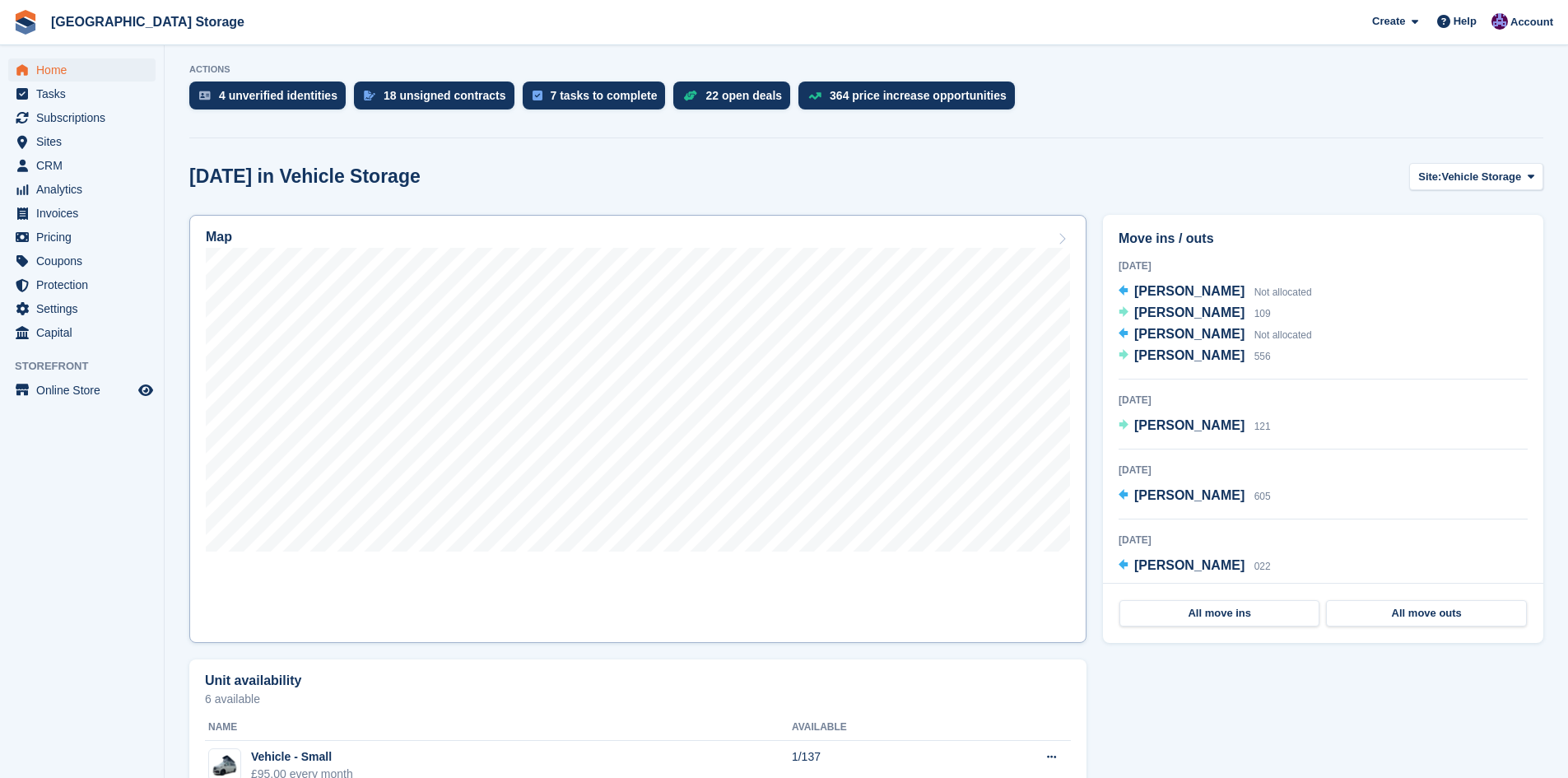
scroll to position [330, 0]
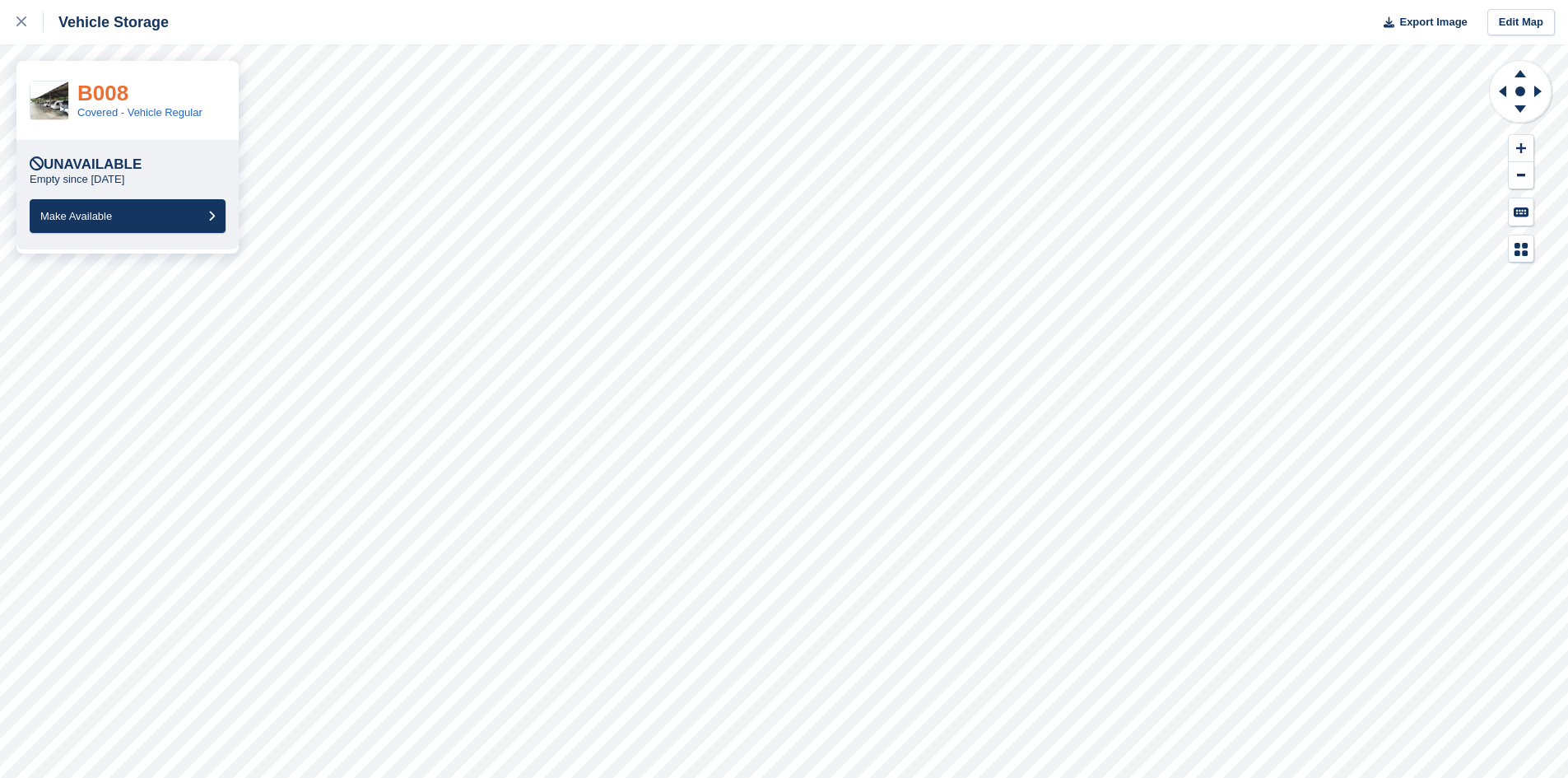
click at [114, 99] on link "B008" at bounding box center [103, 93] width 51 height 24
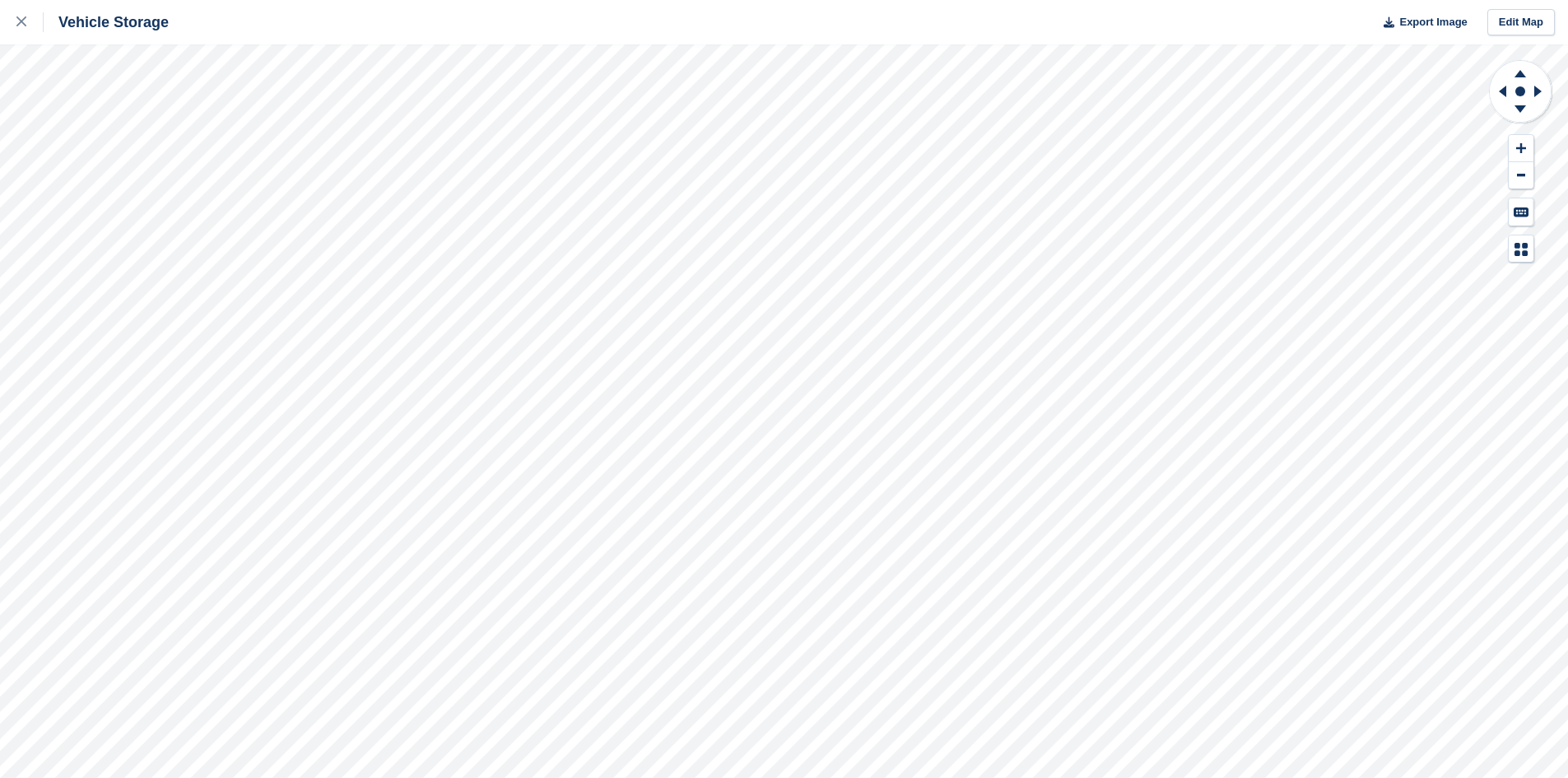
click at [1106, 0] on html "Vehicle Storage Export Image Edit Map" at bounding box center [784, 389] width 1568 height 778
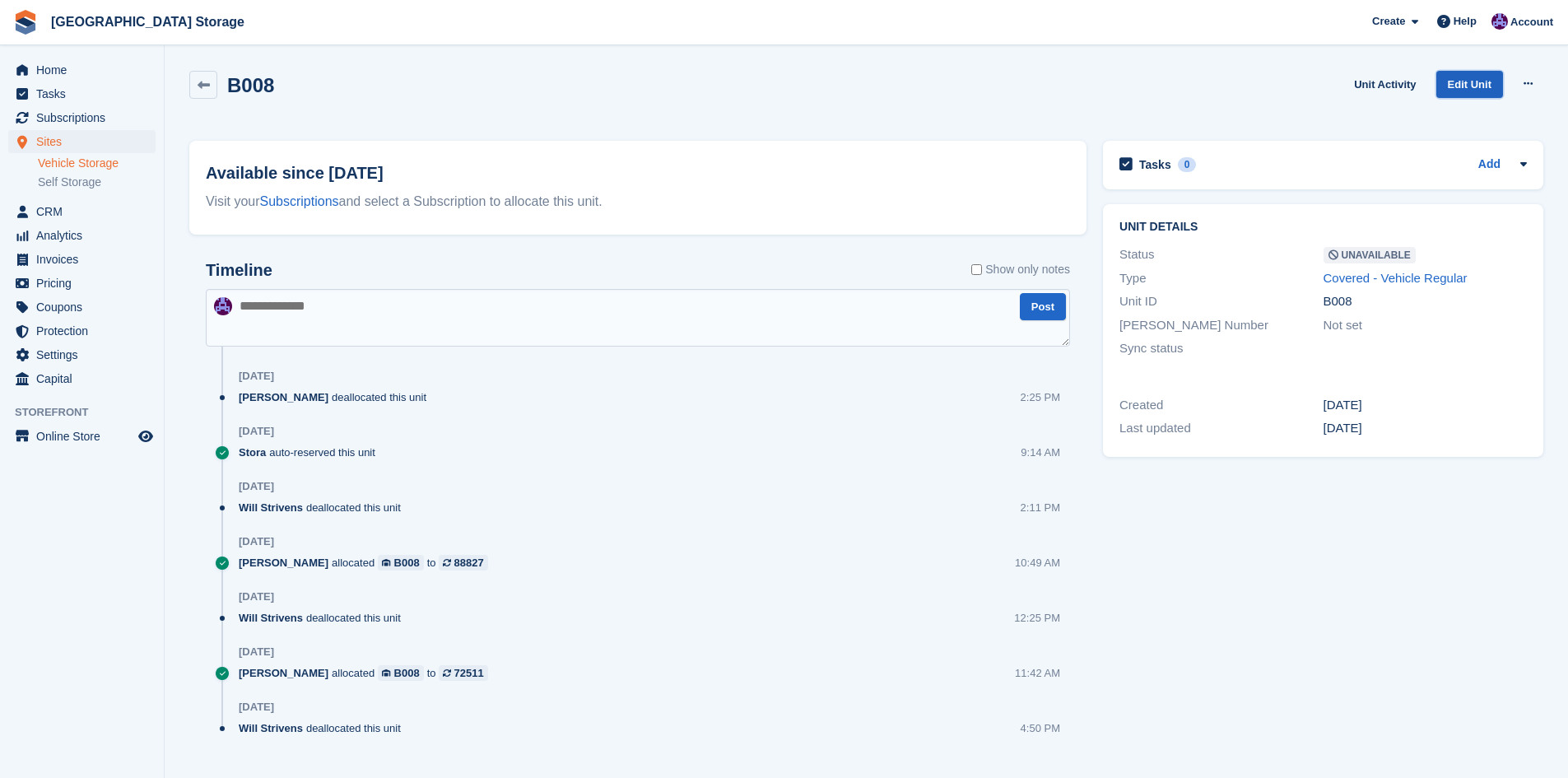
click at [1463, 90] on link "Edit Unit" at bounding box center [1469, 84] width 66 height 27
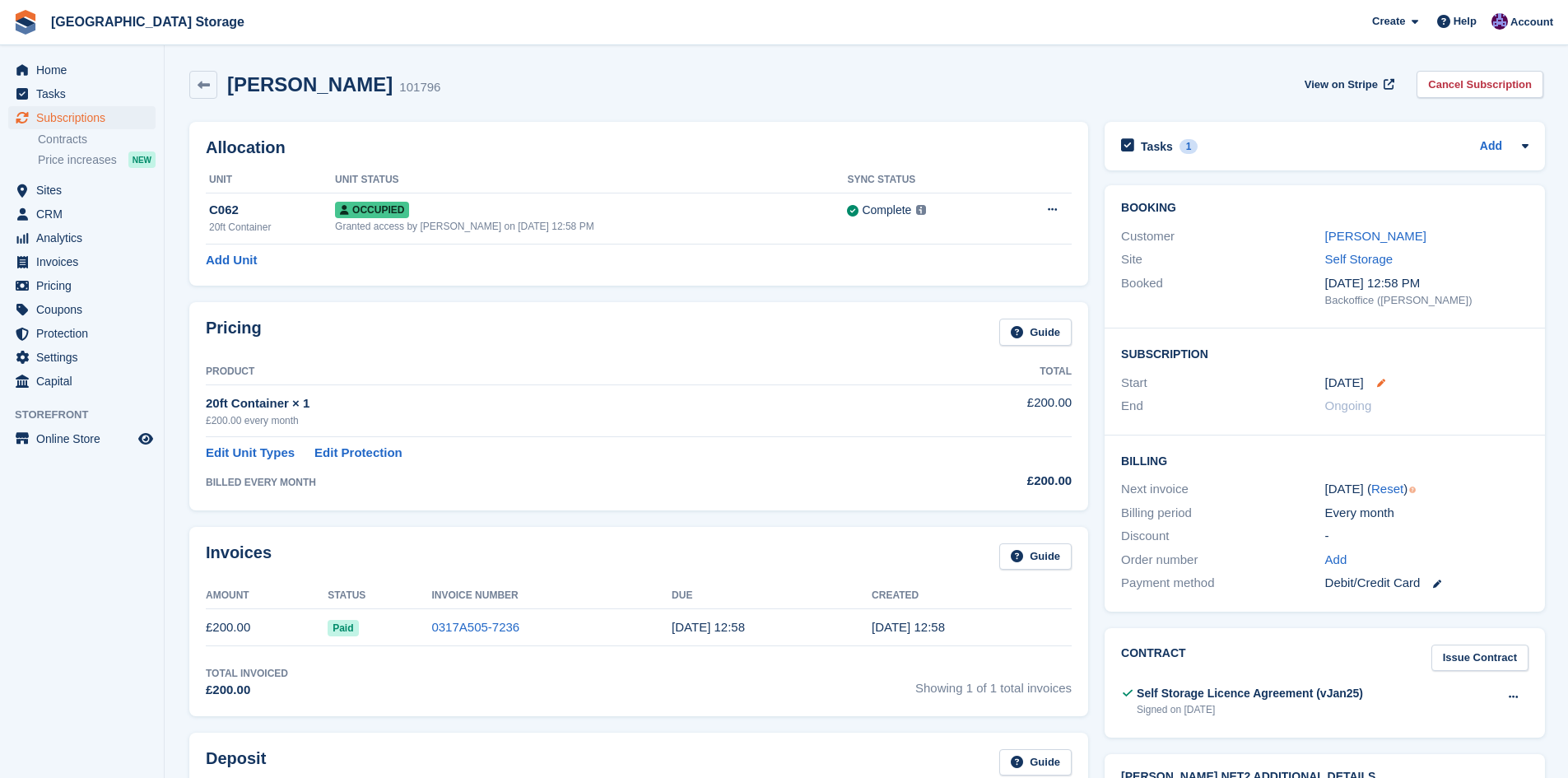
click at [1381, 382] on icon at bounding box center [1381, 383] width 8 height 8
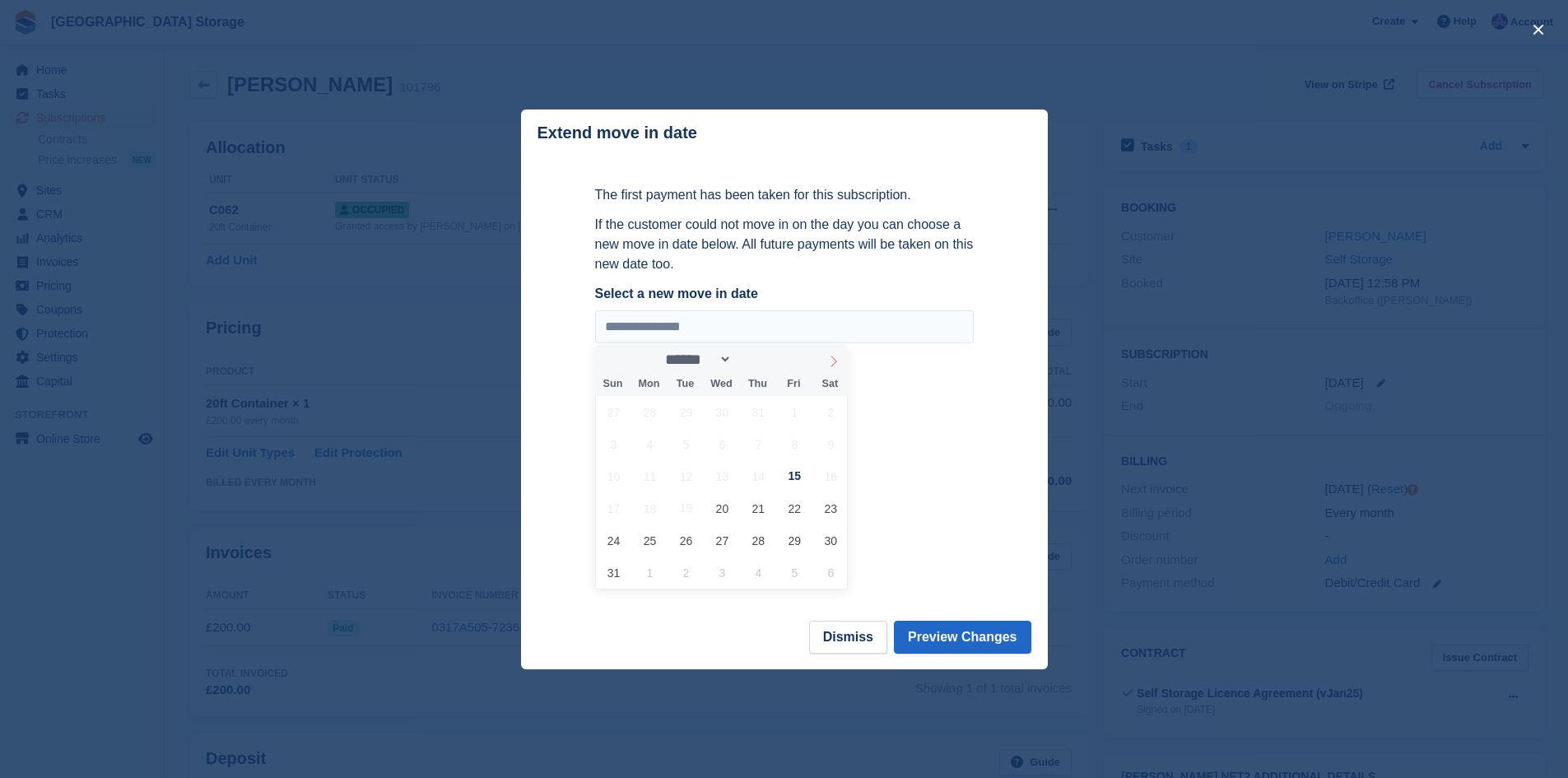
click at [835, 360] on icon at bounding box center [834, 362] width 12 height 12
select select "*"
click at [681, 412] on span "2" at bounding box center [686, 412] width 32 height 32
type input "**********"
click at [979, 645] on button "Preview Changes" at bounding box center [962, 637] width 137 height 33
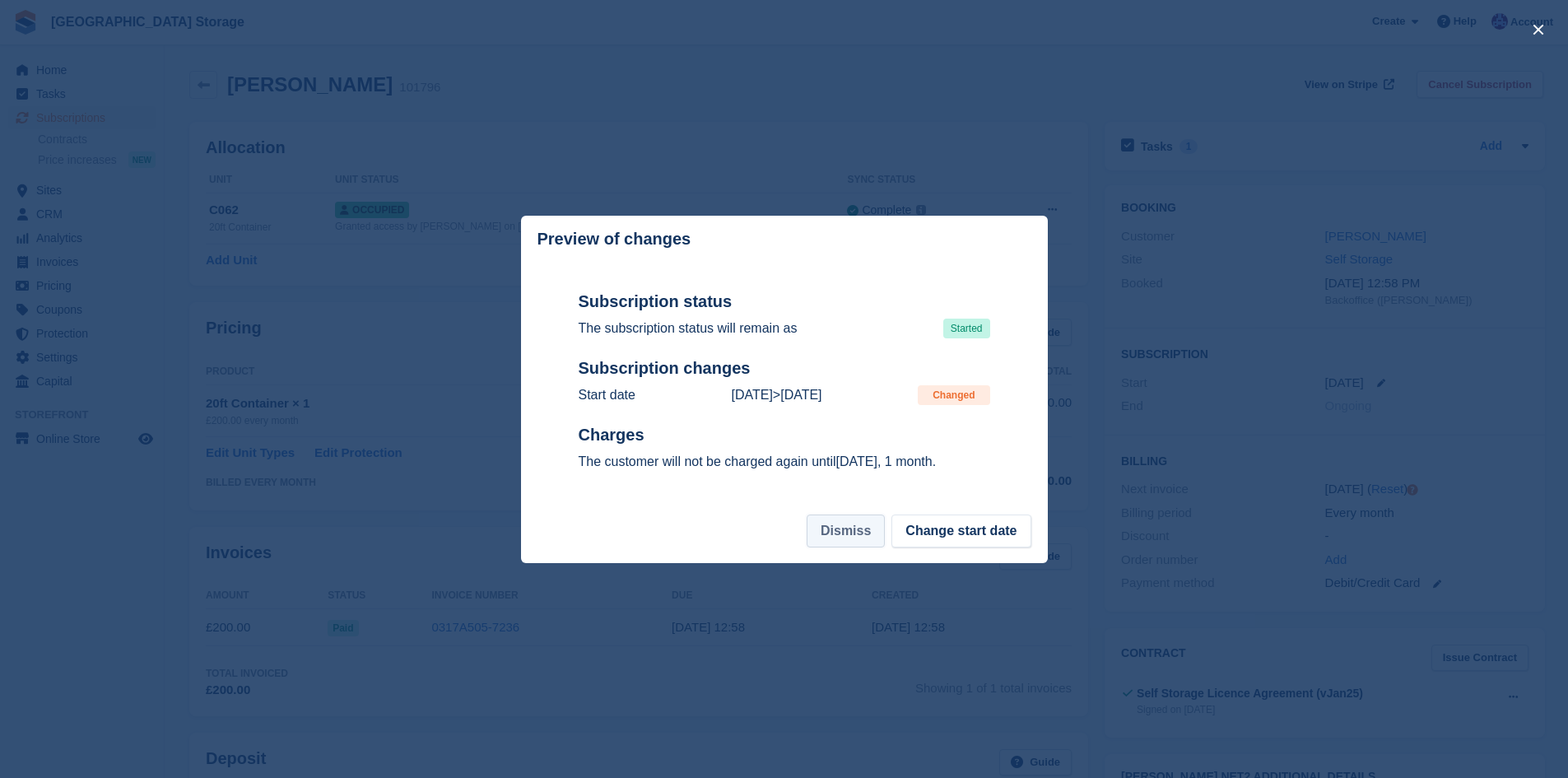
click at [847, 537] on button "Dismiss" at bounding box center [845, 531] width 78 height 33
